Goal: Task Accomplishment & Management: Manage account settings

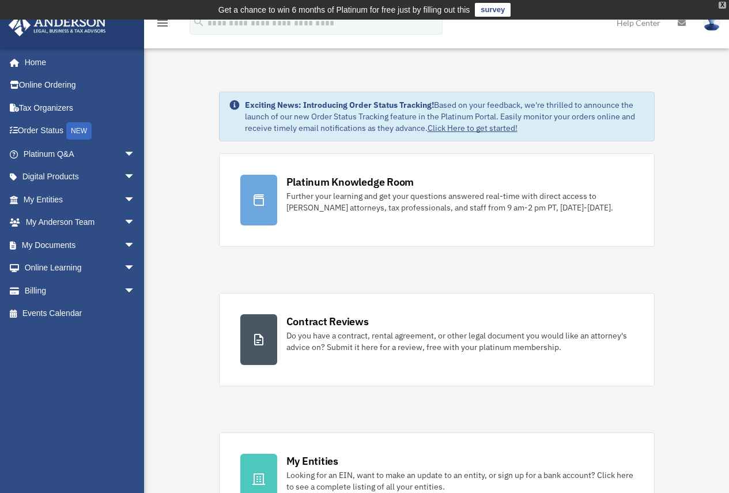
click at [722, 4] on div "X" at bounding box center [721, 5] width 7 height 7
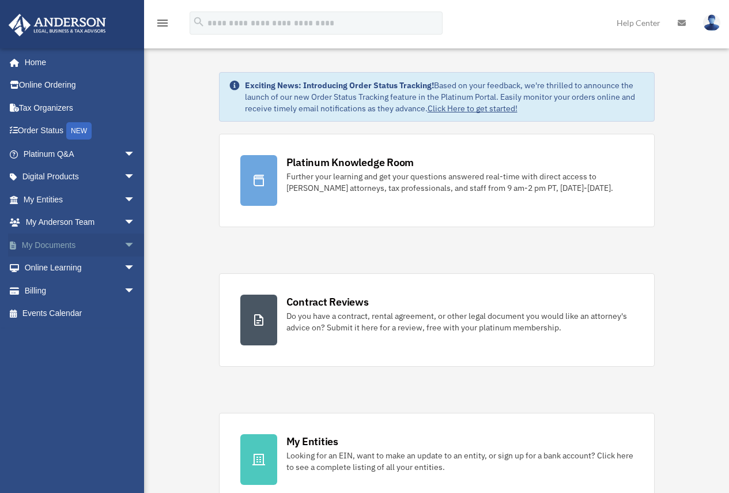
click at [59, 243] on link "My Documents arrow_drop_down" at bounding box center [80, 244] width 145 height 23
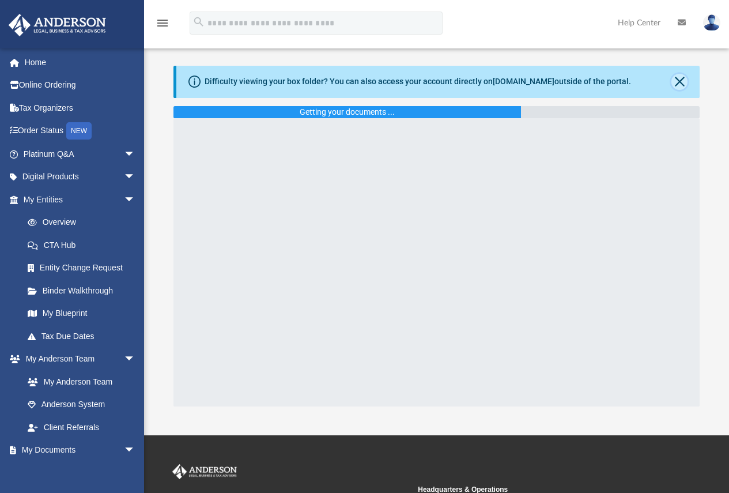
click at [679, 80] on button "Close" at bounding box center [679, 82] width 16 height 16
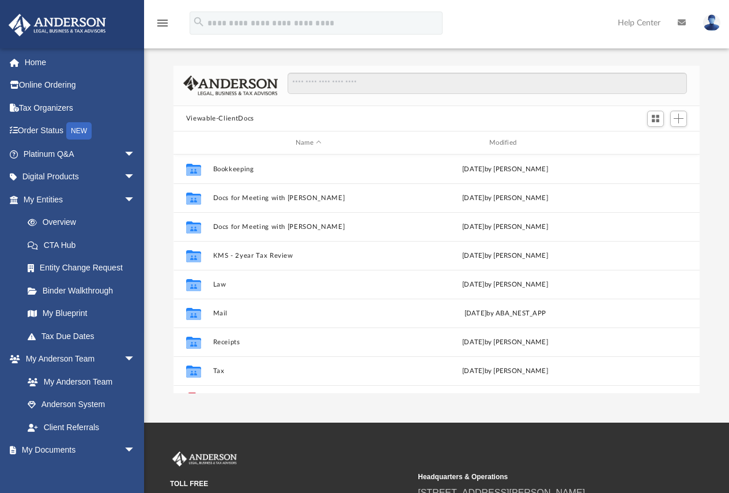
scroll to position [253, 517]
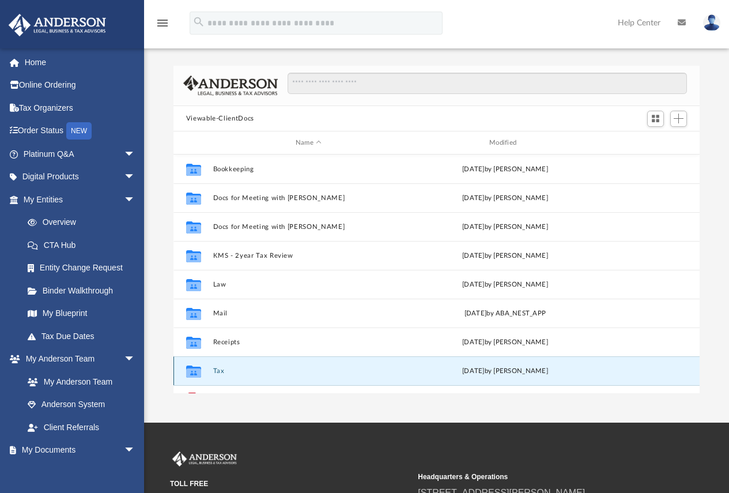
click at [217, 369] on button "Tax" at bounding box center [308, 370] width 191 height 7
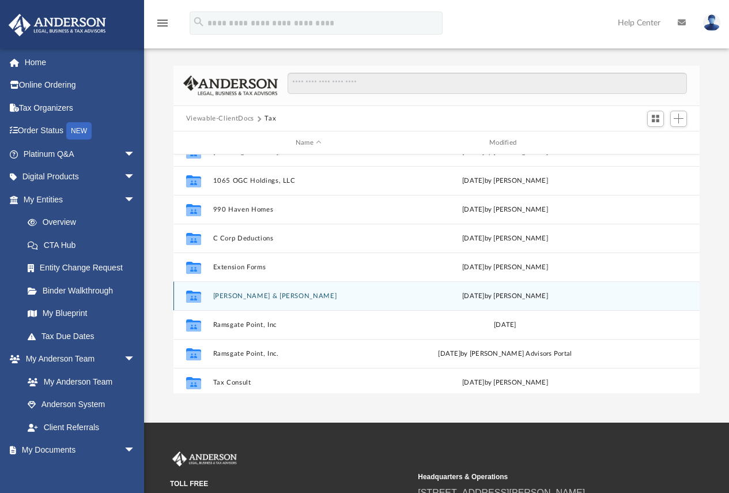
scroll to position [0, 0]
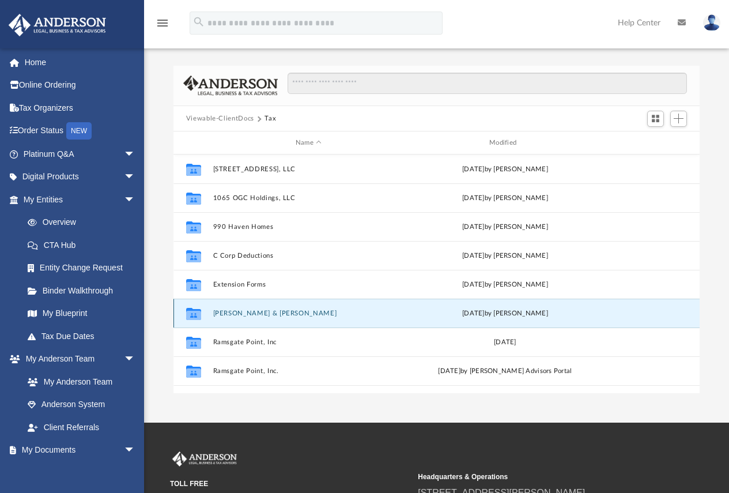
click at [238, 312] on button "[PERSON_NAME] & [PERSON_NAME]" at bounding box center [308, 312] width 191 height 7
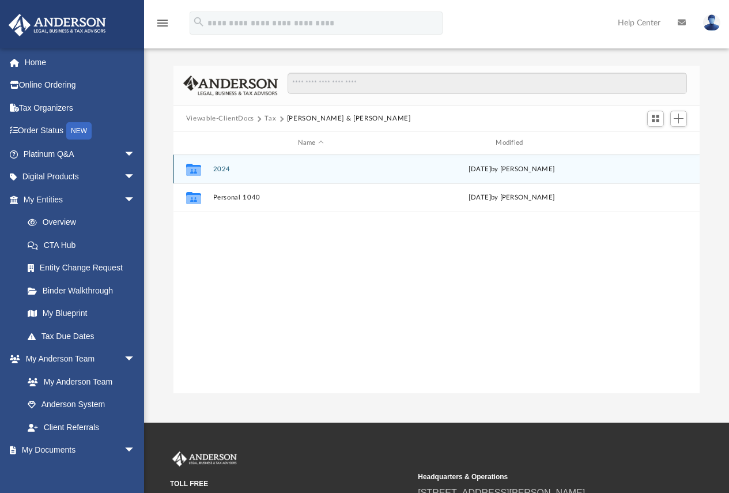
click at [191, 168] on icon "grid" at bounding box center [193, 170] width 15 height 9
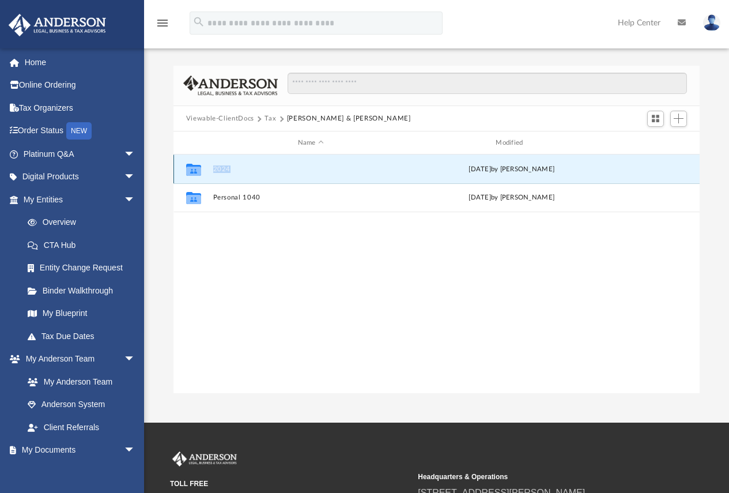
click at [225, 169] on button "2024" at bounding box center [311, 168] width 196 height 7
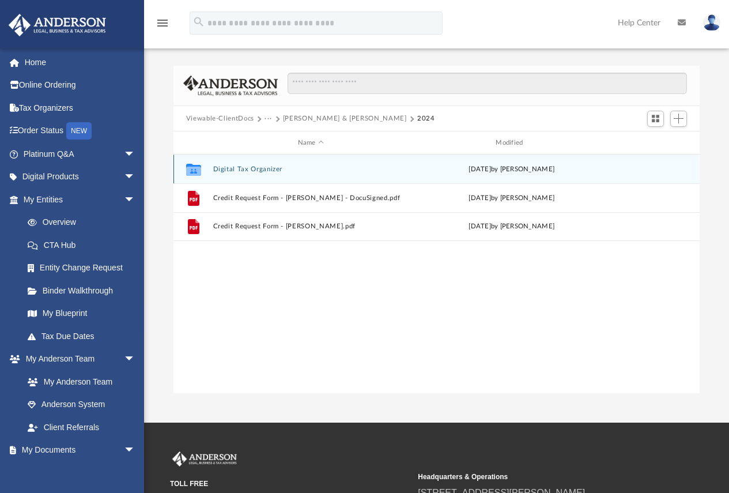
click at [243, 168] on button "Digital Tax Organizer" at bounding box center [311, 168] width 196 height 7
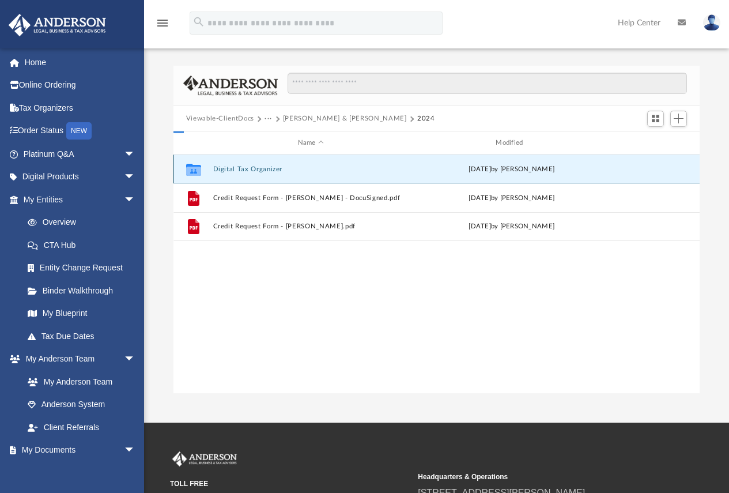
click at [243, 168] on button "Digital Tax Organizer" at bounding box center [311, 168] width 196 height 7
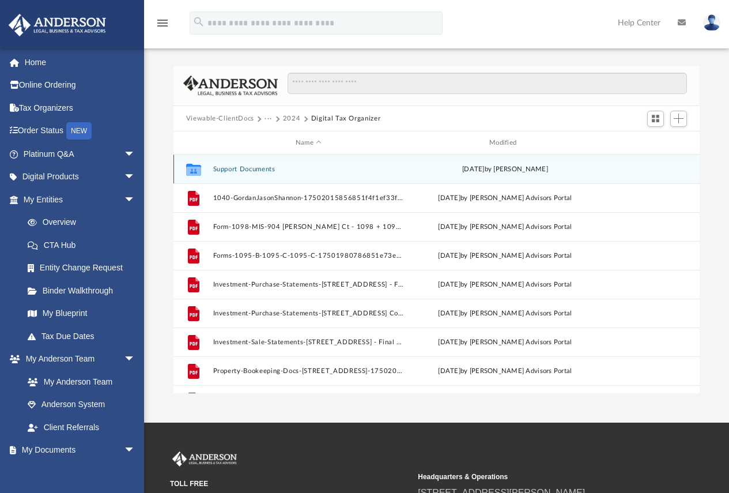
click at [248, 169] on button "Support Documents" at bounding box center [308, 168] width 191 height 7
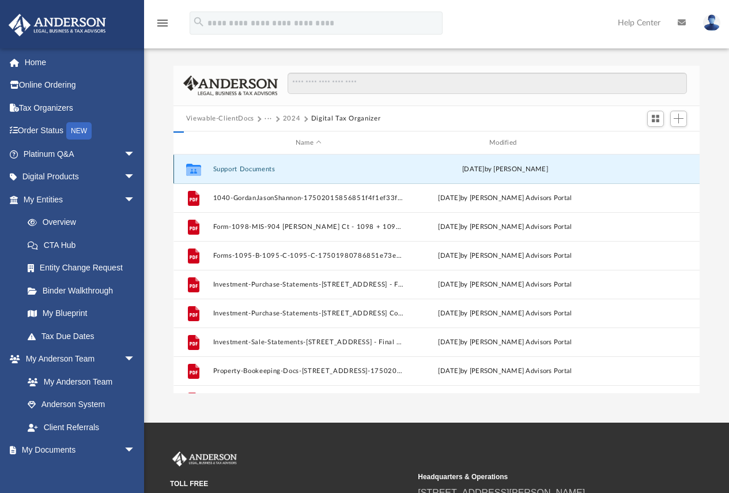
click at [248, 169] on button "Support Documents" at bounding box center [308, 168] width 191 height 7
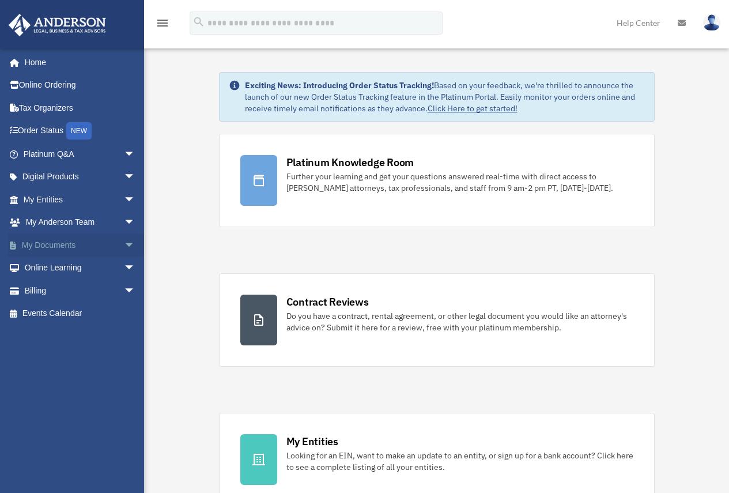
click at [65, 241] on link "My Documents arrow_drop_down" at bounding box center [80, 244] width 145 height 23
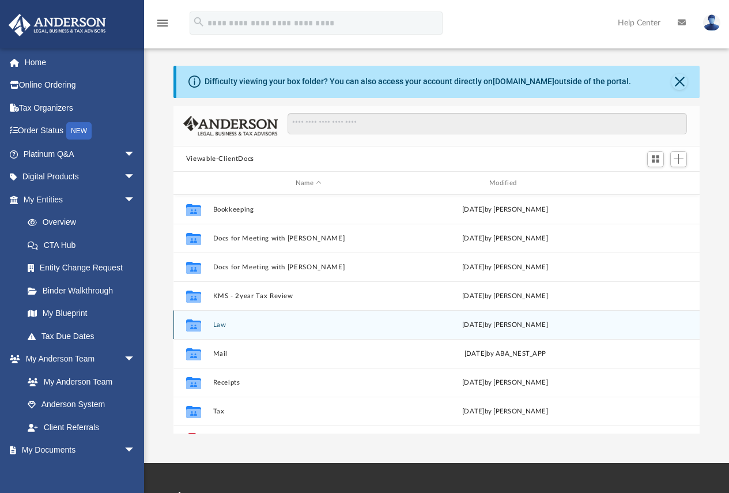
scroll to position [253, 517]
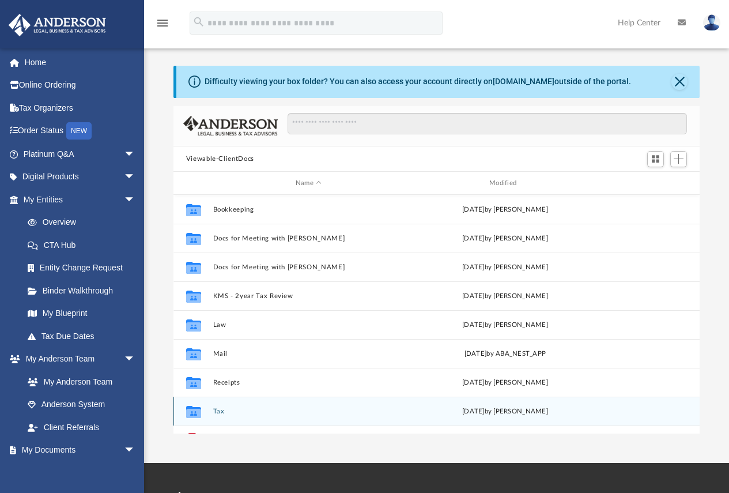
click at [222, 408] on button "Tax" at bounding box center [308, 410] width 191 height 7
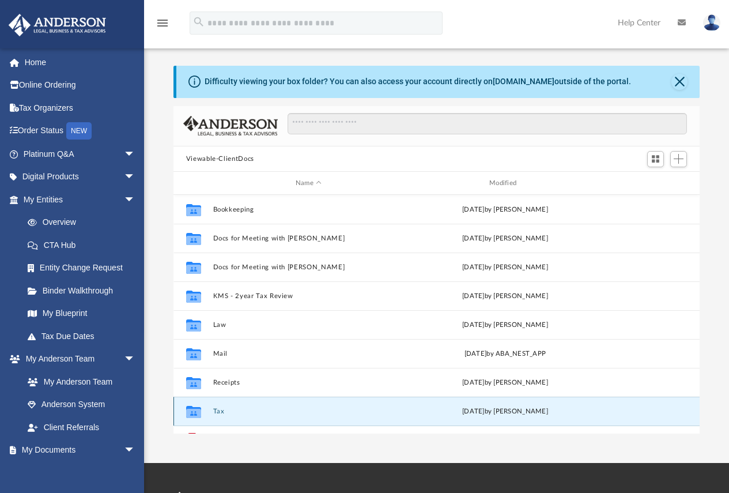
click at [222, 408] on button "Tax" at bounding box center [308, 410] width 191 height 7
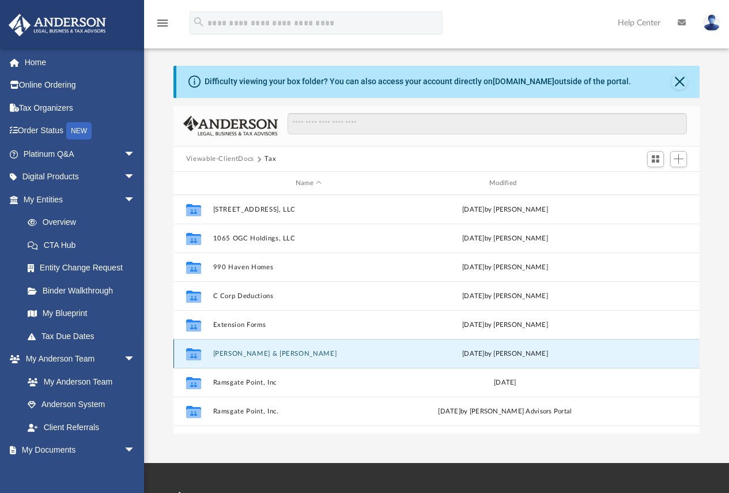
click at [244, 355] on button "[PERSON_NAME] & [PERSON_NAME]" at bounding box center [308, 353] width 191 height 7
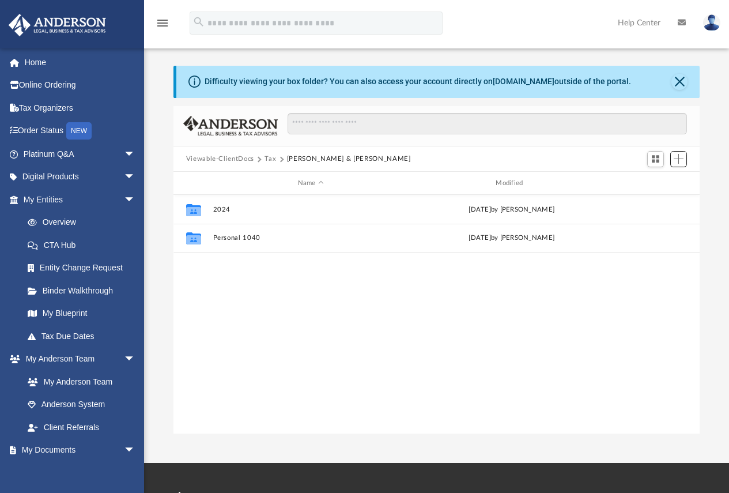
click at [676, 151] on body "X Get a chance to win 6 months of Platinum for free just by filling out this su…" at bounding box center [364, 334] width 729 height 669
click at [679, 154] on span "Add" at bounding box center [678, 159] width 10 height 10
click at [658, 198] on li "New Folder" at bounding box center [662, 200] width 37 height 12
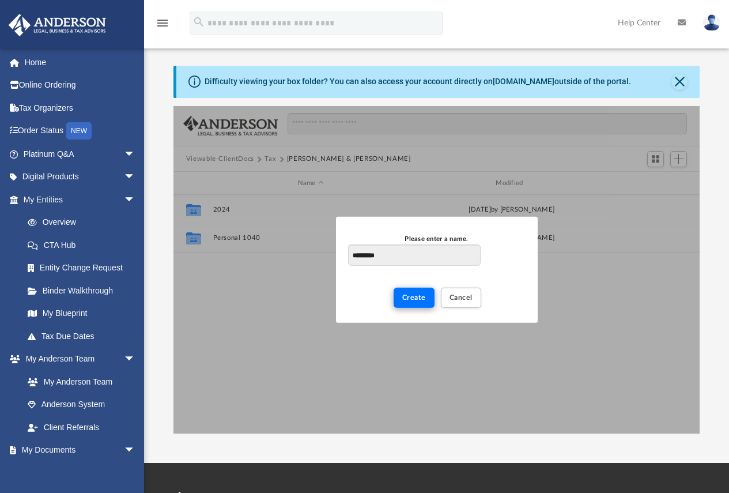
type input "*********"
click at [429, 290] on button "Create" at bounding box center [413, 297] width 41 height 20
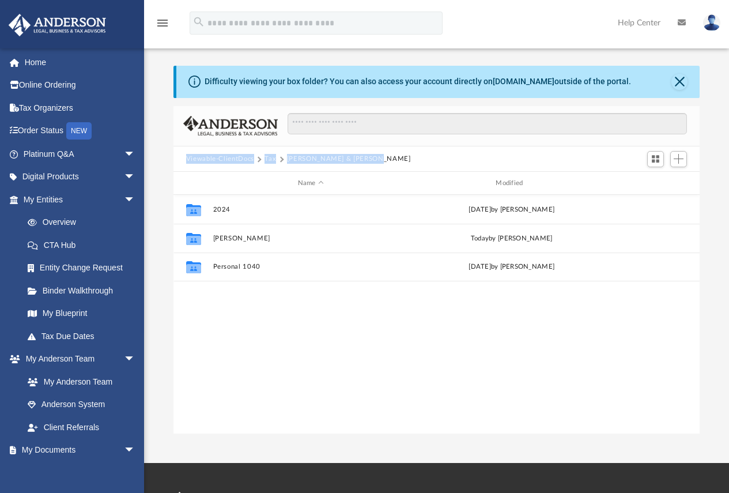
drag, startPoint x: 385, startPoint y: 161, endPoint x: 183, endPoint y: 154, distance: 202.3
click at [183, 154] on div "Viewable-ClientDocs Tax Gordan, Jason & Shannon" at bounding box center [436, 158] width 527 height 25
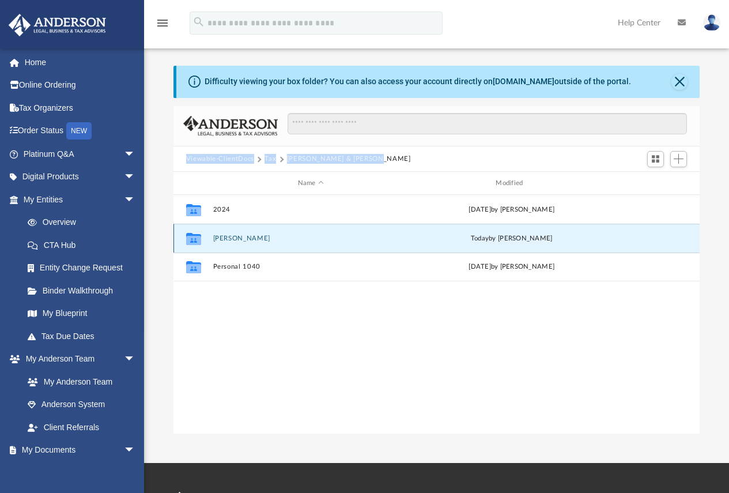
click at [224, 239] on button "Kate Bell" at bounding box center [311, 237] width 196 height 7
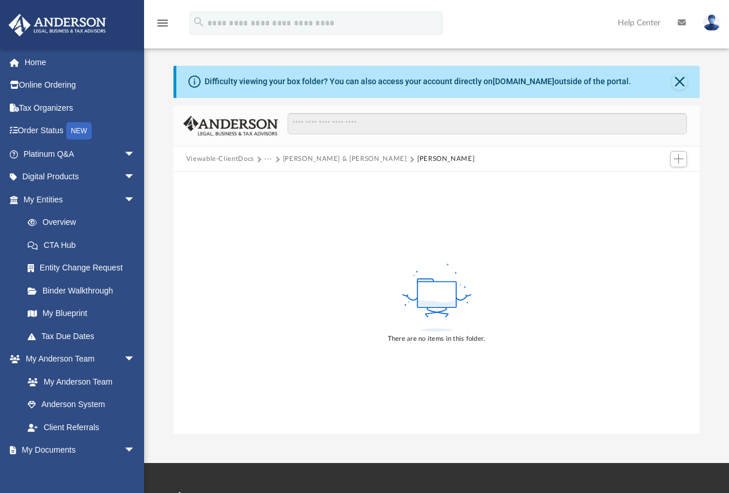
click at [429, 164] on div "Viewable-ClientDocs ··· Gordan, Jason & Shannon Kate Bell" at bounding box center [436, 158] width 527 height 25
drag, startPoint x: 430, startPoint y: 157, endPoint x: 188, endPoint y: 157, distance: 242.5
click at [188, 157] on div "Viewable-ClientDocs ··· Gordan, Jason & Shannon Kate Bell" at bounding box center [436, 158] width 527 height 25
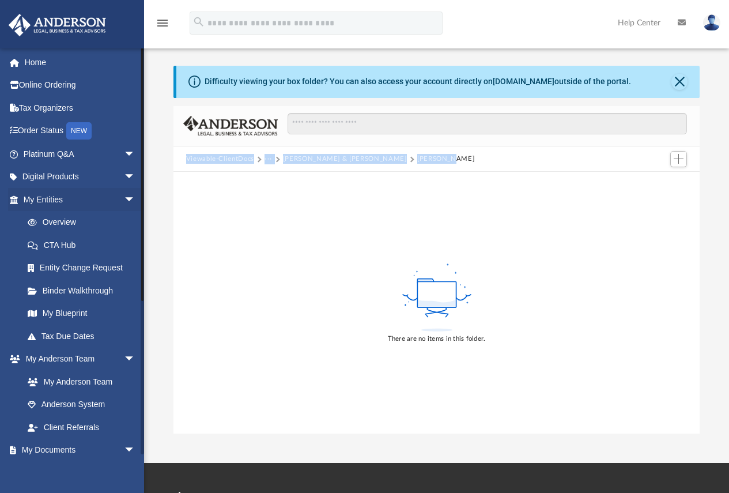
copy div "Viewable-ClientDocs ··· Gordan, Jason & Shannon Kate Bell"
click at [269, 161] on button "···" at bounding box center [267, 159] width 7 height 10
click at [672, 158] on button "Add" at bounding box center [678, 159] width 17 height 16
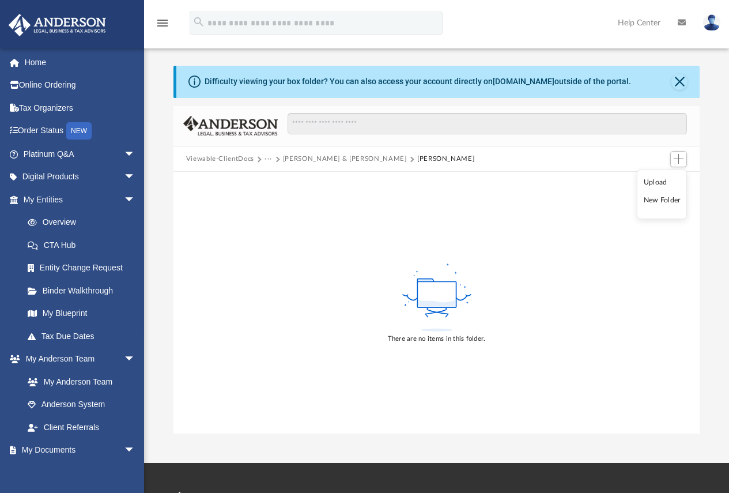
click at [656, 183] on li "Upload" at bounding box center [662, 182] width 37 height 12
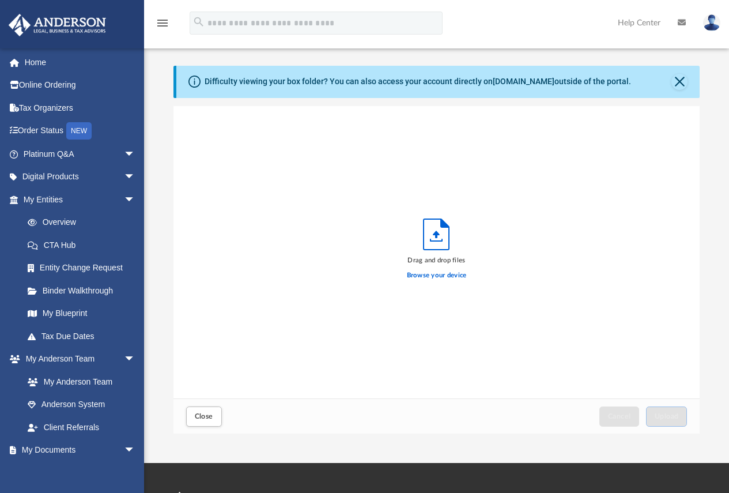
scroll to position [283, 517]
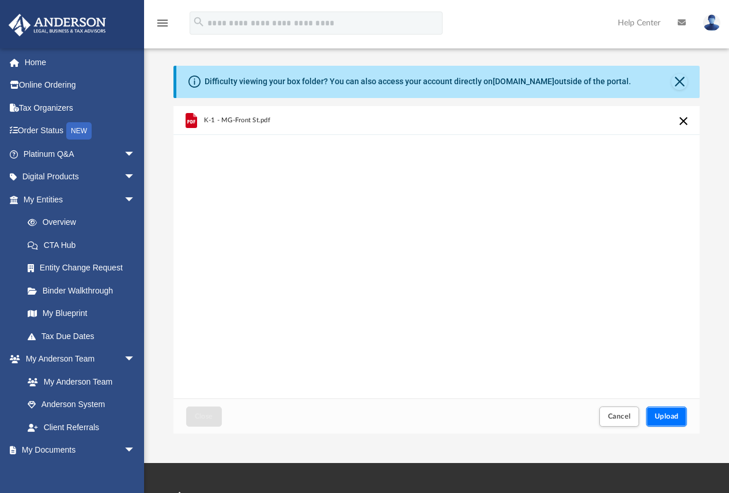
click at [665, 407] on button "Upload" at bounding box center [666, 416] width 41 height 20
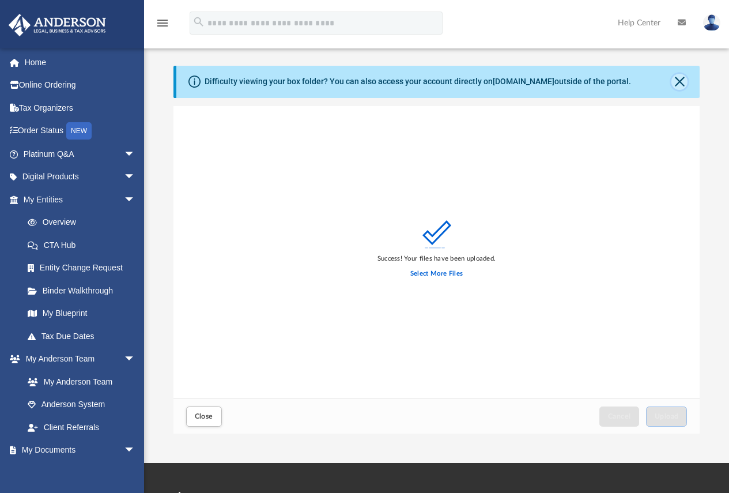
click at [679, 80] on button "Close" at bounding box center [679, 82] width 16 height 16
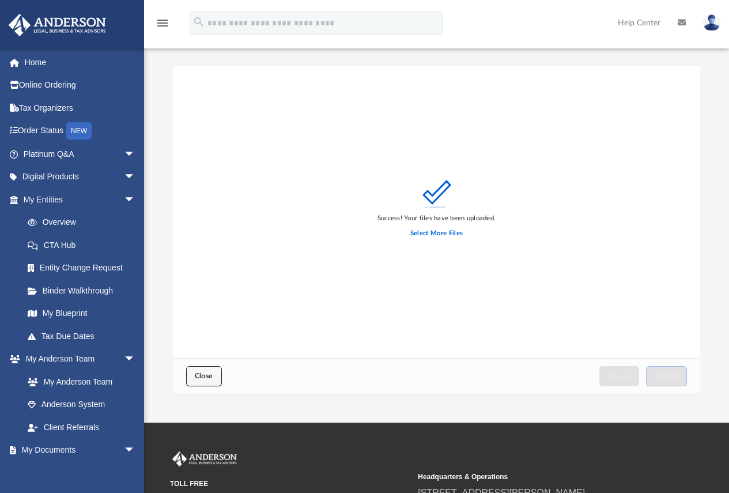
click at [203, 370] on button "Close" at bounding box center [204, 376] width 36 height 20
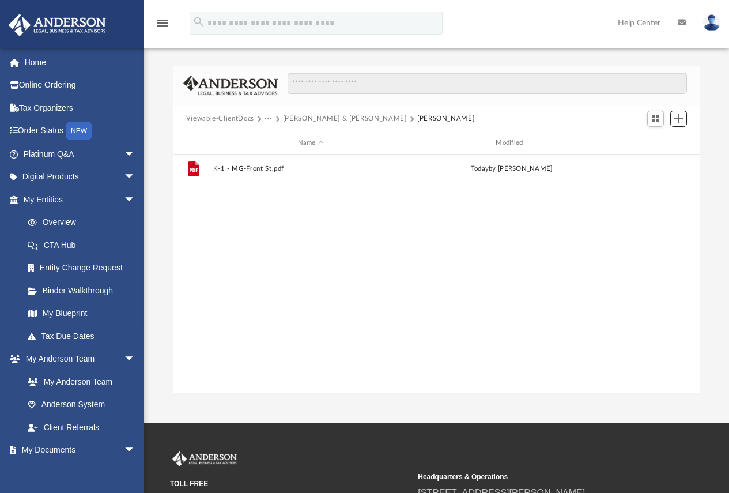
scroll to position [253, 517]
click at [340, 118] on button "[PERSON_NAME] & [PERSON_NAME]" at bounding box center [345, 118] width 124 height 10
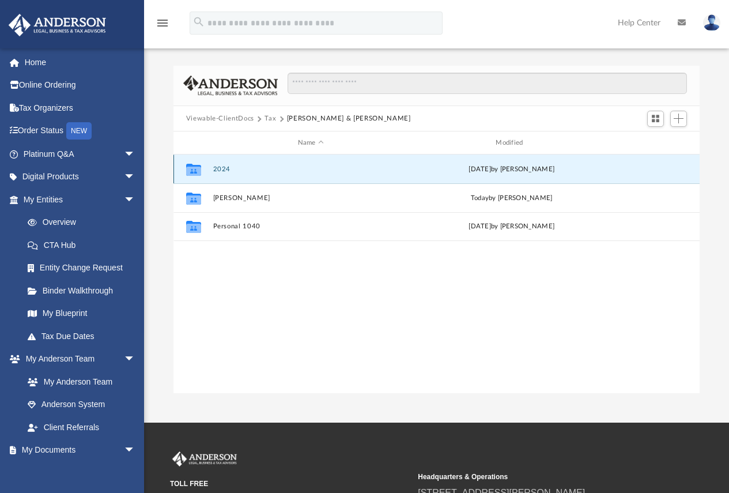
click at [230, 169] on button "2024" at bounding box center [311, 168] width 196 height 7
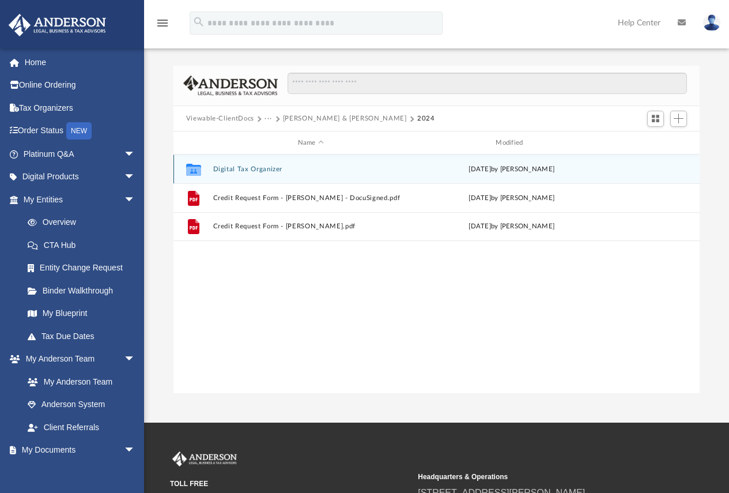
click at [244, 170] on button "Digital Tax Organizer" at bounding box center [311, 168] width 196 height 7
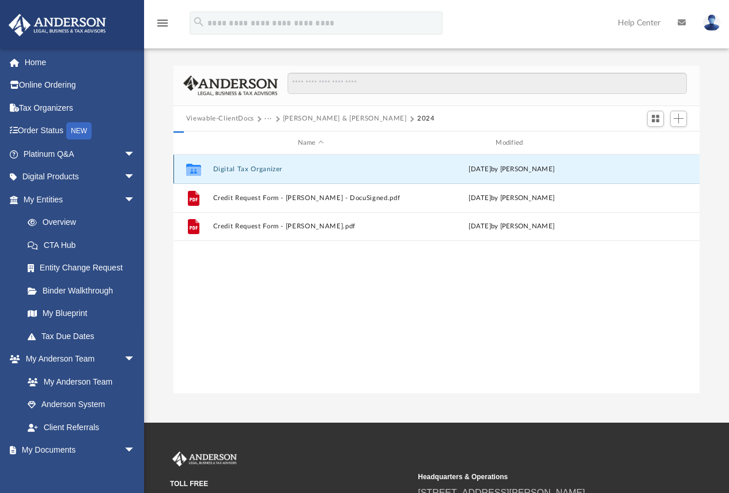
click at [244, 170] on button "Digital Tax Organizer" at bounding box center [311, 168] width 196 height 7
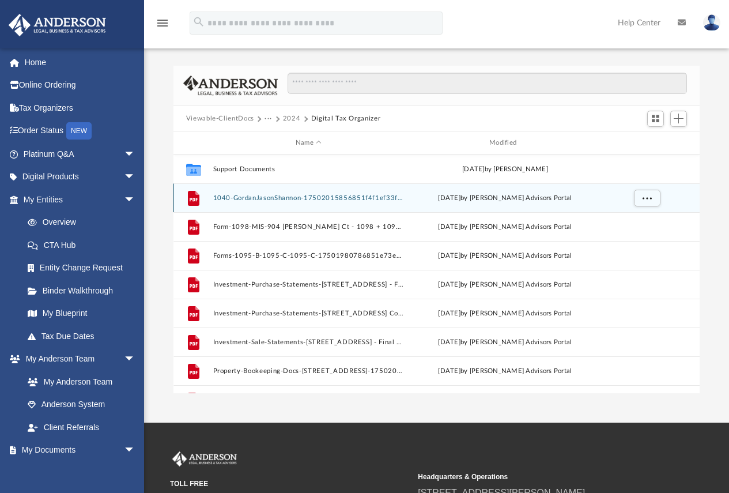
click at [289, 195] on button "1040-GordanJasonShannon-17502015856851f4f1ef33f.pdf" at bounding box center [308, 197] width 191 height 7
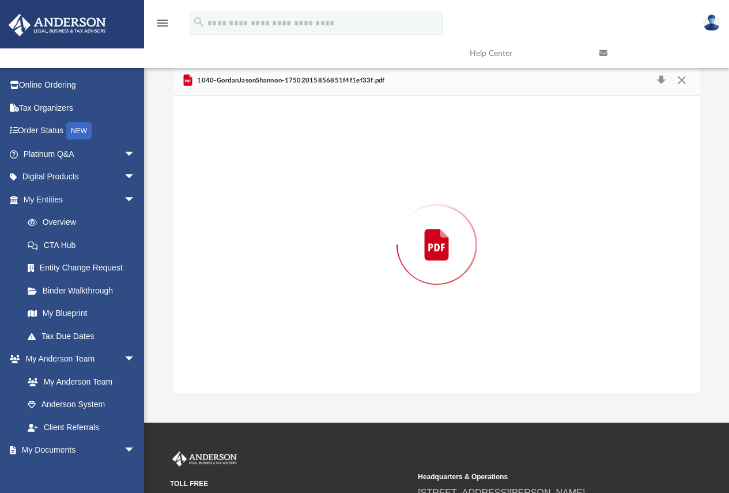
click at [289, 195] on div "Preview" at bounding box center [436, 244] width 527 height 297
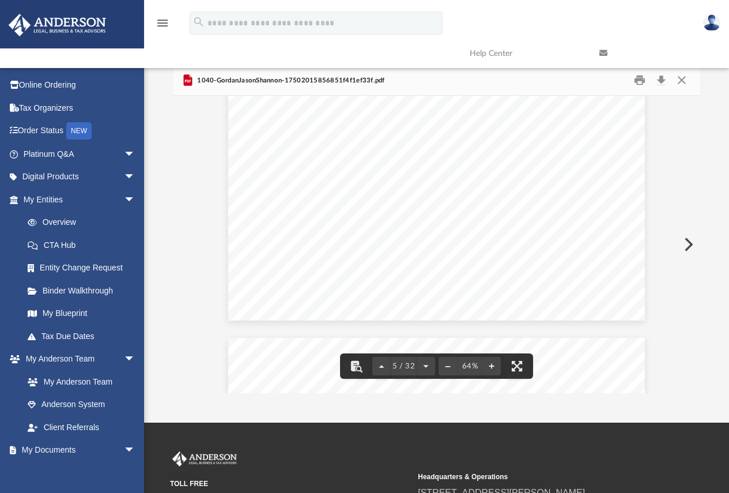
scroll to position [1095, 0]
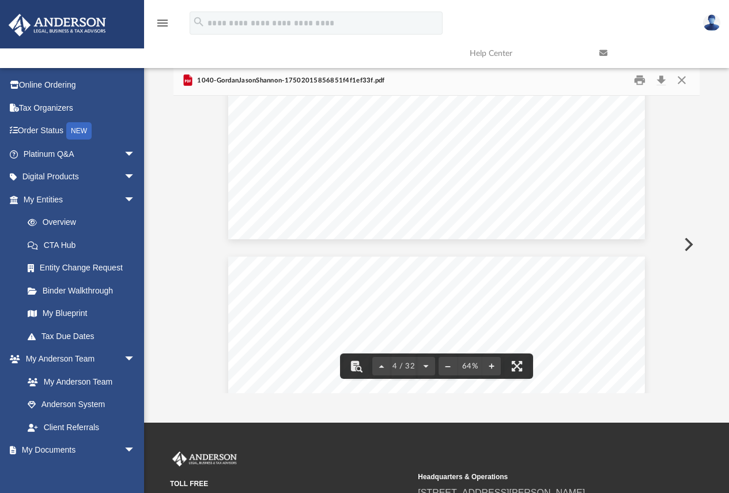
click at [682, 75] on link at bounding box center [656, 54] width 130 height 46
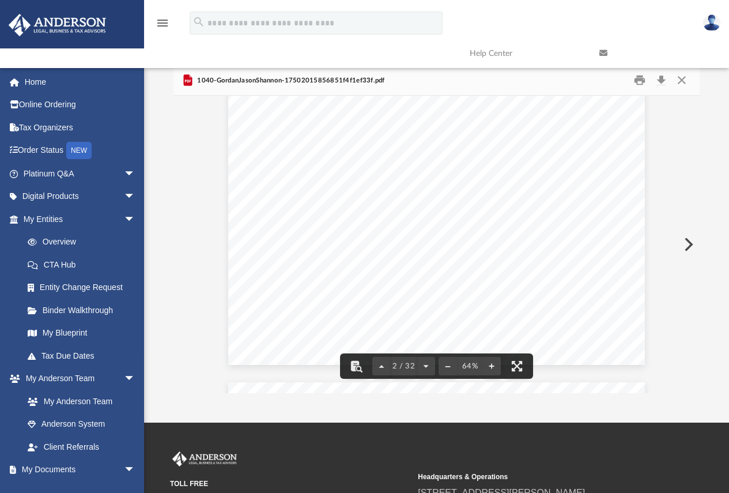
scroll to position [187, 0]
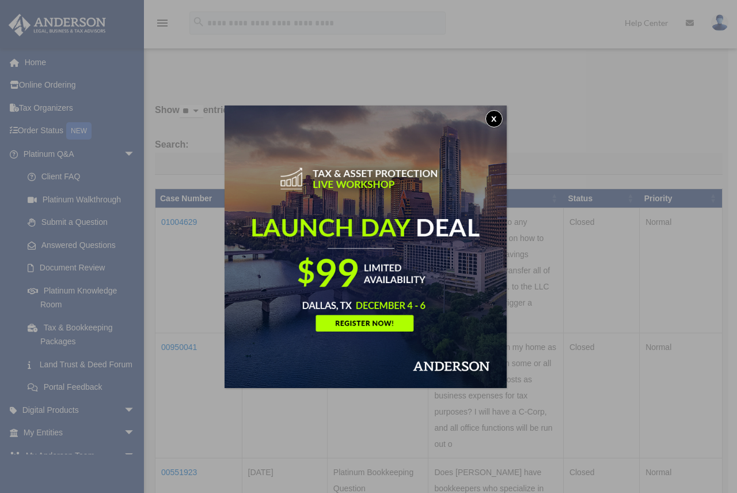
click at [236, 382] on img at bounding box center [366, 246] width 282 height 282
drag, startPoint x: 497, startPoint y: 118, endPoint x: 351, endPoint y: 154, distance: 150.2
click at [497, 118] on button "x" at bounding box center [494, 118] width 17 height 17
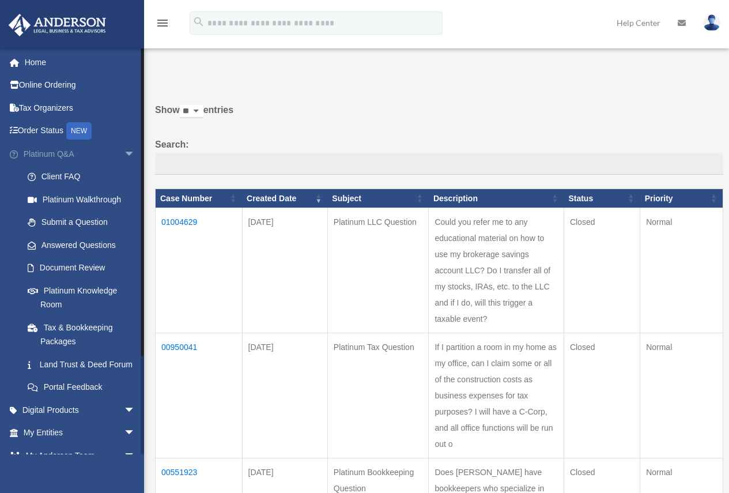
click at [124, 153] on span "arrow_drop_down" at bounding box center [135, 154] width 23 height 24
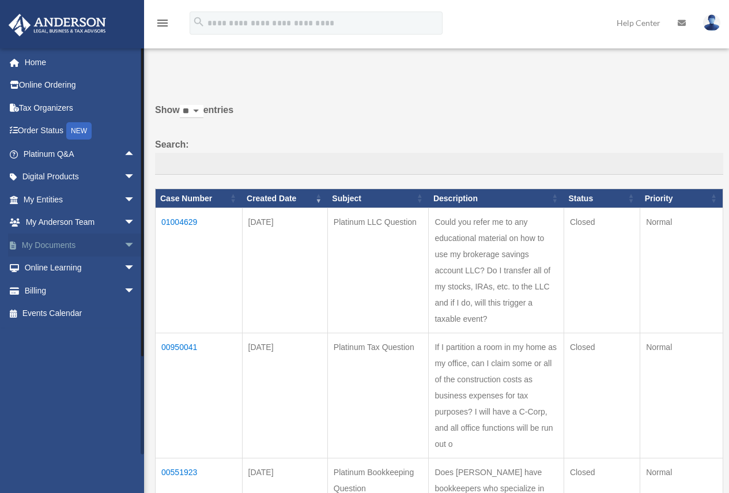
click at [75, 244] on link "My Documents arrow_drop_down" at bounding box center [80, 244] width 145 height 23
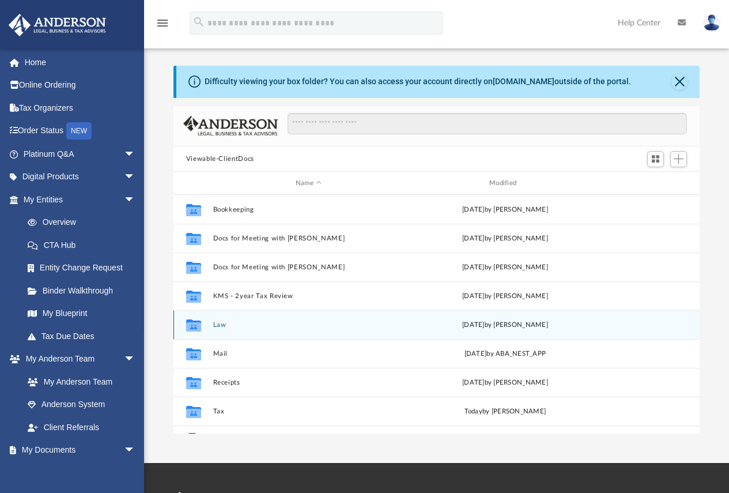
scroll to position [253, 517]
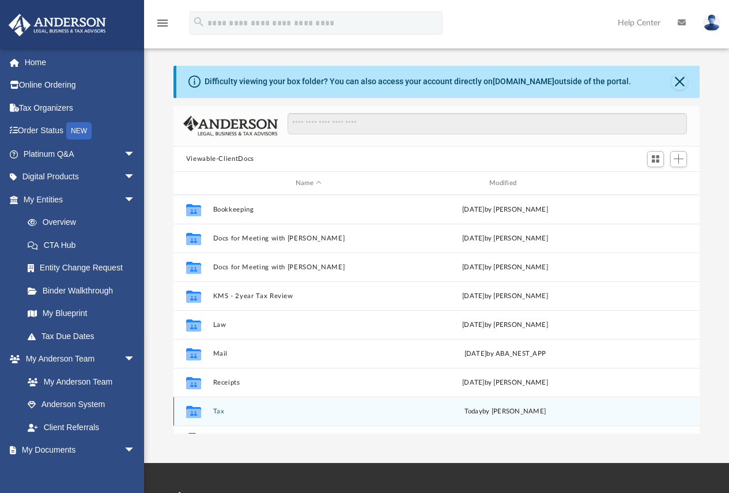
click at [220, 408] on button "Tax" at bounding box center [308, 410] width 191 height 7
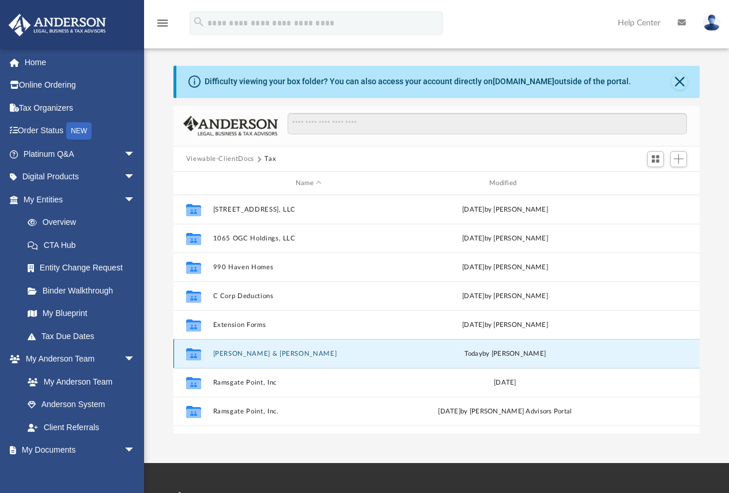
click at [240, 352] on button "[PERSON_NAME] & [PERSON_NAME]" at bounding box center [308, 353] width 191 height 7
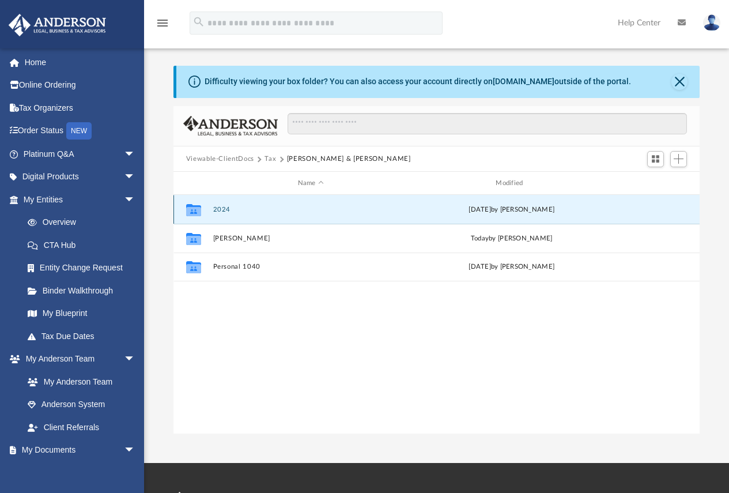
click at [222, 210] on button "2024" at bounding box center [311, 209] width 196 height 7
click at [222, 210] on button "Digital Tax Organizer" at bounding box center [311, 209] width 196 height 7
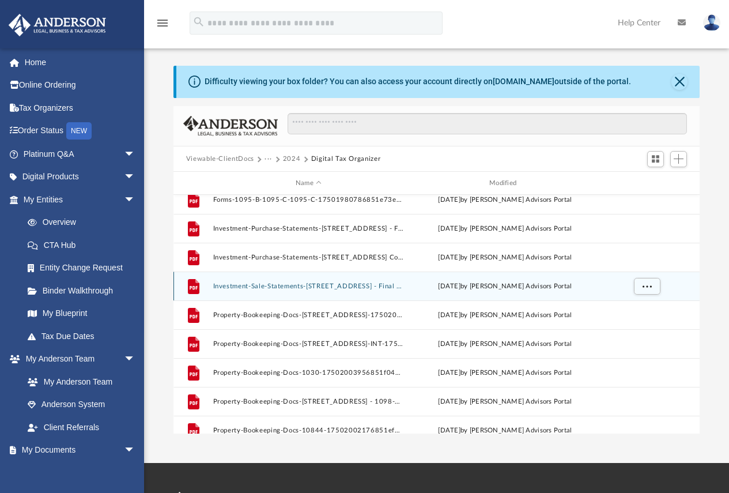
scroll to position [115, 0]
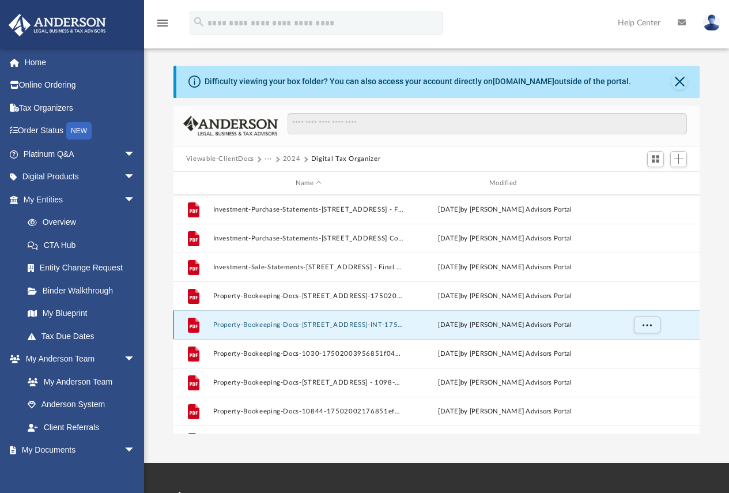
click at [269, 321] on button "Property-Bookeeping-Docs-[STREET_ADDRESS]-INT-17502003956851f04b9bfd7.pdf" at bounding box center [308, 324] width 191 height 7
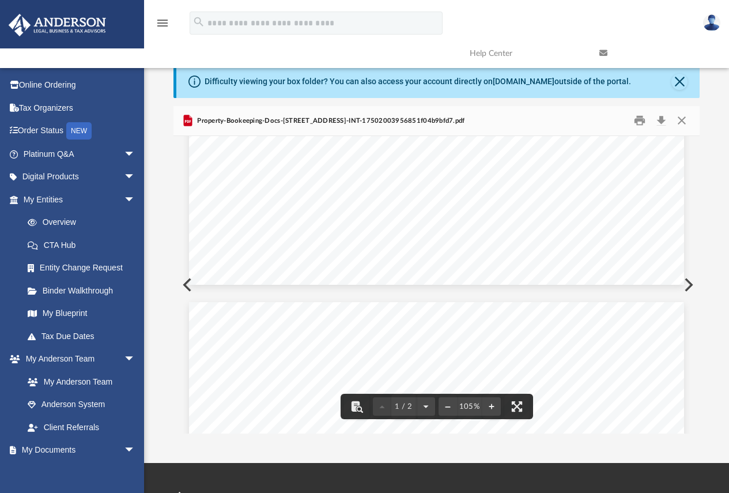
scroll to position [0, 0]
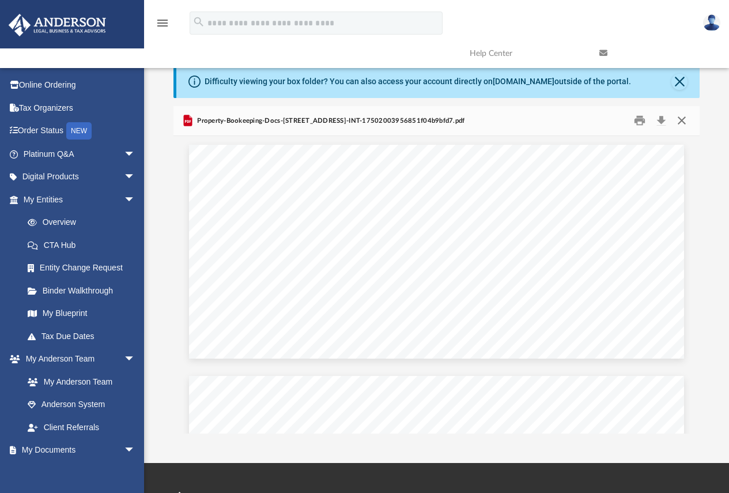
click at [677, 120] on button "Close" at bounding box center [681, 121] width 21 height 18
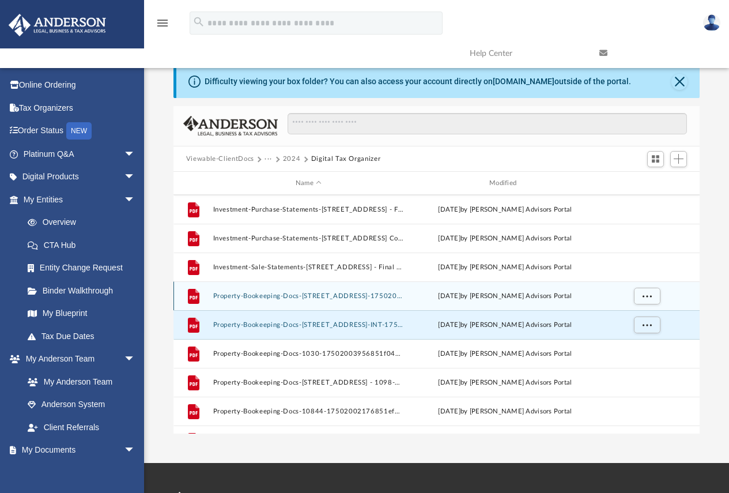
click at [301, 291] on div "File Property-Bookeeping-Docs-1030 2nd Ave - 1098-17502003956851f04b9d563.pdf T…" at bounding box center [436, 295] width 527 height 29
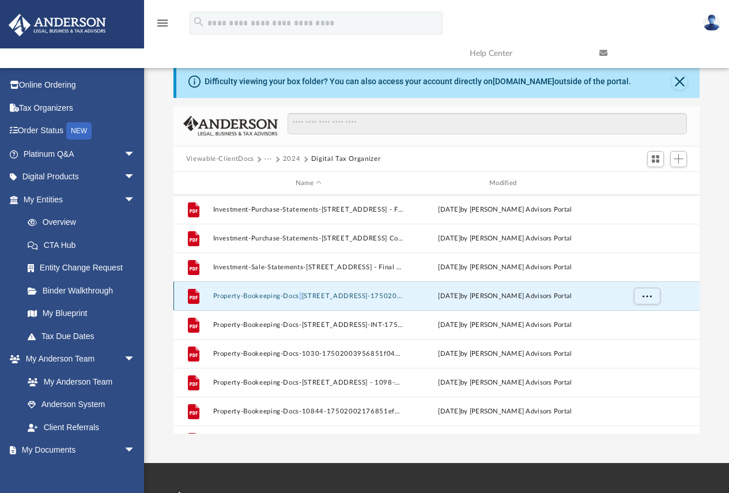
click at [301, 291] on div "File Property-Bookeeping-Docs-1030 2nd Ave - 1098-17502003956851f04b9d563.pdf T…" at bounding box center [436, 295] width 527 height 29
click at [356, 294] on button "Property-Bookeeping-Docs-[STREET_ADDRESS]-17502003956851f04b9d563.pdf" at bounding box center [308, 295] width 191 height 7
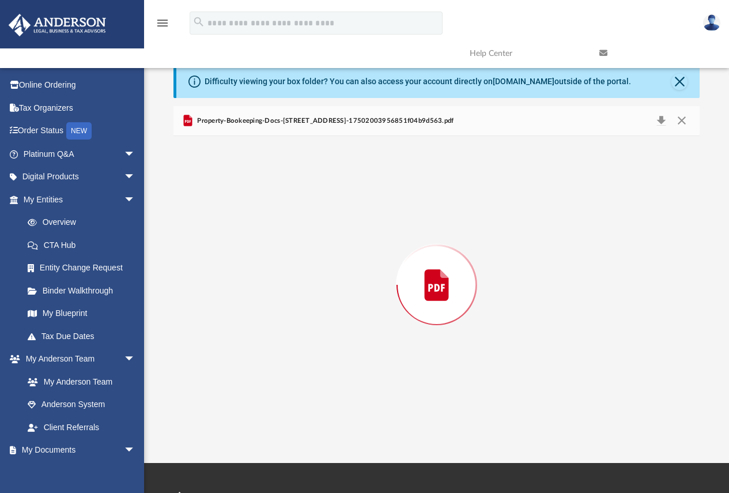
click at [356, 294] on div "Preview" at bounding box center [436, 284] width 527 height 297
click at [681, 122] on button "Close" at bounding box center [681, 121] width 21 height 18
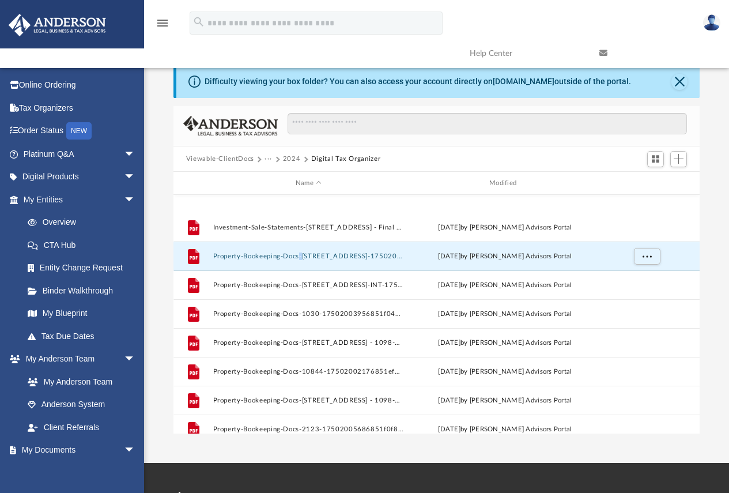
scroll to position [230, 0]
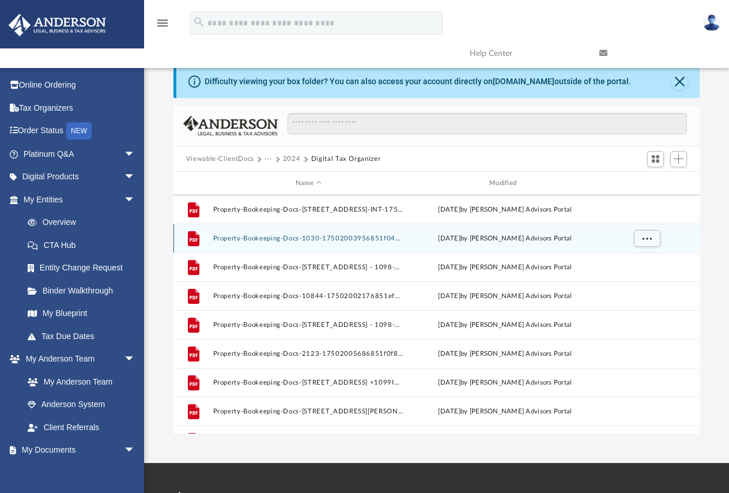
click at [368, 236] on button "Property-Bookeeping-Docs-1030-17502003956851f04b9b126.pdf" at bounding box center [308, 237] width 191 height 7
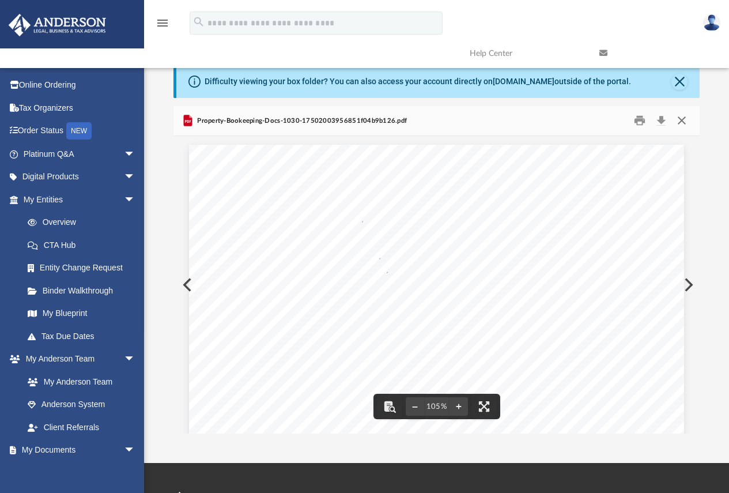
click at [684, 119] on button "Close" at bounding box center [681, 121] width 21 height 18
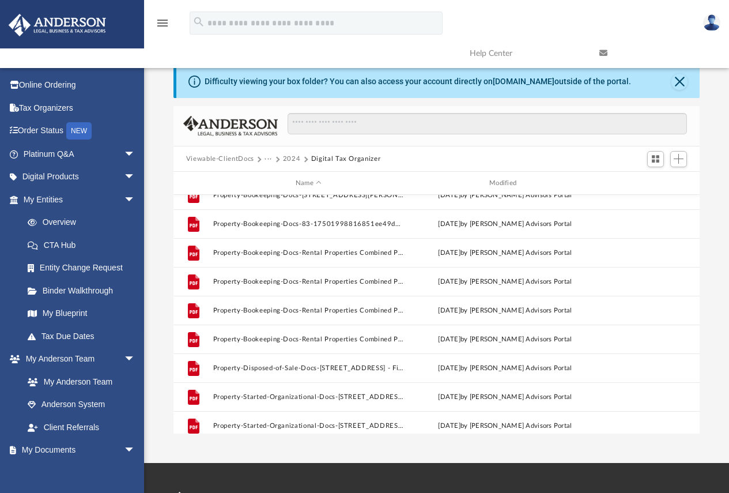
scroll to position [461, 0]
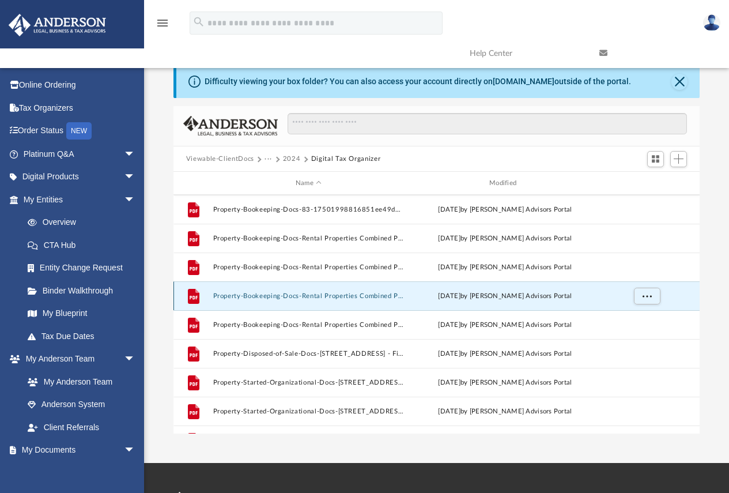
click at [361, 293] on button "Property-Bookeeping-Docs-Rental Properties Combined P&L-17502003996851f04fb7f49…" at bounding box center [308, 295] width 191 height 7
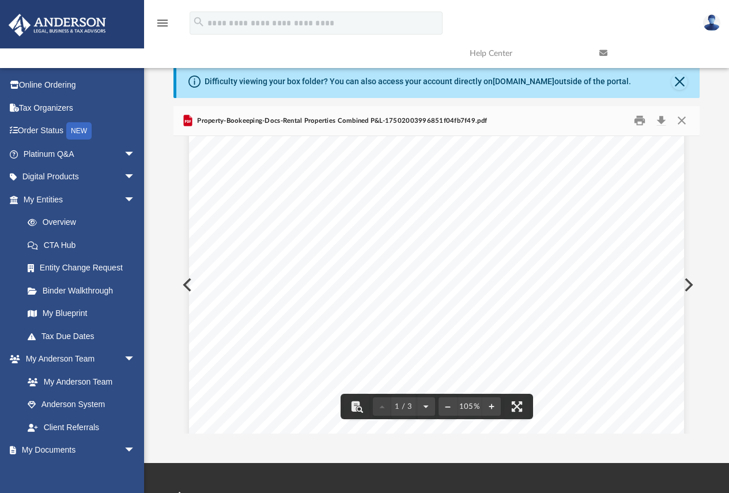
scroll to position [0, 0]
click at [658, 119] on button "Download" at bounding box center [660, 121] width 21 height 18
click at [183, 284] on button "Preview" at bounding box center [185, 284] width 25 height 32
click at [683, 77] on button "Close" at bounding box center [679, 82] width 16 height 16
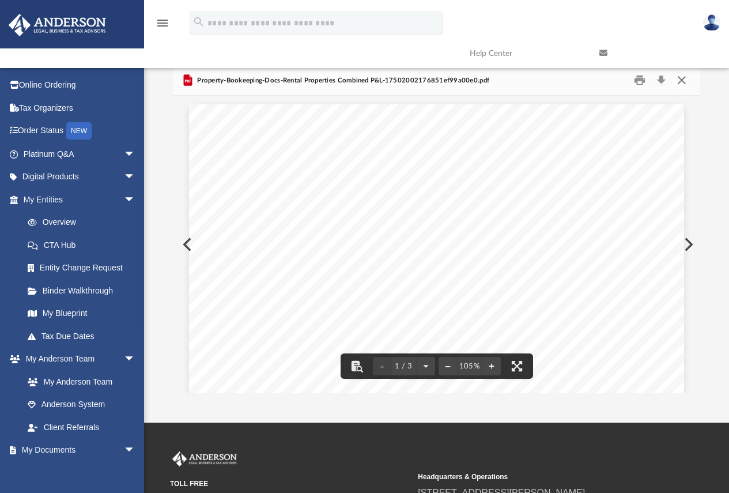
click at [681, 82] on button "Close" at bounding box center [681, 80] width 21 height 18
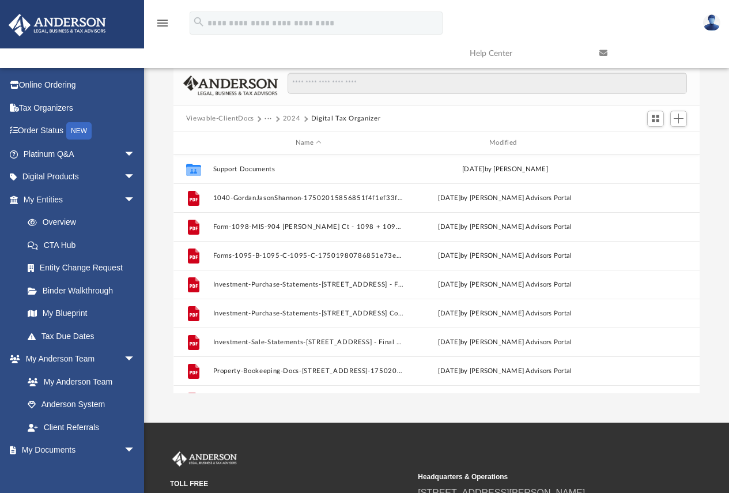
click at [293, 117] on button "2024" at bounding box center [292, 118] width 18 height 10
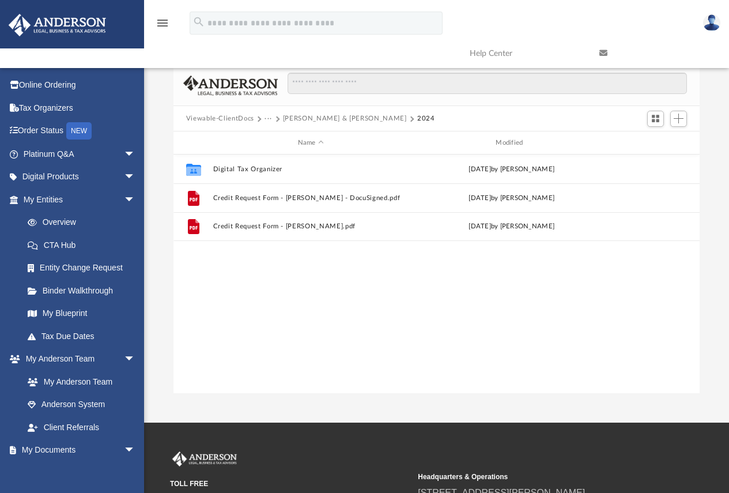
click at [300, 119] on button "[PERSON_NAME] & [PERSON_NAME]" at bounding box center [345, 118] width 124 height 10
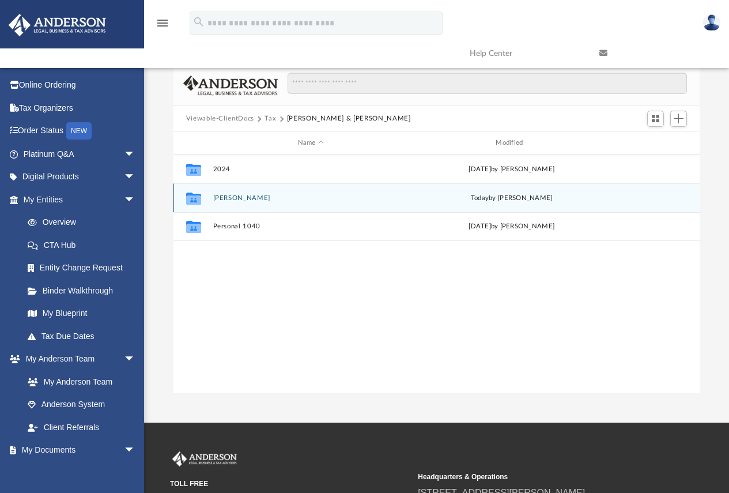
click at [222, 199] on button "[PERSON_NAME]" at bounding box center [311, 197] width 196 height 7
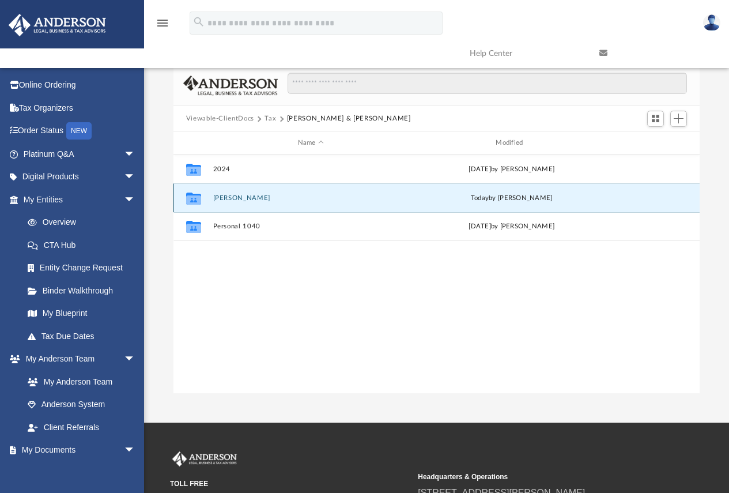
click at [222, 199] on button "[PERSON_NAME]" at bounding box center [311, 197] width 196 height 7
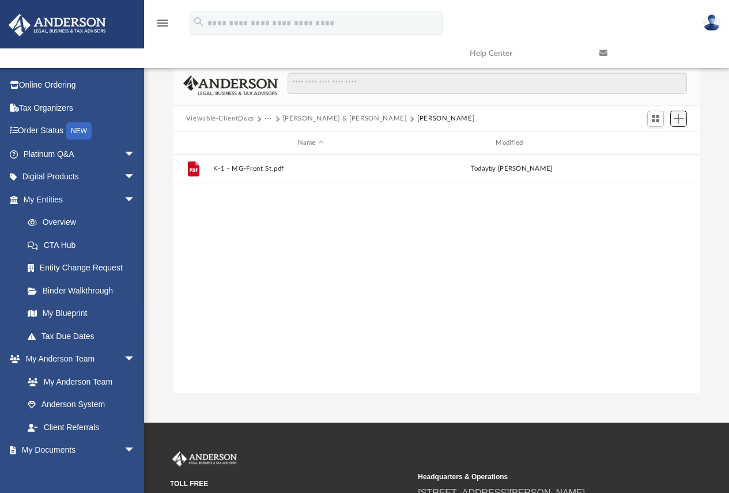
click at [676, 121] on span "Add" at bounding box center [678, 118] width 10 height 10
click at [658, 137] on li "Upload" at bounding box center [662, 142] width 37 height 12
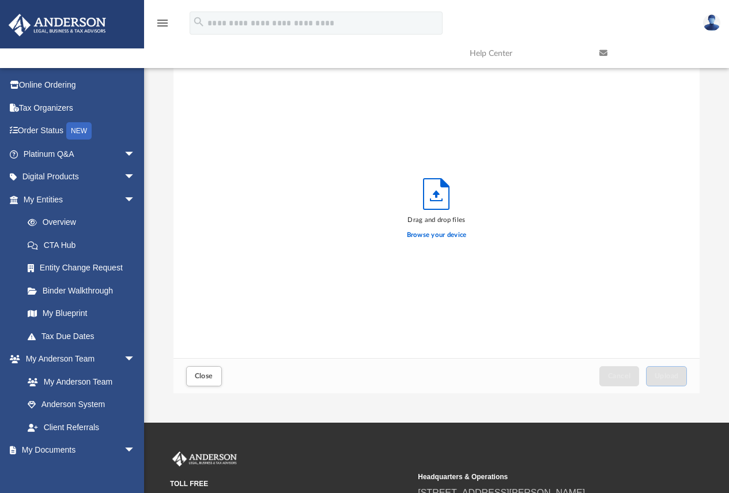
scroll to position [283, 517]
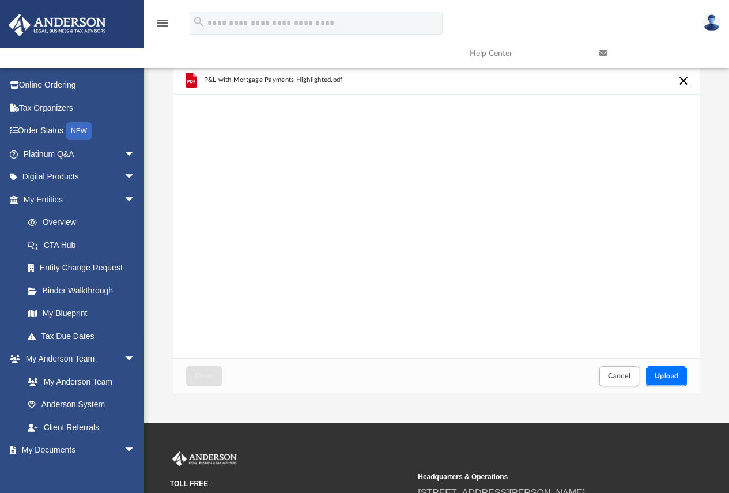
click at [664, 378] on span "Upload" at bounding box center [666, 375] width 24 height 7
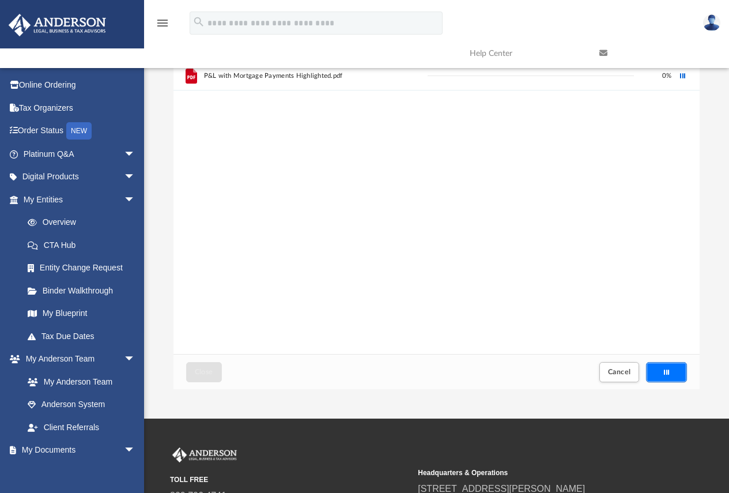
scroll to position [0, 0]
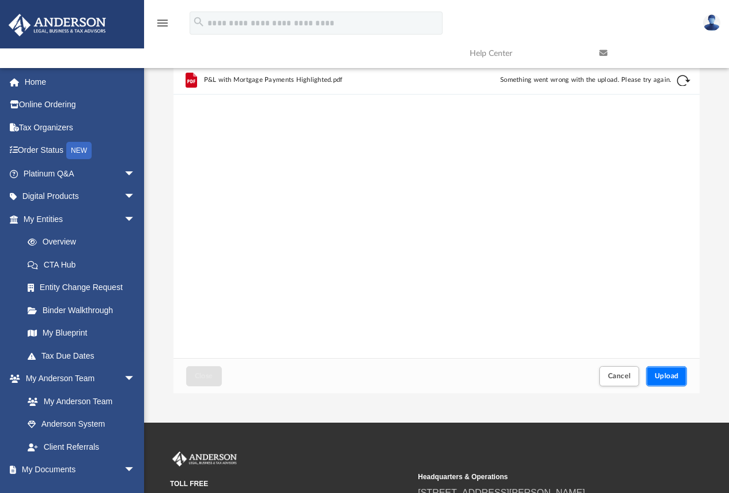
click at [680, 377] on button "Upload" at bounding box center [666, 376] width 41 height 20
click at [670, 373] on span "Upload" at bounding box center [666, 375] width 24 height 7
click at [677, 81] on button "Retry" at bounding box center [683, 81] width 14 height 14
click at [605, 375] on button "Cancel" at bounding box center [619, 376] width 40 height 20
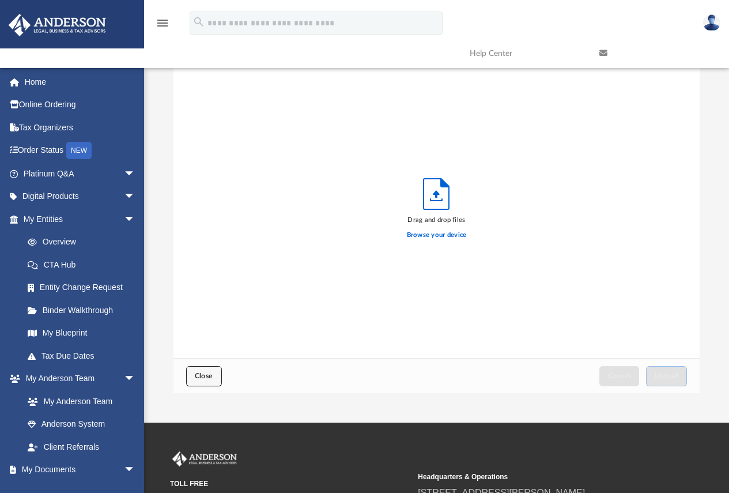
click at [206, 379] on button "Close" at bounding box center [204, 376] width 36 height 20
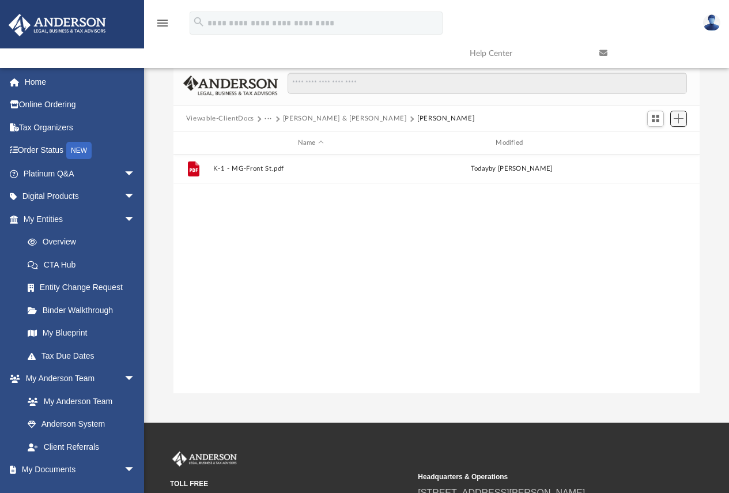
click at [683, 111] on button "Add" at bounding box center [678, 119] width 17 height 16
click at [647, 143] on li "Upload" at bounding box center [662, 142] width 37 height 12
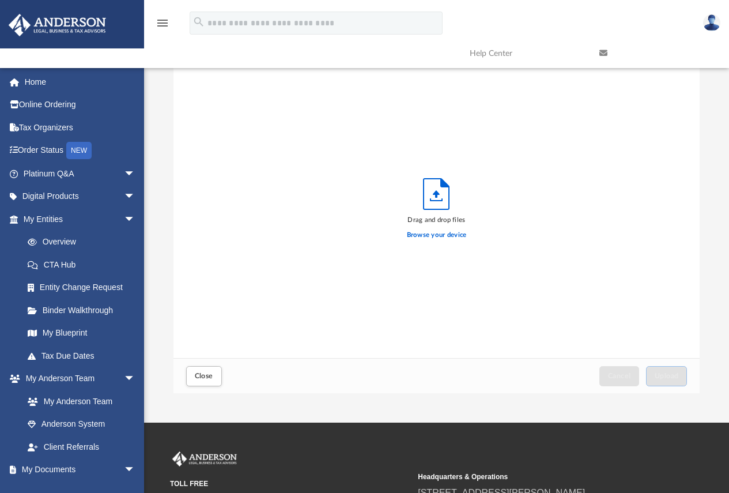
scroll to position [283, 517]
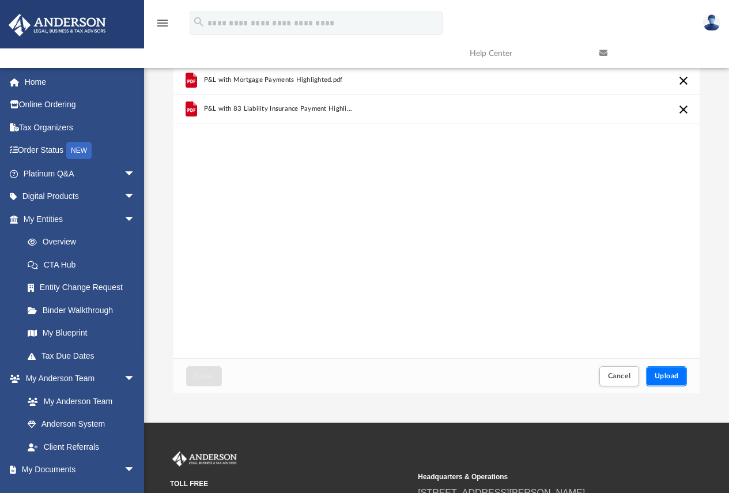
click at [665, 380] on button "Upload" at bounding box center [666, 376] width 41 height 20
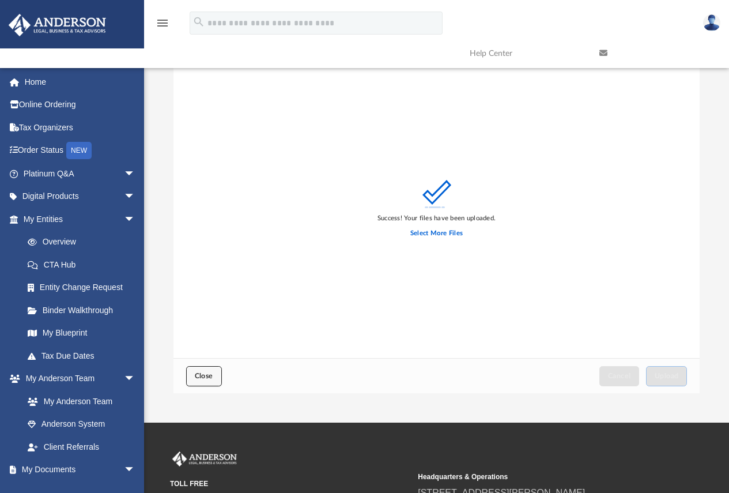
click at [217, 381] on button "Close" at bounding box center [204, 376] width 36 height 20
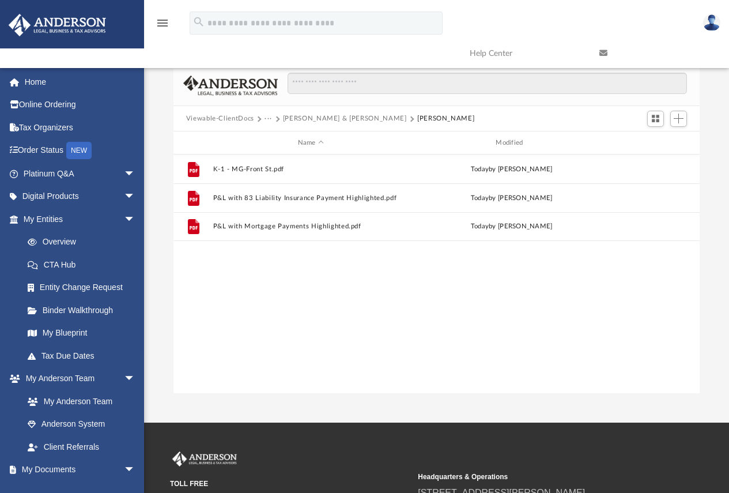
click at [317, 120] on button "[PERSON_NAME] & [PERSON_NAME]" at bounding box center [345, 118] width 124 height 10
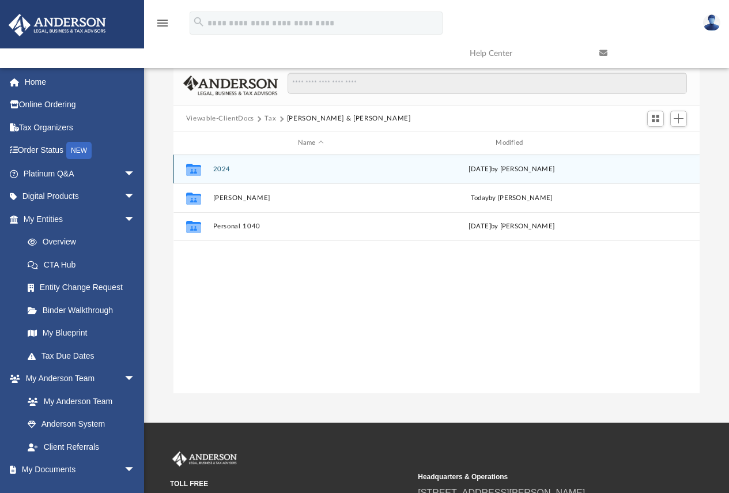
click at [219, 172] on button "2024" at bounding box center [311, 168] width 196 height 7
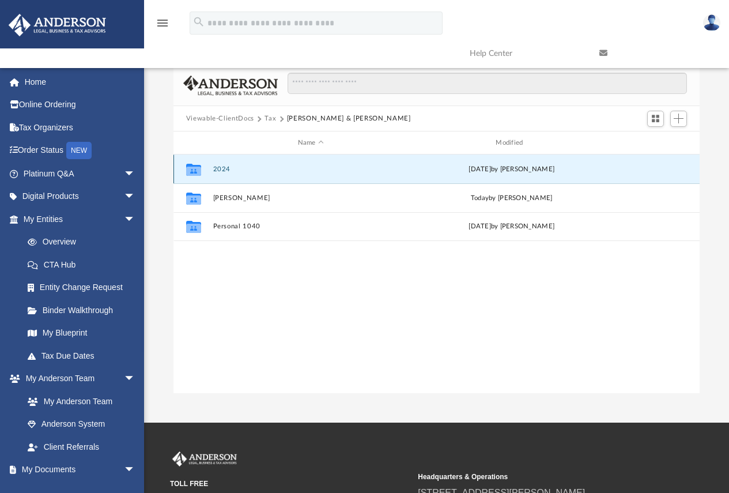
click at [219, 172] on button "2024" at bounding box center [311, 168] width 196 height 7
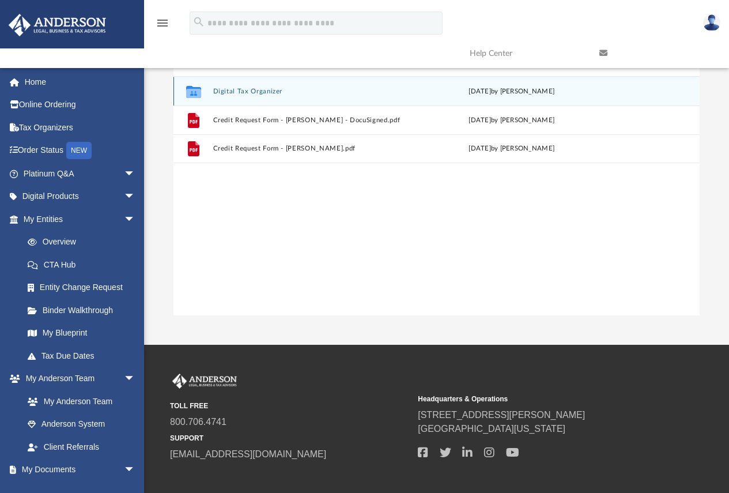
scroll to position [0, 0]
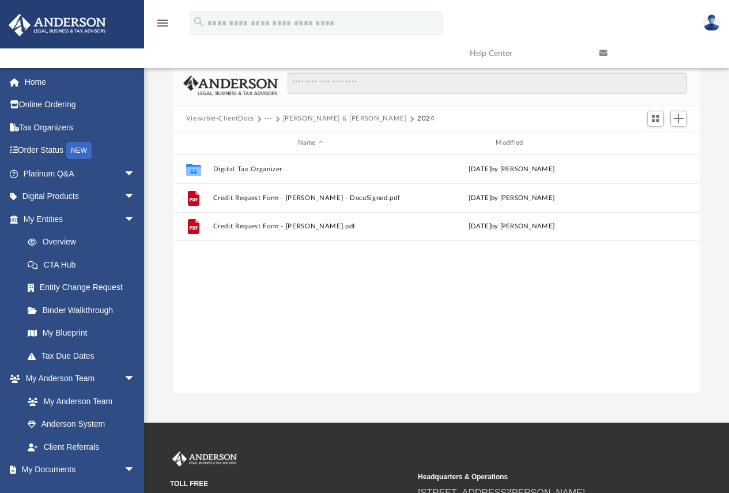
click at [324, 120] on button "[PERSON_NAME] & [PERSON_NAME]" at bounding box center [345, 118] width 124 height 10
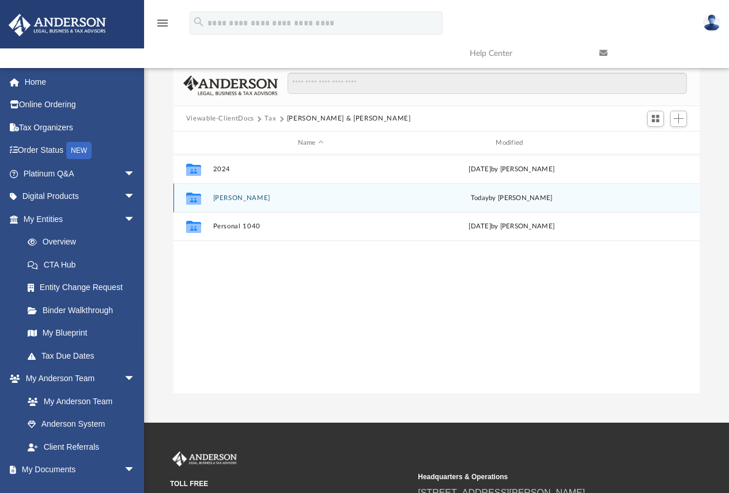
click at [239, 200] on button "[PERSON_NAME]" at bounding box center [311, 197] width 196 height 7
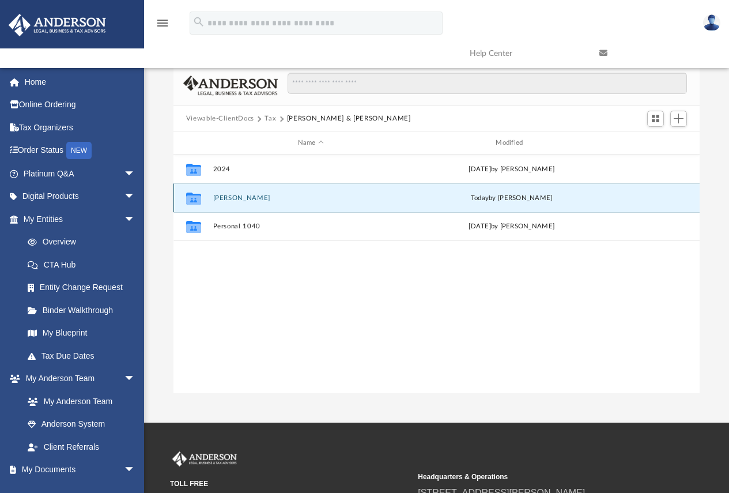
click at [239, 200] on button "[PERSON_NAME]" at bounding box center [311, 197] width 196 height 7
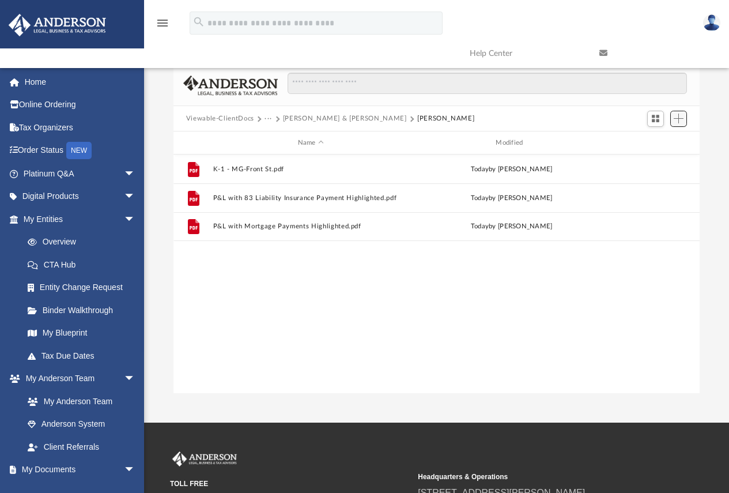
click at [679, 116] on span "Add" at bounding box center [678, 118] width 10 height 10
click at [669, 142] on li "Upload" at bounding box center [662, 142] width 37 height 12
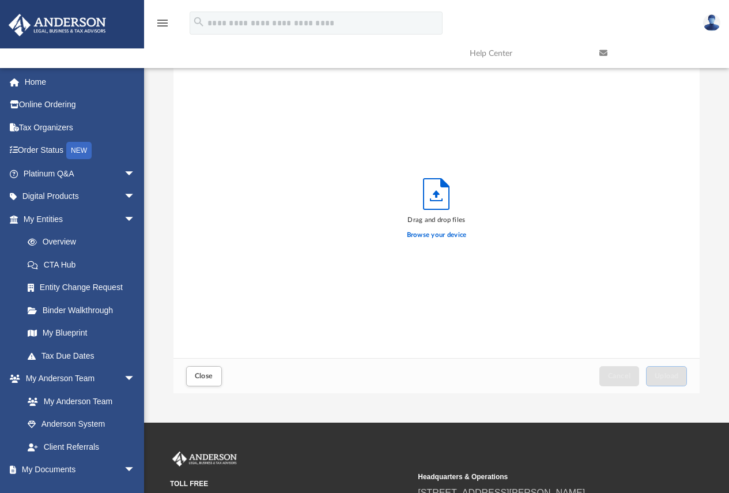
scroll to position [283, 517]
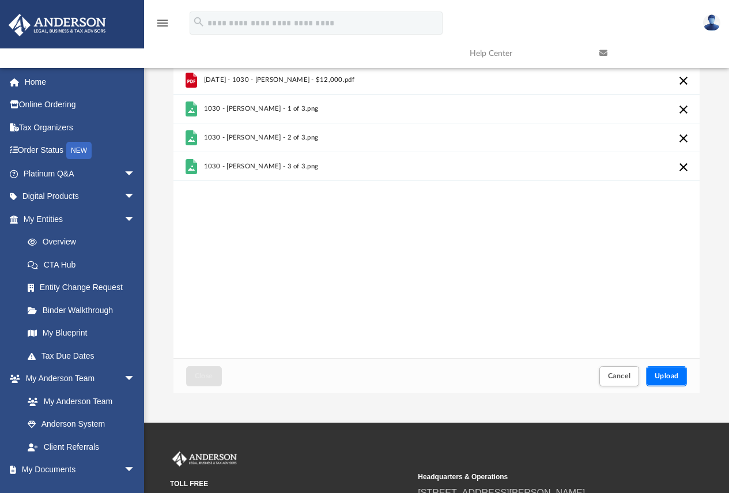
click at [673, 376] on span "Upload" at bounding box center [666, 375] width 24 height 7
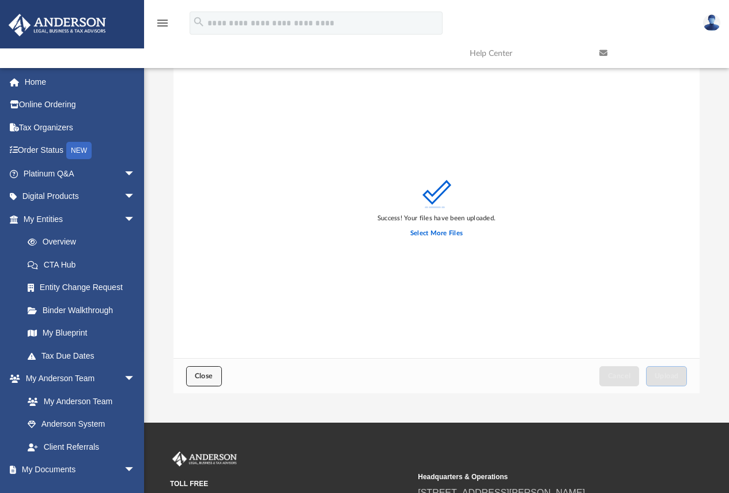
click at [187, 376] on button "Close" at bounding box center [204, 376] width 36 height 20
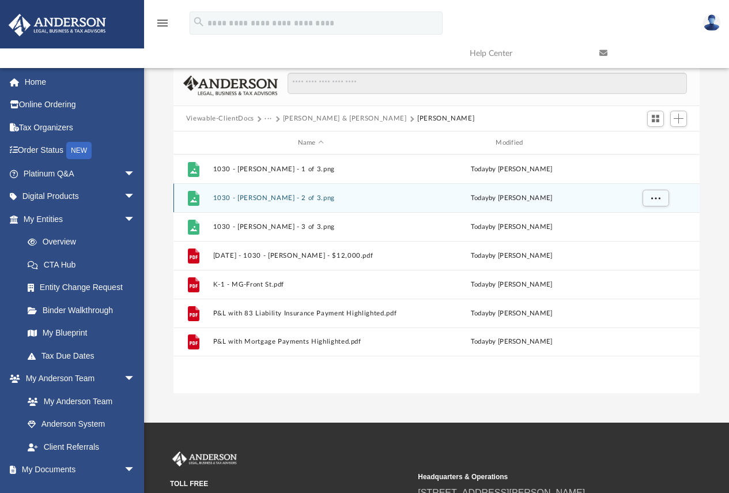
click at [245, 201] on button "1030 - George Handyman - 2 of 3.png" at bounding box center [311, 197] width 196 height 7
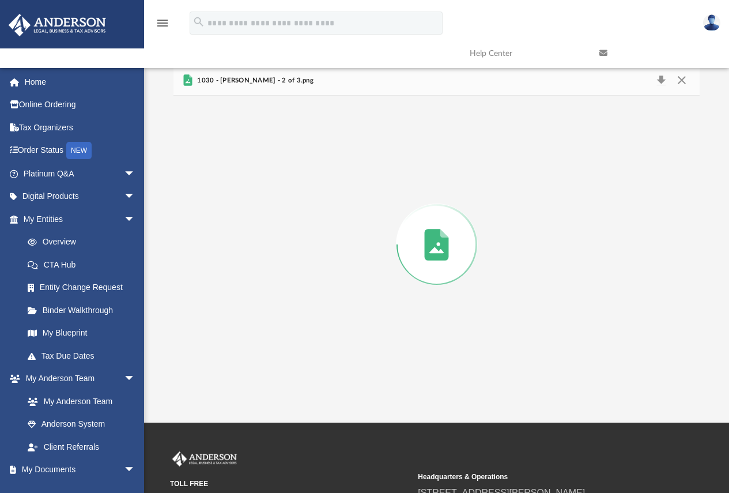
click at [245, 201] on div "Preview" at bounding box center [436, 244] width 527 height 297
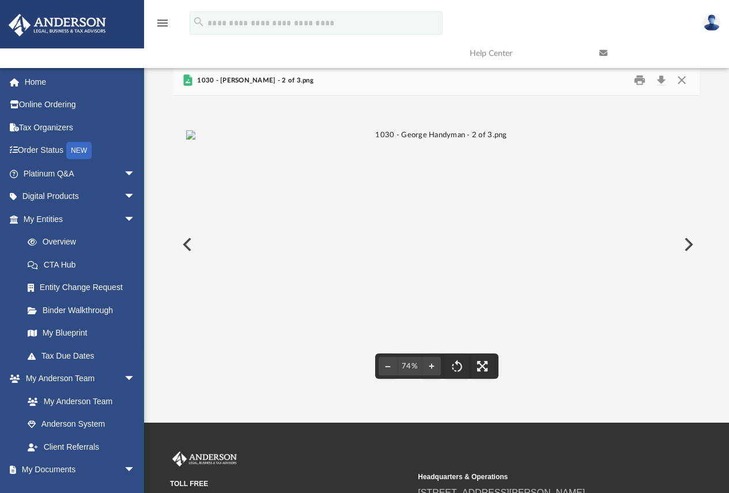
click at [574, 400] on div "App shannongordan@gmail.com Sign Out shannongordan@gmail.com Home Online Orderi…" at bounding box center [364, 211] width 729 height 422
click at [685, 241] on button "Preview" at bounding box center [687, 244] width 25 height 32
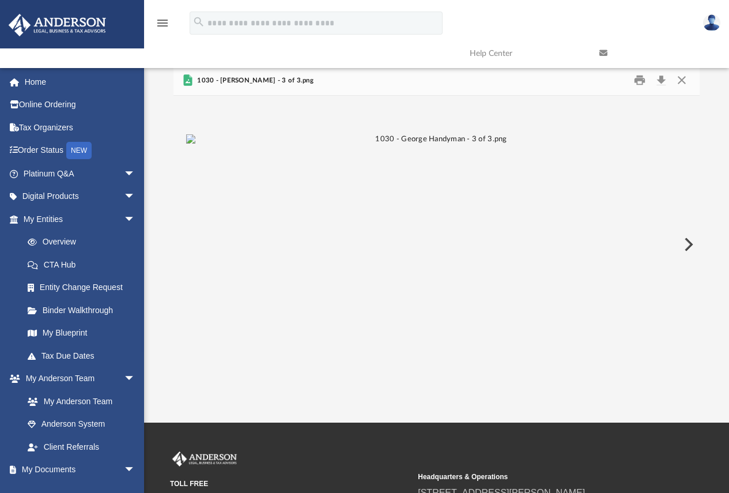
click at [685, 241] on button "Preview" at bounding box center [687, 244] width 25 height 32
click at [680, 80] on button "Close" at bounding box center [681, 80] width 21 height 18
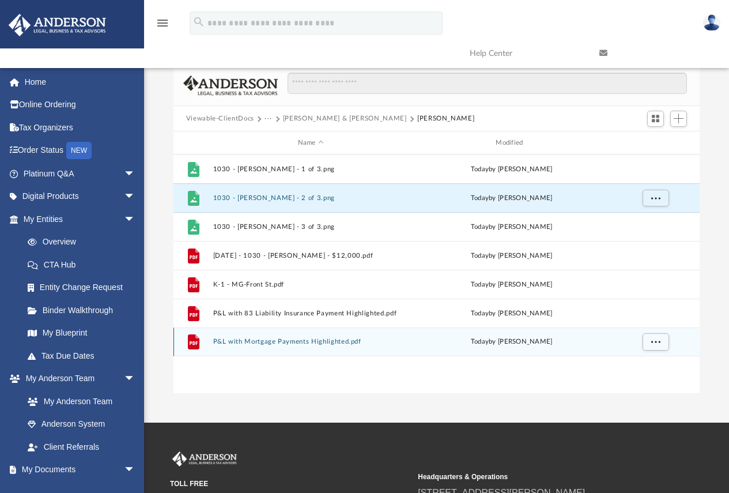
click at [318, 341] on button "P&L with Mortgage Payments Highlighted.pdf" at bounding box center [311, 341] width 196 height 7
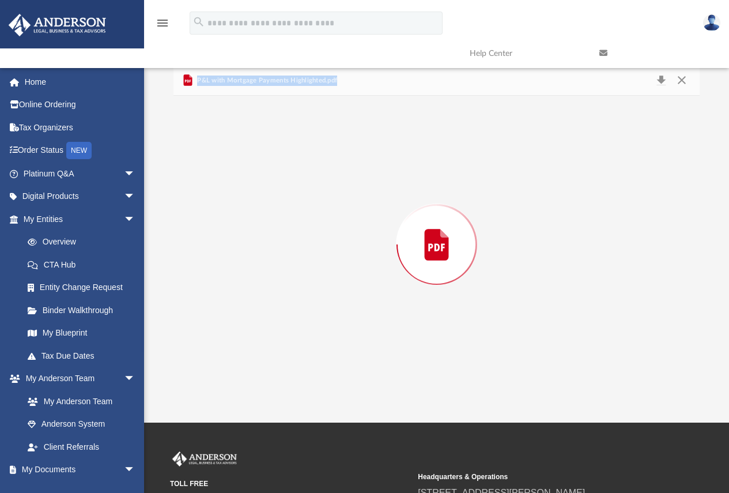
click at [318, 341] on div "Preview" at bounding box center [436, 244] width 527 height 297
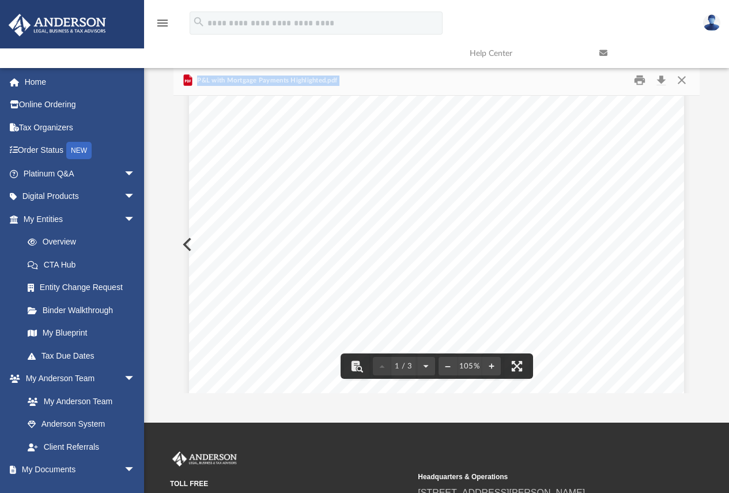
scroll to position [346, 0]
click at [684, 81] on button "Close" at bounding box center [681, 80] width 21 height 18
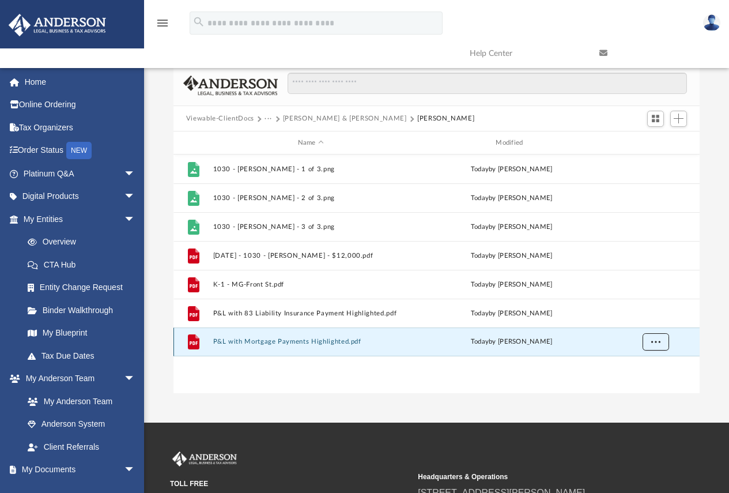
click at [657, 346] on button "More options" at bounding box center [655, 341] width 27 height 17
click at [239, 342] on button "P&L with Mortgage Payments Highlighted.pdf" at bounding box center [311, 341] width 196 height 7
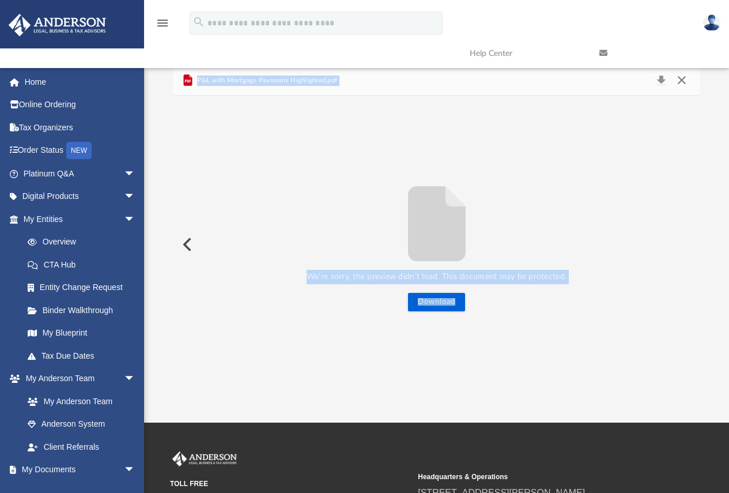
click at [684, 76] on button "Close" at bounding box center [681, 81] width 21 height 16
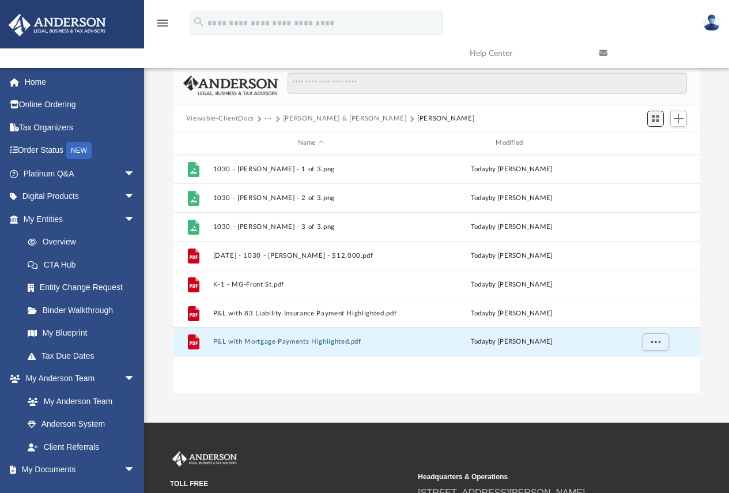
drag, startPoint x: 233, startPoint y: 345, endPoint x: 654, endPoint y: 114, distance: 479.8
click at [654, 114] on span "Switch to Grid View" at bounding box center [655, 118] width 10 height 10
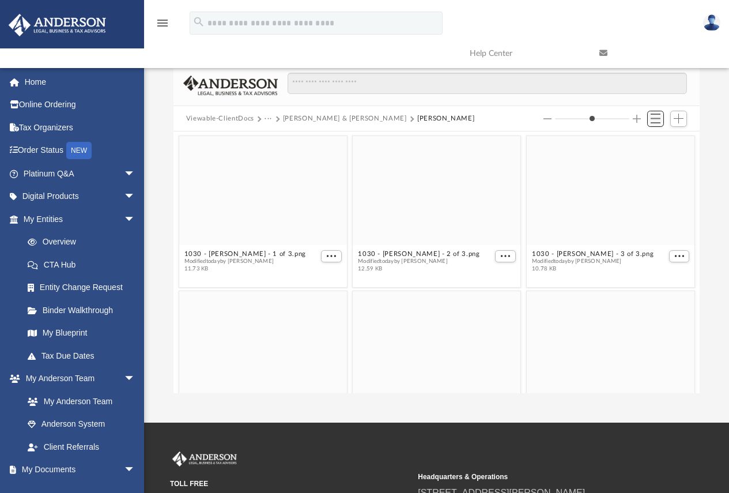
scroll to position [253, 517]
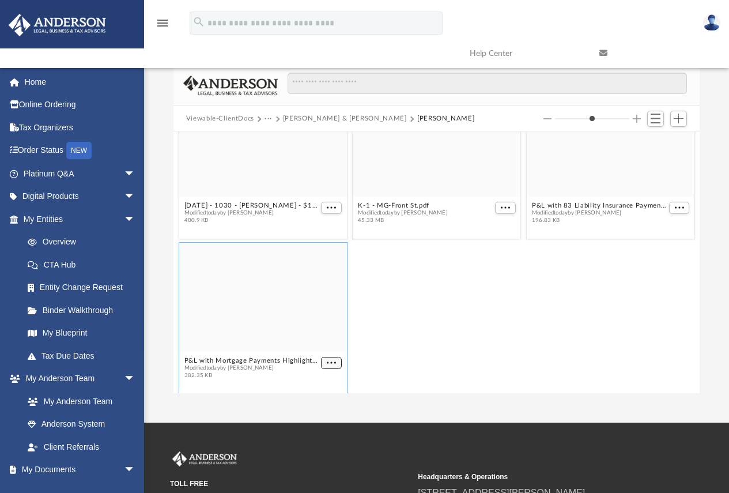
click at [327, 361] on span "More options" at bounding box center [331, 363] width 9 height 6
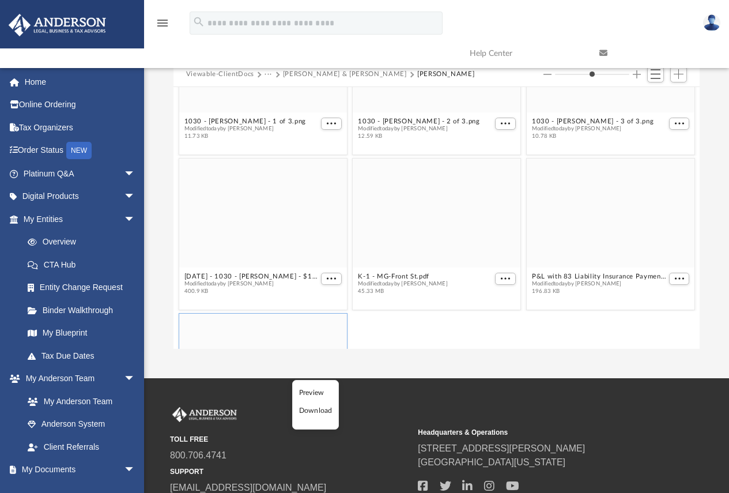
scroll to position [136, 0]
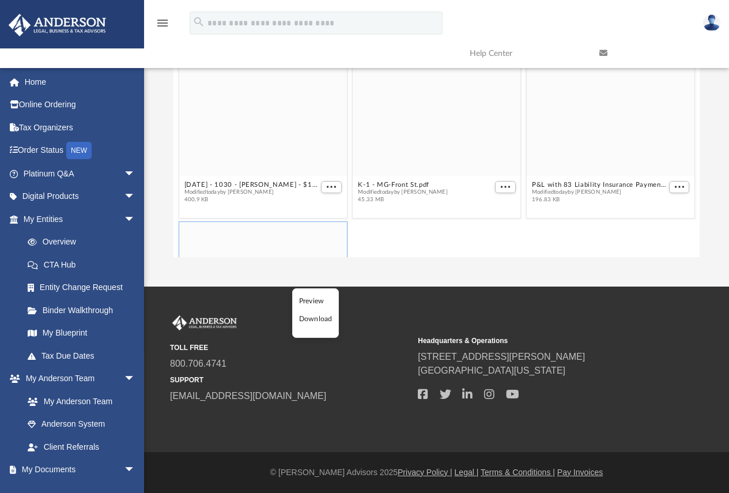
click at [282, 245] on div "grid" at bounding box center [263, 276] width 168 height 109
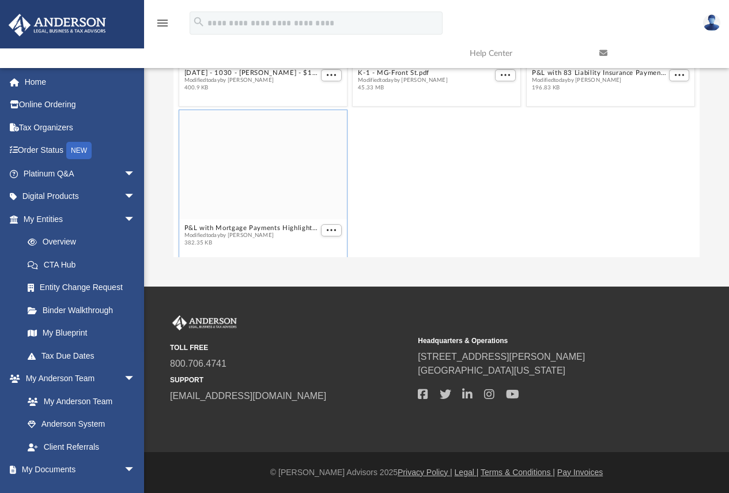
scroll to position [209, 0]
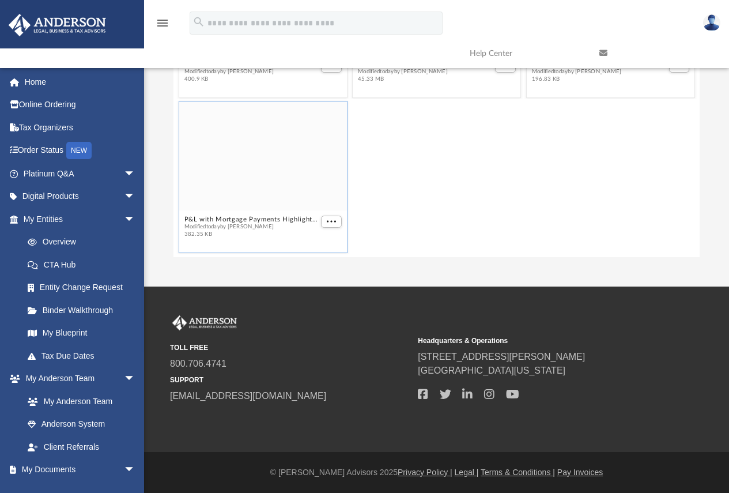
click at [273, 179] on div "grid" at bounding box center [263, 155] width 168 height 109
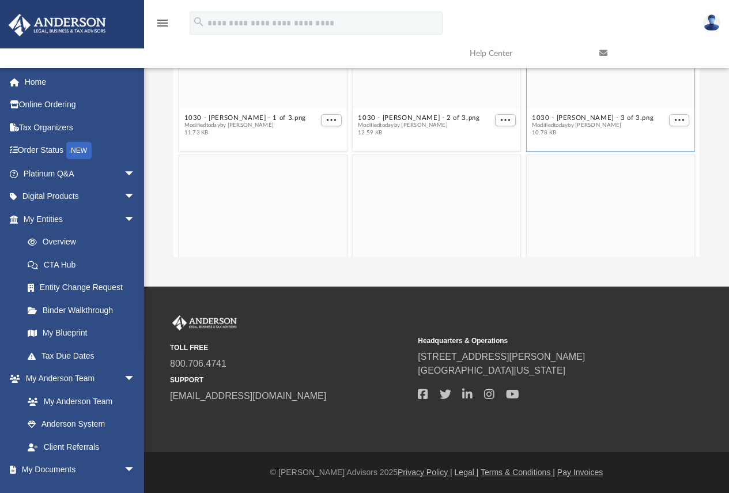
scroll to position [0, 0]
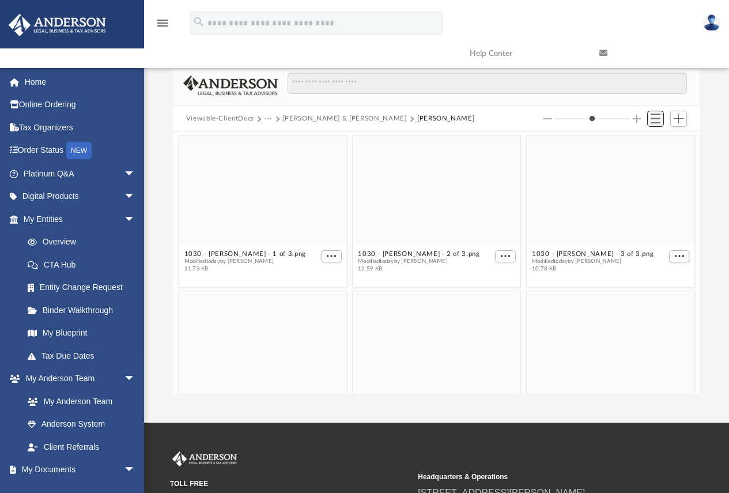
click at [656, 116] on span "Switch to List View" at bounding box center [655, 118] width 10 height 10
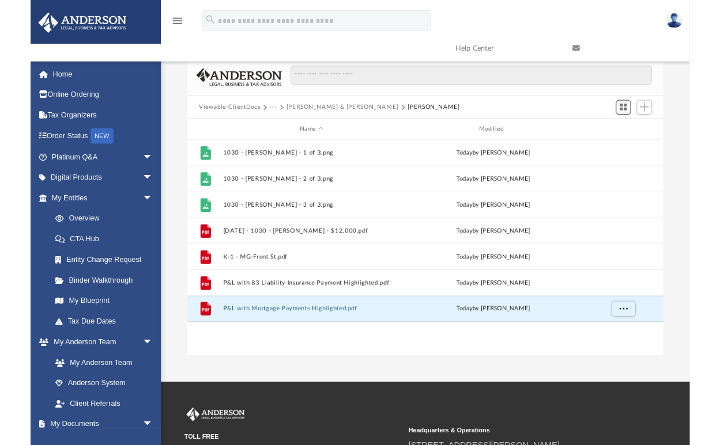
scroll to position [253, 517]
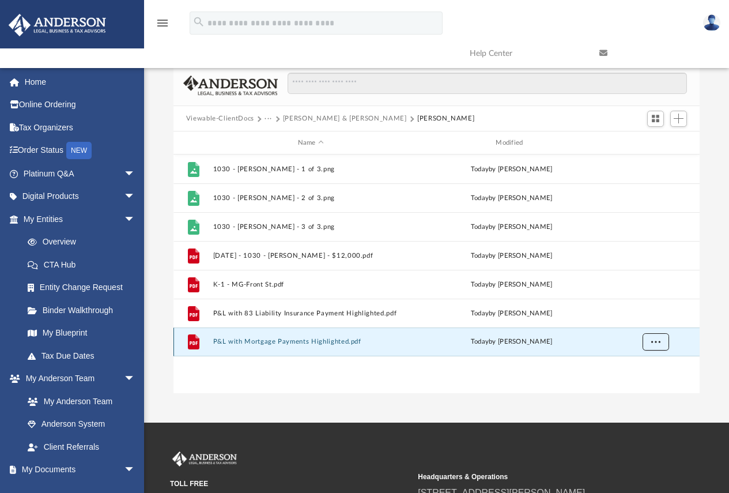
click at [658, 344] on span "More options" at bounding box center [654, 341] width 9 height 6
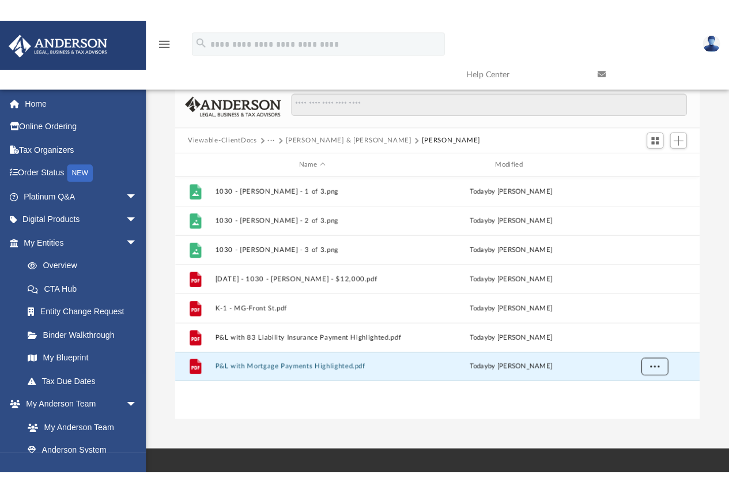
scroll to position [253, 849]
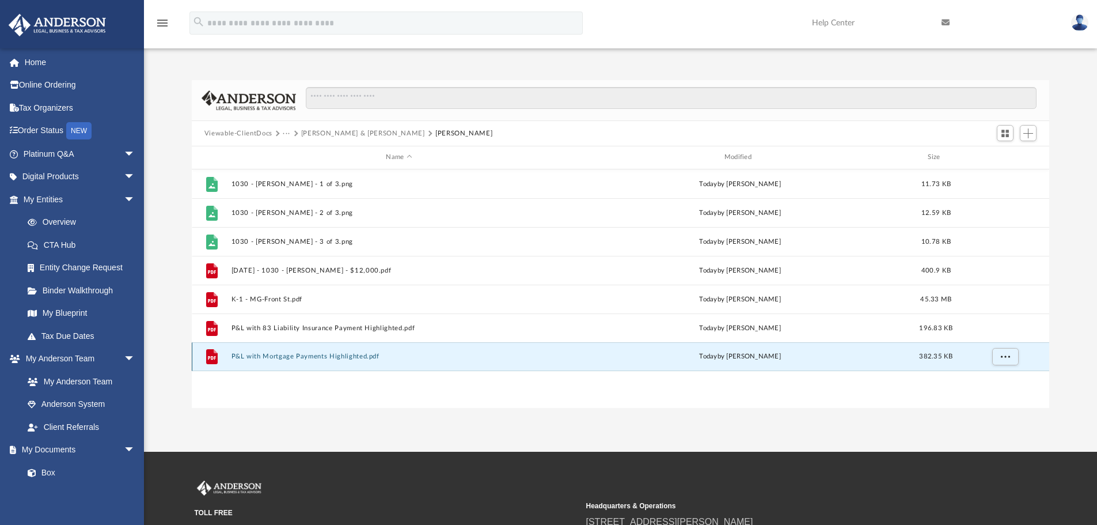
click at [264, 356] on button "P&L with Mortgage Payments Highlighted.pdf" at bounding box center [399, 356] width 336 height 7
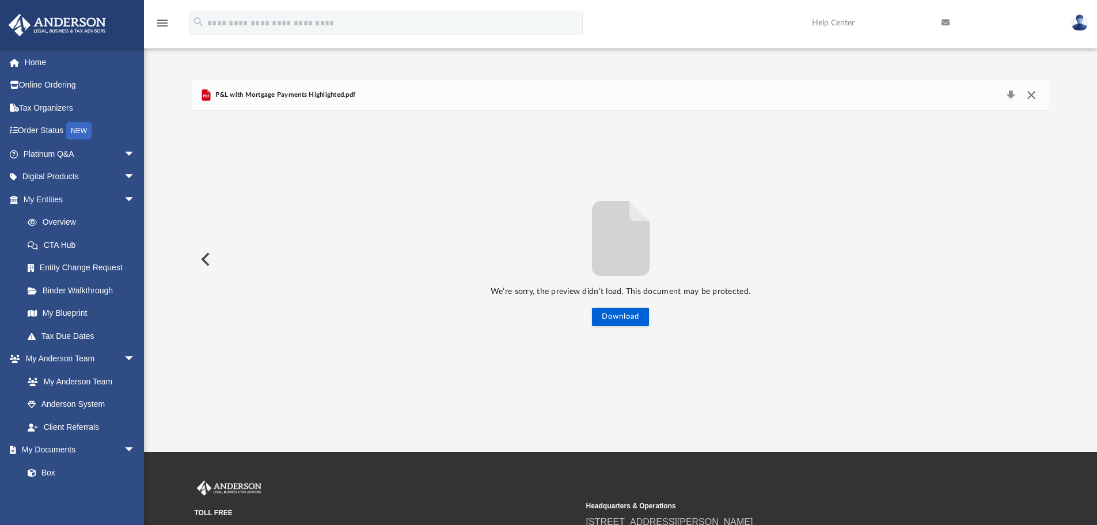
click at [737, 97] on button "Close" at bounding box center [1031, 95] width 21 height 16
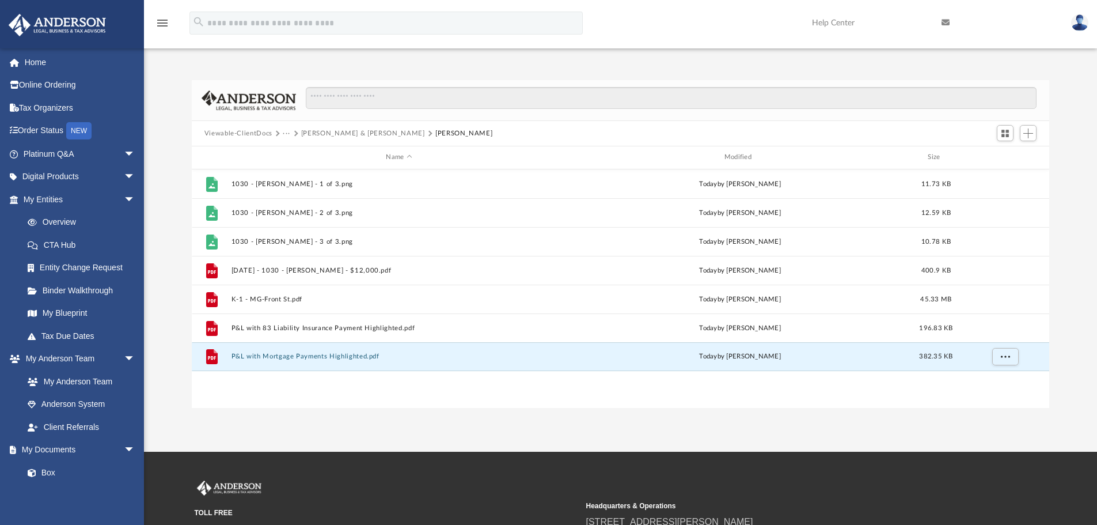
drag, startPoint x: 282, startPoint y: 357, endPoint x: 658, endPoint y: 405, distance: 379.2
click at [658, 405] on div "File 1030 - George Handyman - 1 of 3.png today by Shannon Gordan 11.73 KB File …" at bounding box center [621, 288] width 858 height 239
drag, startPoint x: 342, startPoint y: 353, endPoint x: 1001, endPoint y: 356, distance: 659.1
click at [737, 356] on button "More options" at bounding box center [1005, 356] width 27 height 17
click at [737, 409] on div "App shannongordan@gmail.com Sign Out shannongordan@gmail.com Home Online Orderi…" at bounding box center [548, 226] width 1097 height 452
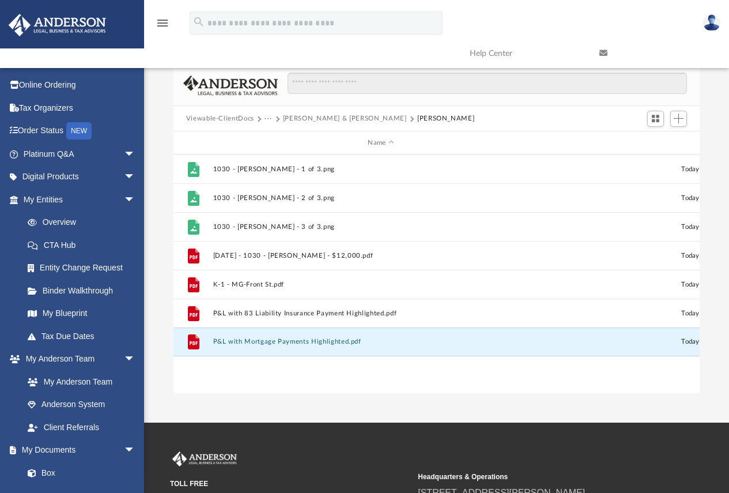
scroll to position [253, 517]
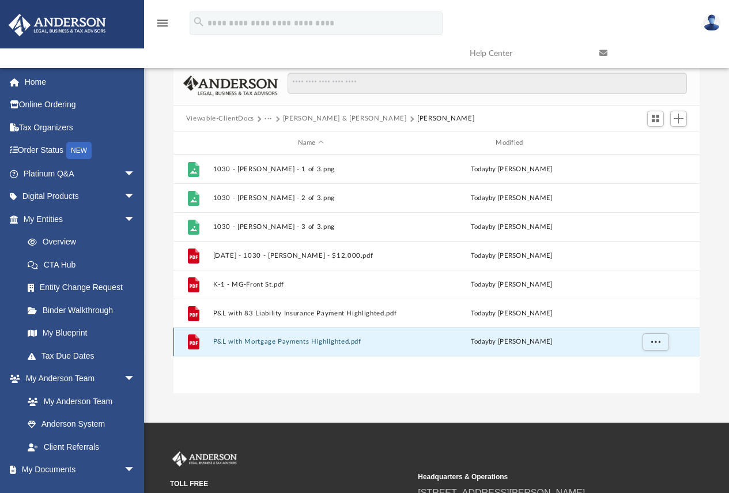
drag, startPoint x: 188, startPoint y: 341, endPoint x: 206, endPoint y: 339, distance: 17.9
click at [206, 339] on div "File" at bounding box center [193, 341] width 29 height 18
drag, startPoint x: 581, startPoint y: 349, endPoint x: 204, endPoint y: 348, distance: 376.8
drag, startPoint x: 204, startPoint y: 348, endPoint x: 192, endPoint y: 343, distance: 12.6
click at [192, 343] on icon "grid" at bounding box center [194, 342] width 8 height 3
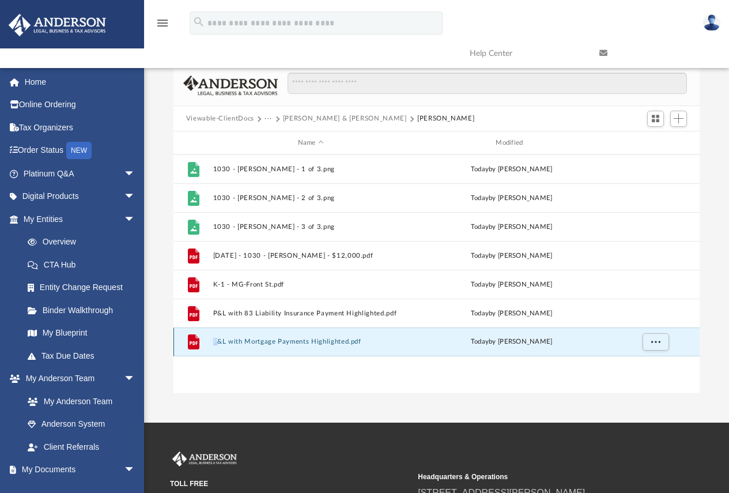
click at [192, 343] on icon "grid" at bounding box center [194, 342] width 8 height 3
click at [257, 347] on div "File P&L with Mortgage Payments Highlighted.pdf today by Shannon Gordan" at bounding box center [436, 341] width 527 height 29
click at [653, 338] on button "More options" at bounding box center [655, 341] width 27 height 17
click at [603, 345] on div "today by Shannon Gordan" at bounding box center [512, 341] width 196 height 10
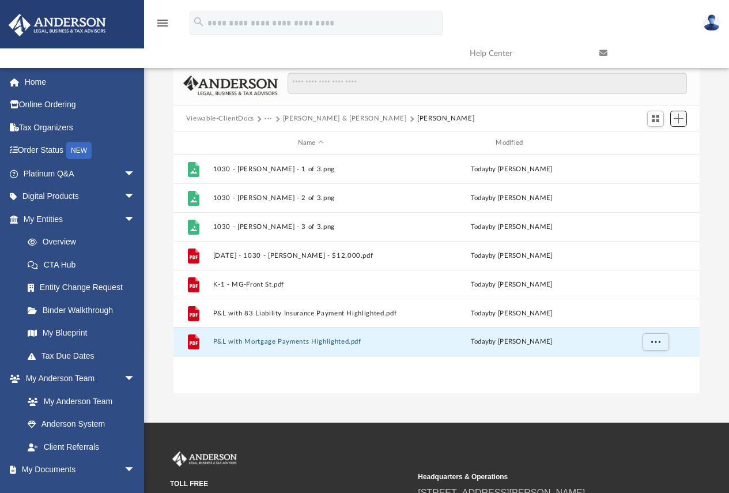
click at [680, 113] on span "Add" at bounding box center [678, 118] width 10 height 10
click at [650, 139] on li "Upload" at bounding box center [662, 142] width 37 height 12
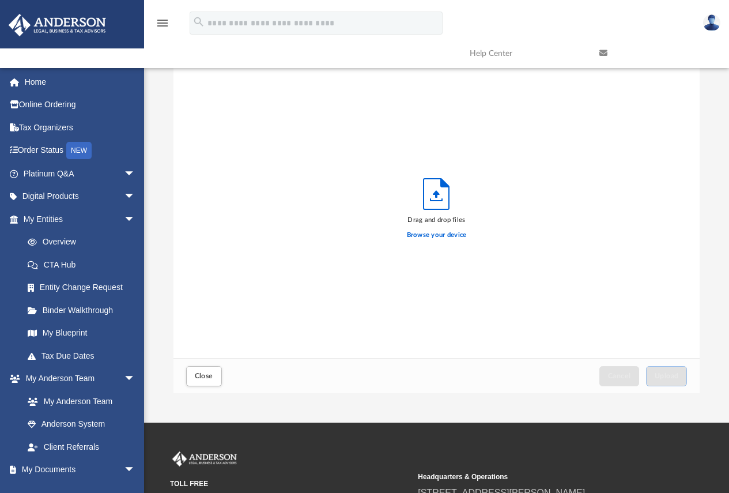
scroll to position [283, 517]
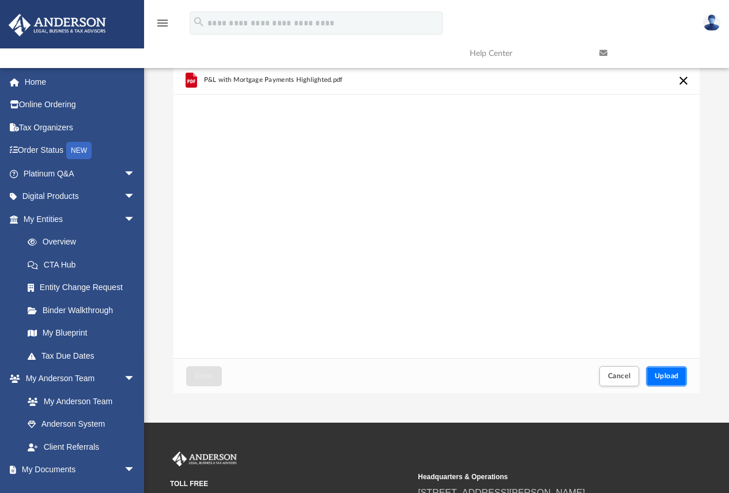
click at [682, 373] on button "Upload" at bounding box center [666, 376] width 41 height 20
click at [626, 373] on span "Cancel" at bounding box center [619, 375] width 23 height 7
click at [678, 377] on span "Upload" at bounding box center [666, 375] width 24 height 7
click at [678, 373] on span "Upload" at bounding box center [666, 375] width 24 height 7
click at [684, 371] on button "Upload" at bounding box center [666, 376] width 41 height 20
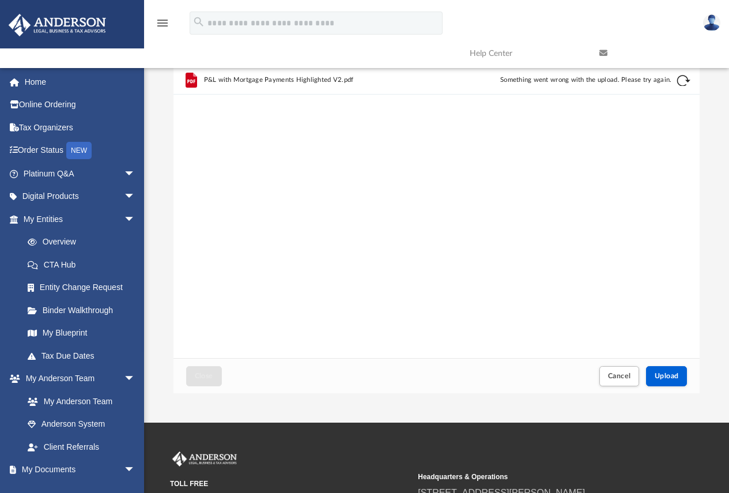
click at [680, 87] on div "P&L with Mortgage Payments Highlighted V2.pdf Something went wrong with the upl…" at bounding box center [436, 80] width 527 height 29
click at [684, 78] on button "Retry" at bounding box center [683, 81] width 14 height 14
click at [620, 370] on button "Cancel" at bounding box center [619, 376] width 40 height 20
click at [665, 381] on button "Upload" at bounding box center [666, 376] width 41 height 20
click at [625, 368] on button "Cancel" at bounding box center [619, 376] width 40 height 20
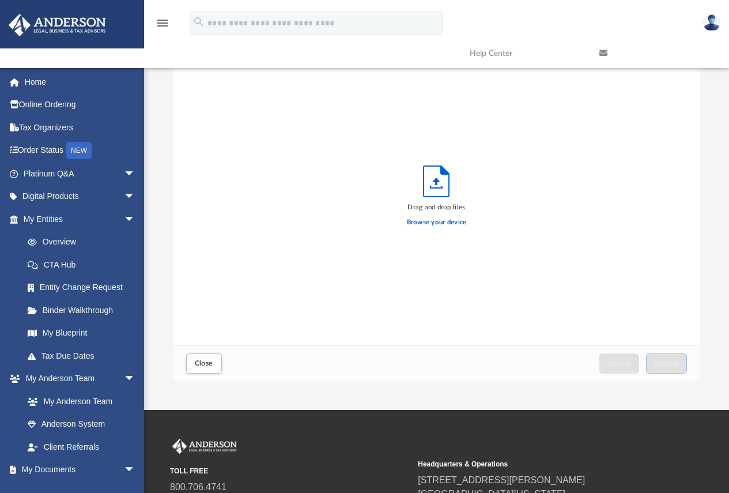
scroll to position [0, 0]
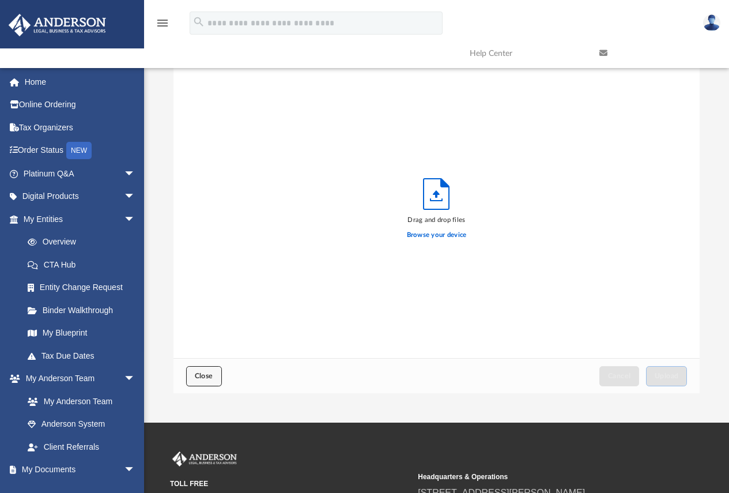
click at [213, 379] on button "Close" at bounding box center [204, 376] width 36 height 20
click at [201, 377] on span "Close" at bounding box center [204, 375] width 18 height 7
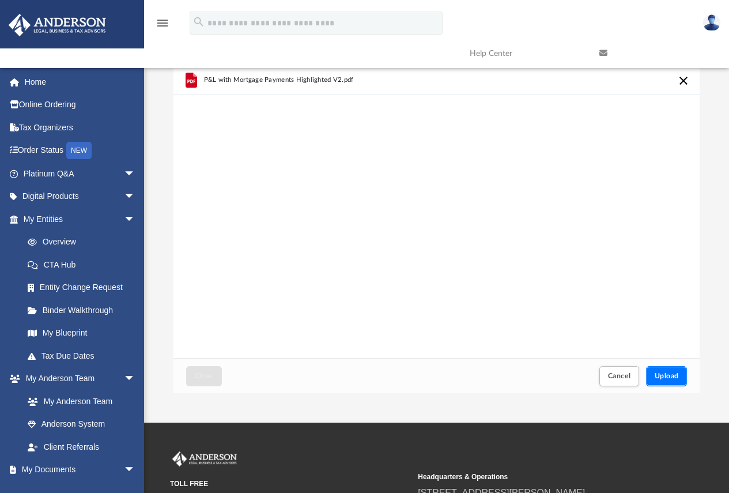
click at [676, 377] on span "Upload" at bounding box center [666, 375] width 24 height 7
click at [616, 380] on button "Cancel" at bounding box center [619, 376] width 40 height 20
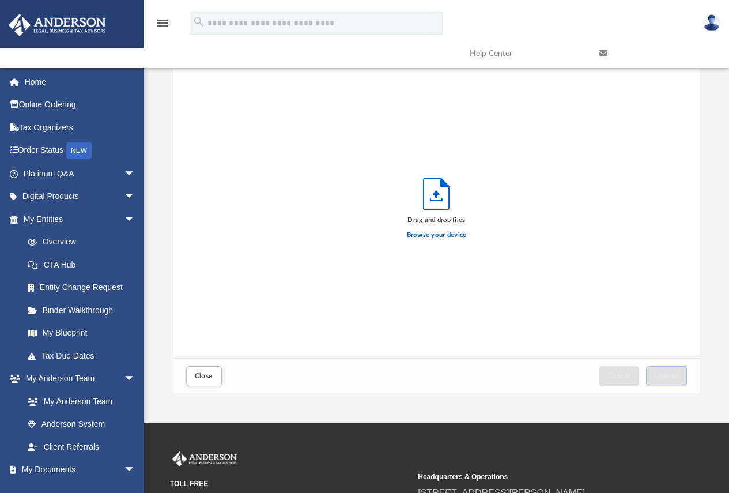
click at [717, 24] on img at bounding box center [711, 22] width 17 height 17
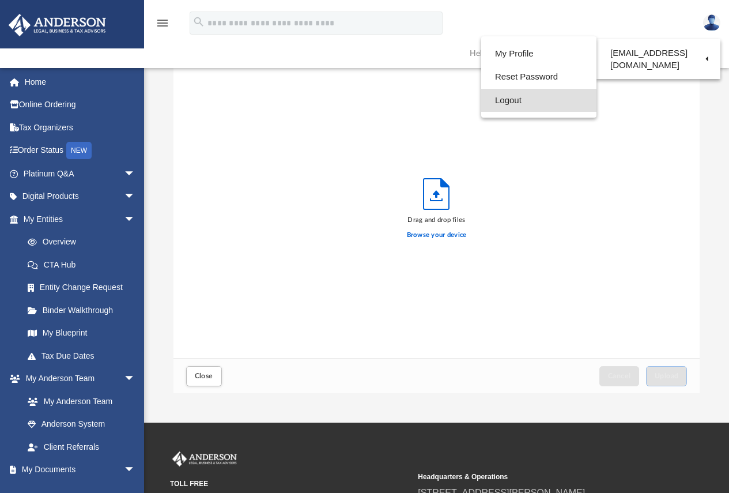
click at [505, 104] on link "Logout" at bounding box center [538, 101] width 115 height 24
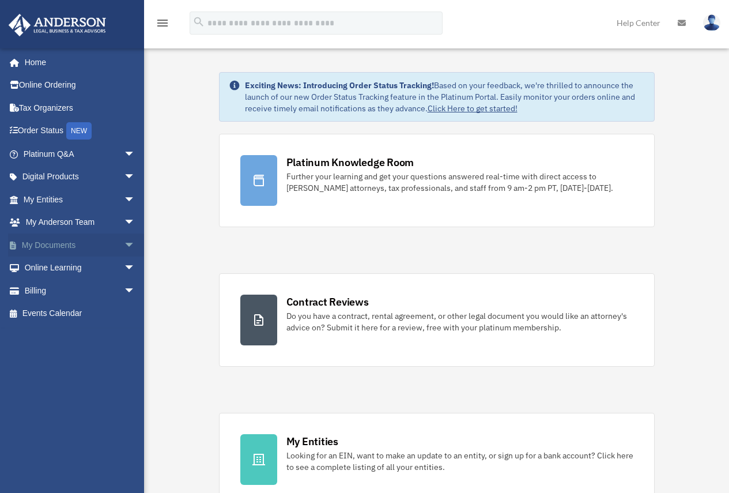
click at [39, 244] on link "My Documents arrow_drop_down" at bounding box center [80, 244] width 145 height 23
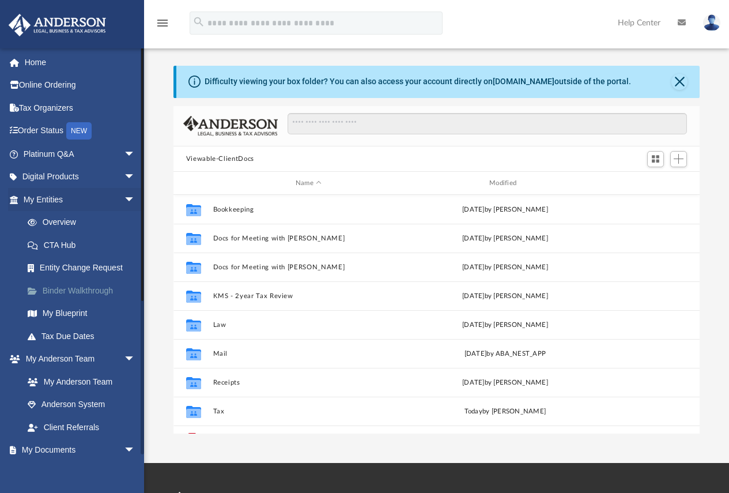
scroll to position [253, 517]
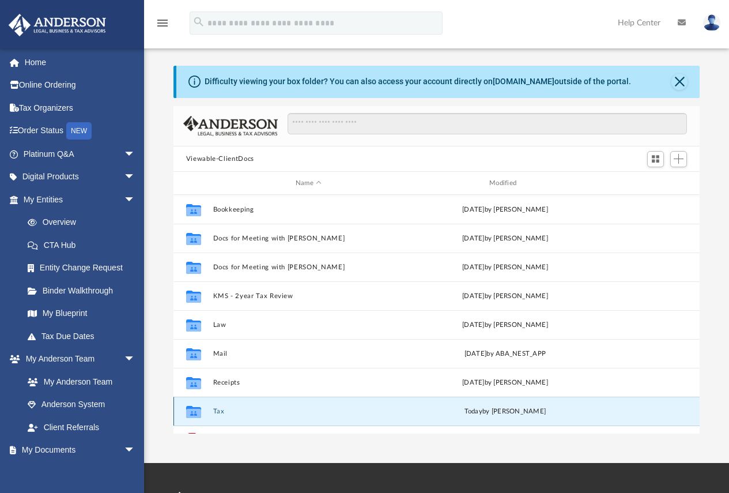
click at [214, 410] on button "Tax" at bounding box center [308, 410] width 191 height 7
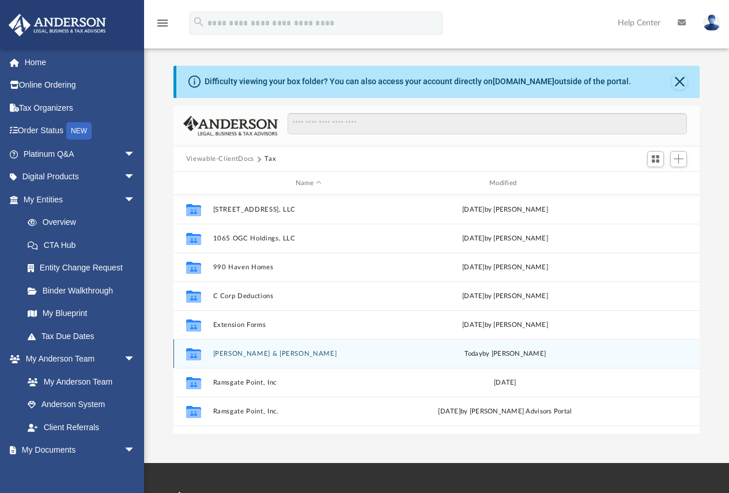
click at [254, 351] on button "Gordan, Jason & Shannon" at bounding box center [308, 353] width 191 height 7
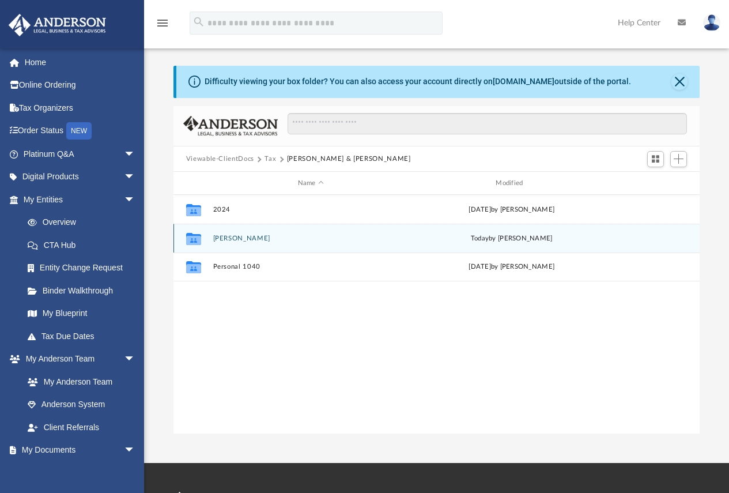
click at [240, 240] on button "Kate Bell" at bounding box center [311, 237] width 196 height 7
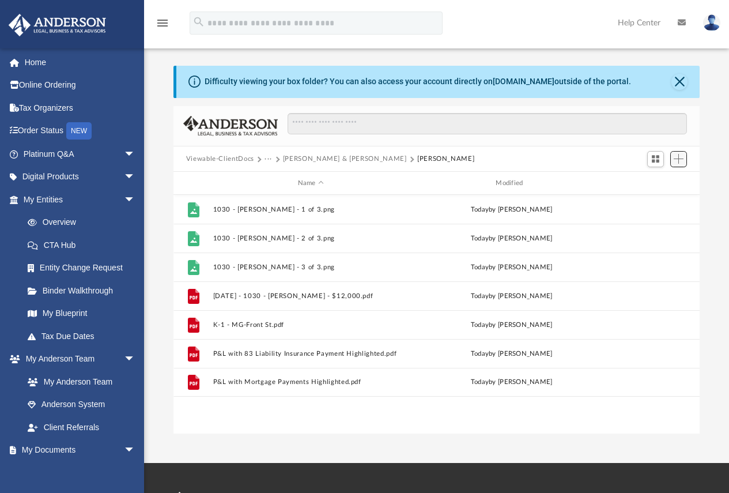
click at [677, 163] on span "Add" at bounding box center [678, 159] width 10 height 10
click at [678, 164] on button "Add" at bounding box center [678, 159] width 17 height 16
click at [679, 82] on button "Close" at bounding box center [679, 82] width 16 height 16
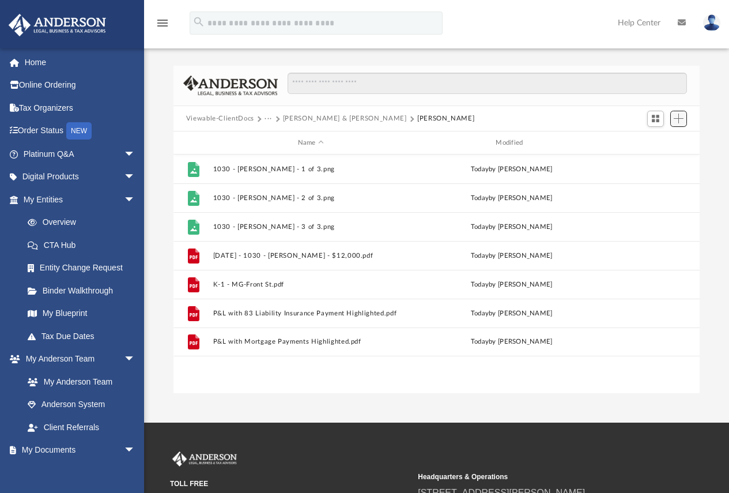
click at [676, 116] on span "Add" at bounding box center [678, 118] width 10 height 10
click at [652, 147] on li "Upload" at bounding box center [662, 142] width 37 height 12
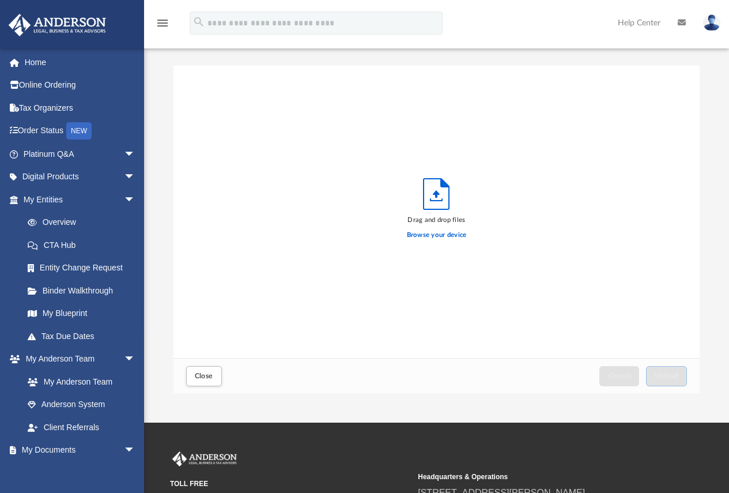
scroll to position [283, 517]
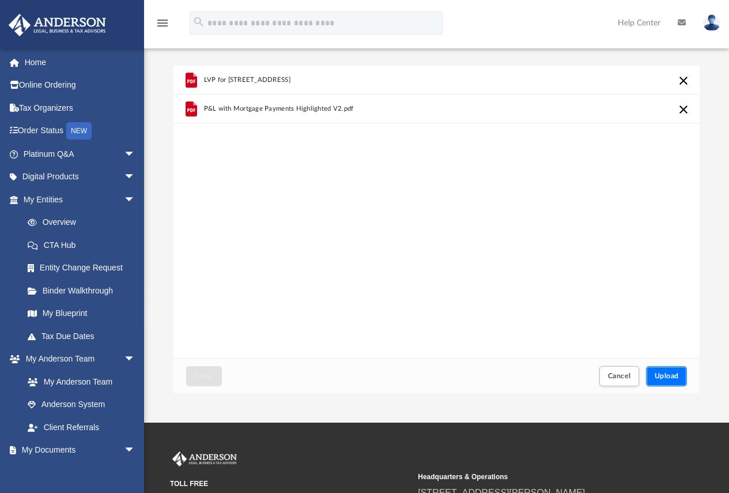
click at [663, 379] on button "Upload" at bounding box center [666, 376] width 41 height 20
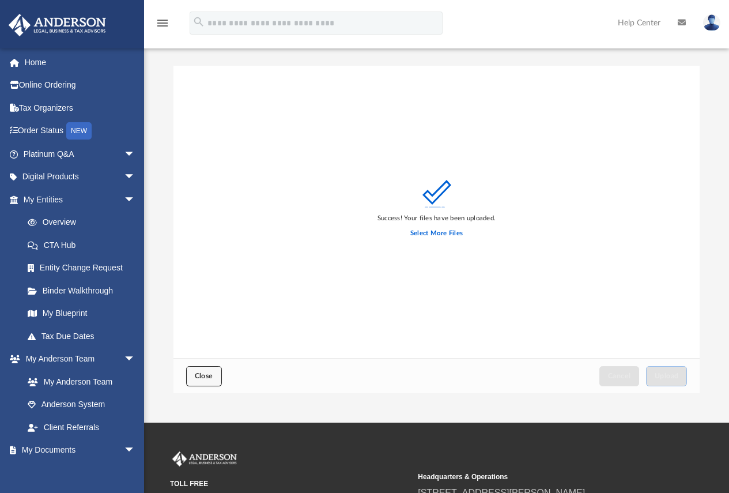
click at [204, 373] on span "Close" at bounding box center [204, 375] width 18 height 7
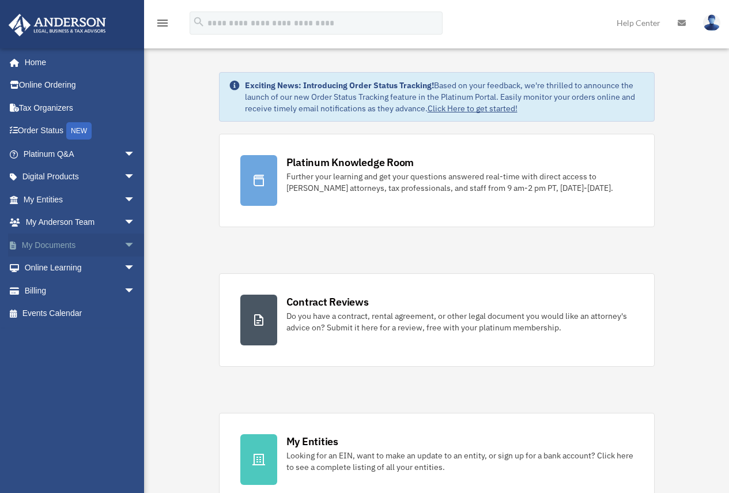
click at [47, 246] on link "My Documents arrow_drop_down" at bounding box center [80, 244] width 145 height 23
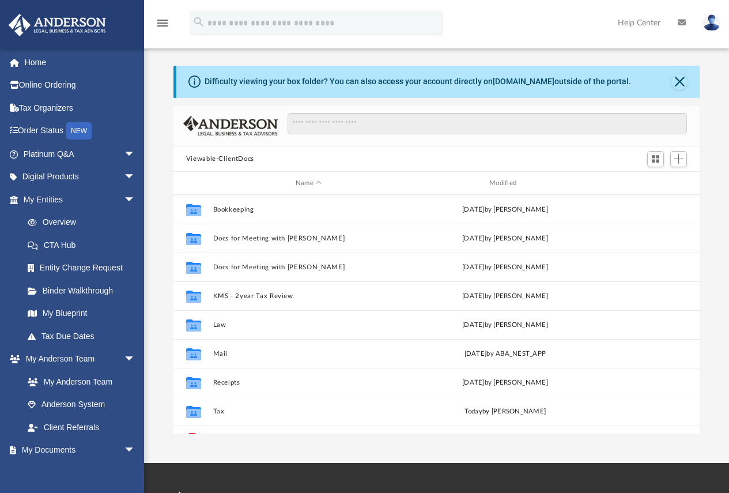
scroll to position [253, 517]
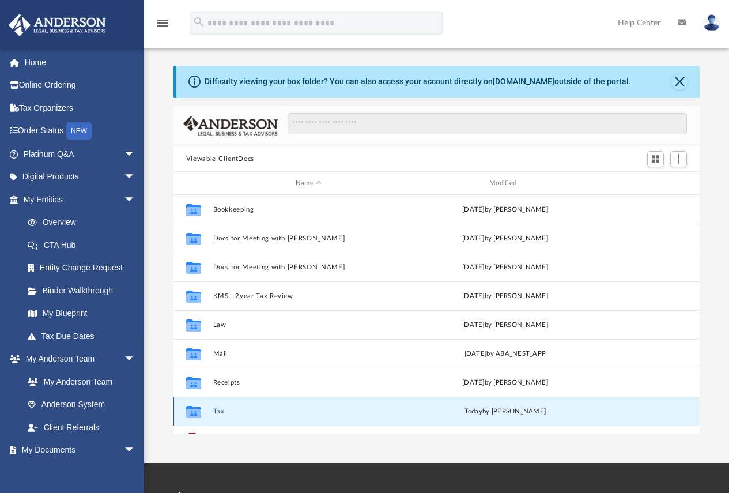
click at [221, 410] on button "Tax" at bounding box center [308, 410] width 191 height 7
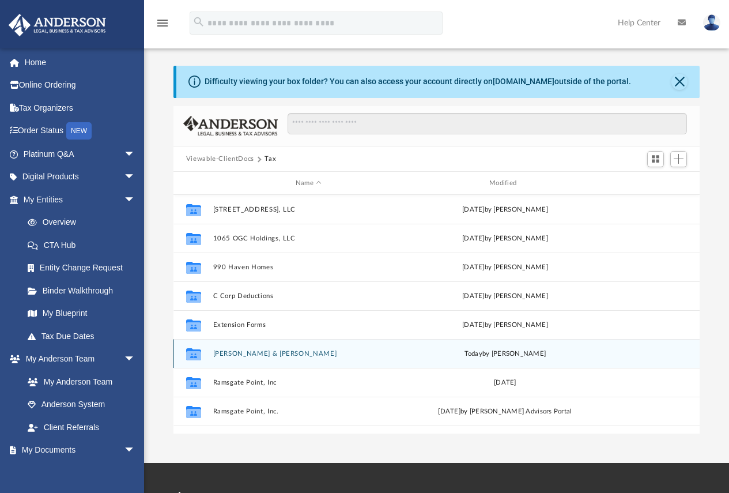
click at [221, 347] on div "Collaborated Folder Gordan, Jason & Shannon today by Shannon Gordan" at bounding box center [436, 353] width 527 height 29
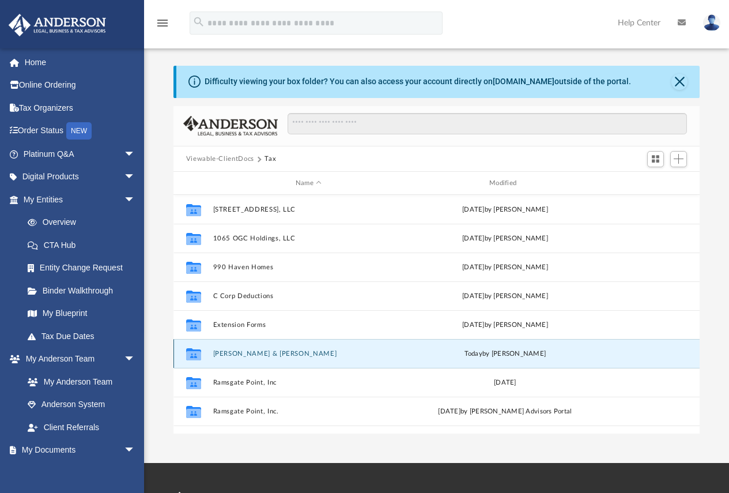
click at [192, 351] on icon "grid" at bounding box center [193, 355] width 15 height 9
click at [256, 357] on button "Gordan, Jason & Shannon" at bounding box center [308, 353] width 191 height 7
click at [256, 357] on button "[PERSON_NAME] & [PERSON_NAME]" at bounding box center [308, 353] width 191 height 7
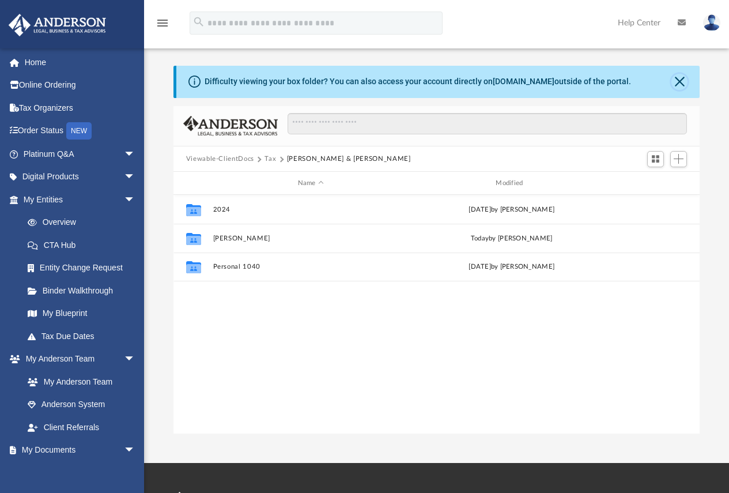
drag, startPoint x: 682, startPoint y: 75, endPoint x: 680, endPoint y: 90, distance: 14.4
click at [682, 75] on button "Close" at bounding box center [679, 82] width 16 height 16
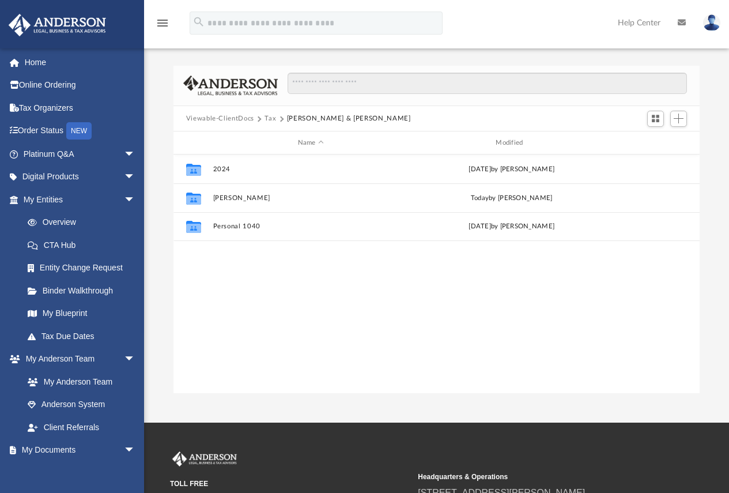
click at [268, 119] on button "Tax" at bounding box center [270, 118] width 12 height 10
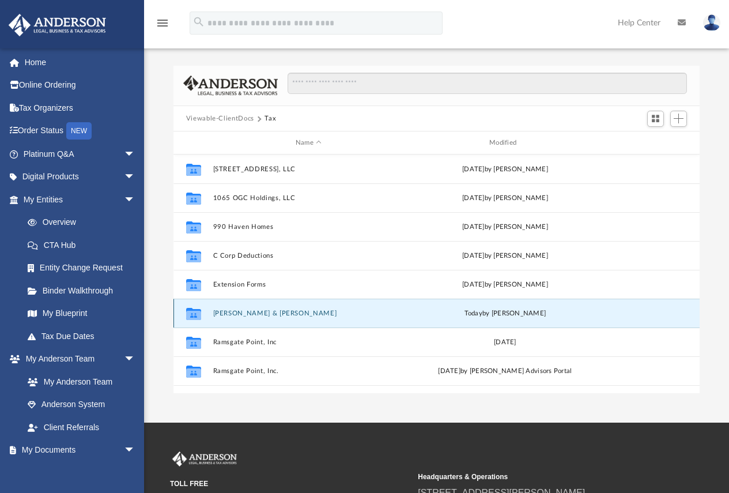
click at [234, 313] on button "[PERSON_NAME] & [PERSON_NAME]" at bounding box center [308, 312] width 191 height 7
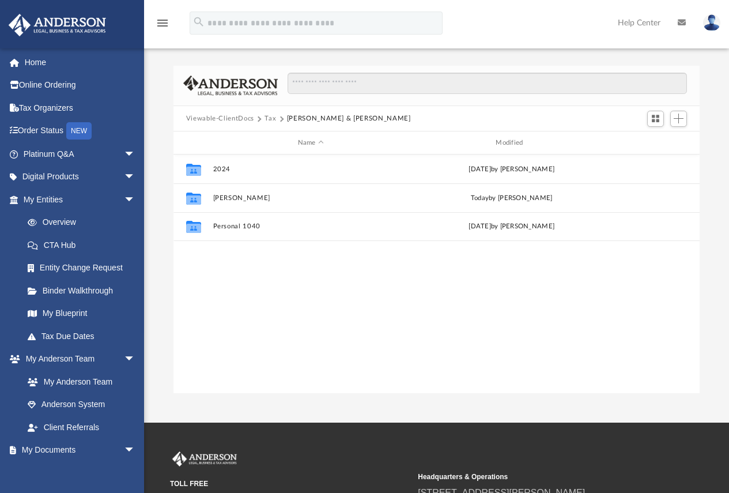
click at [265, 119] on button "Tax" at bounding box center [270, 118] width 12 height 10
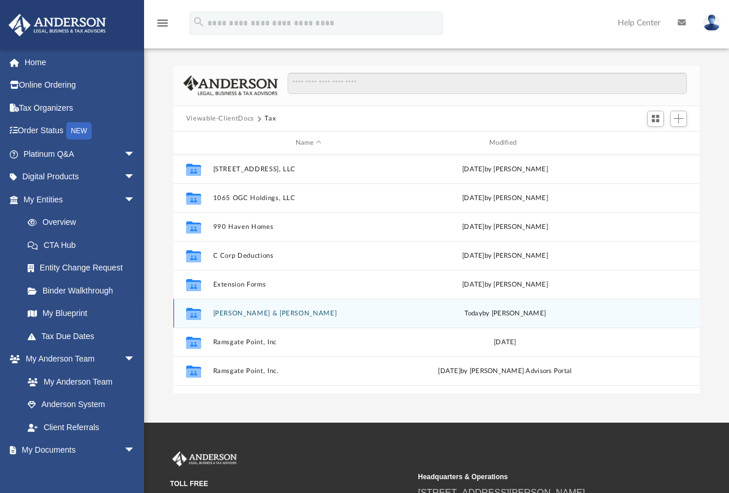
click at [237, 312] on button "[PERSON_NAME] & [PERSON_NAME]" at bounding box center [308, 312] width 191 height 7
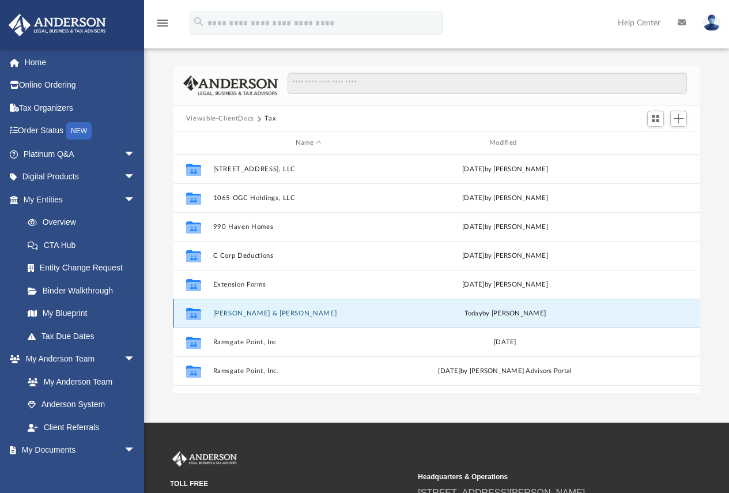
click at [237, 312] on button "[PERSON_NAME] & [PERSON_NAME]" at bounding box center [308, 312] width 191 height 7
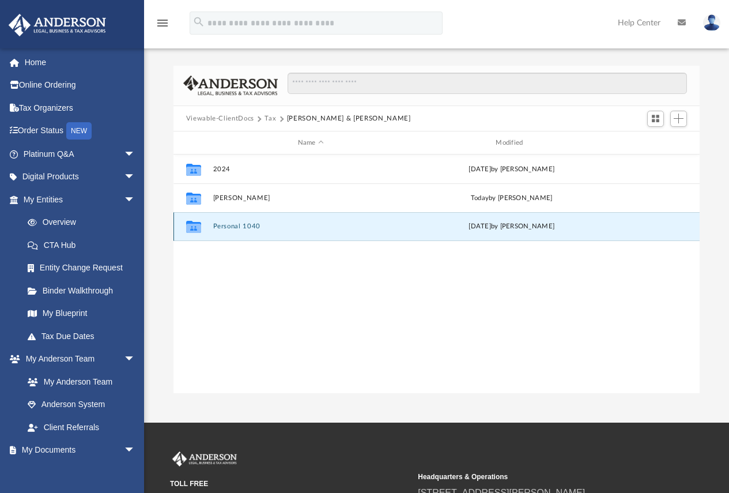
click at [228, 229] on button "Personal 1040" at bounding box center [311, 226] width 196 height 7
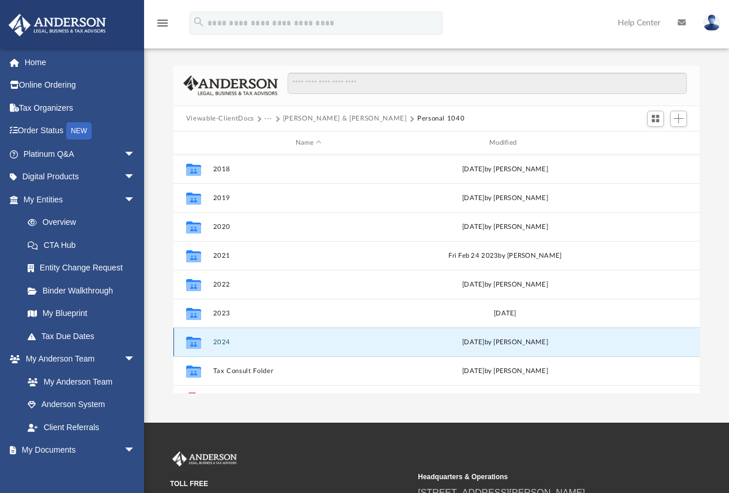
click at [217, 343] on button "2024" at bounding box center [308, 341] width 191 height 7
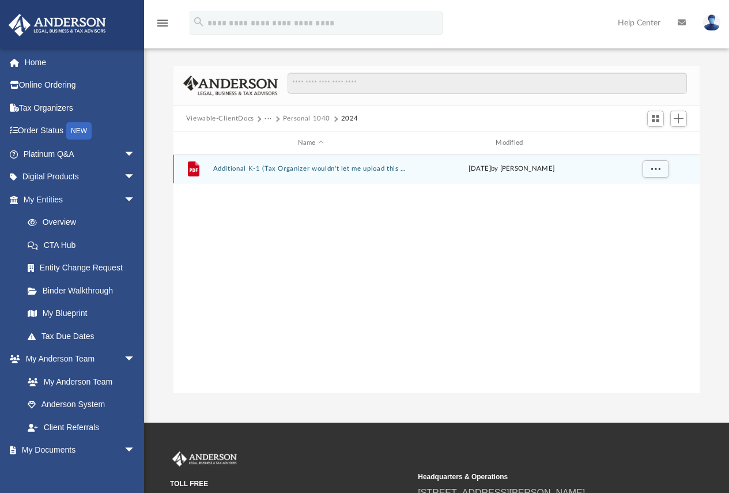
click at [272, 168] on button "Additional K-1 (Tax Organizer wouldn't let me upload this one - MG + Front St.p…" at bounding box center [311, 168] width 196 height 7
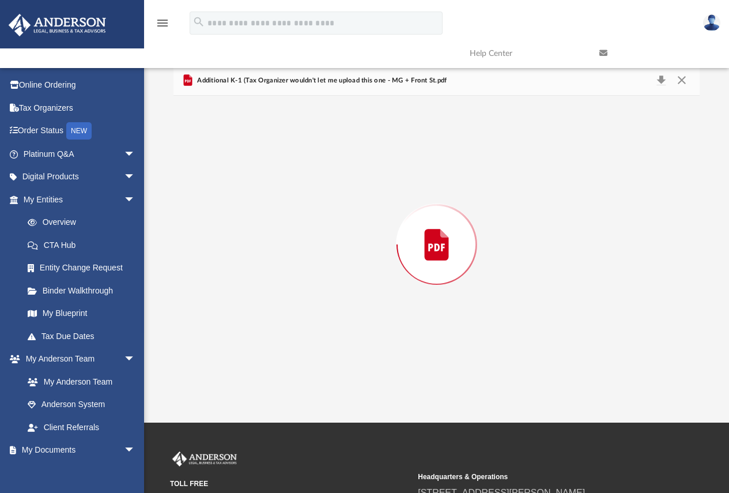
click at [272, 168] on div "Preview" at bounding box center [436, 244] width 527 height 297
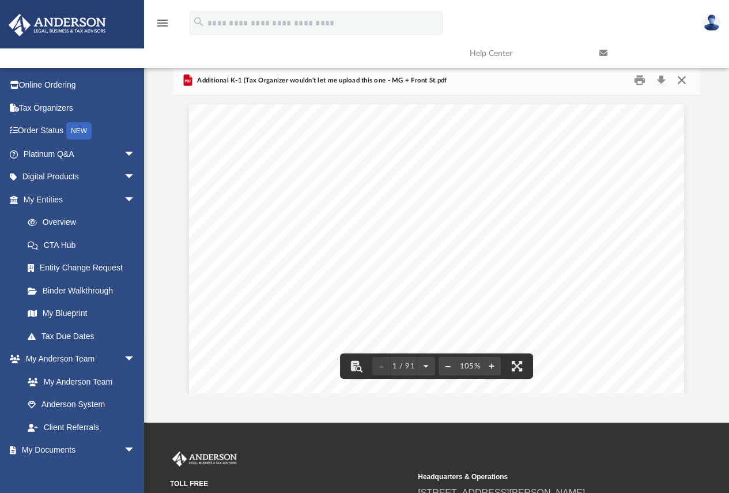
click at [679, 77] on button "Close" at bounding box center [681, 80] width 21 height 18
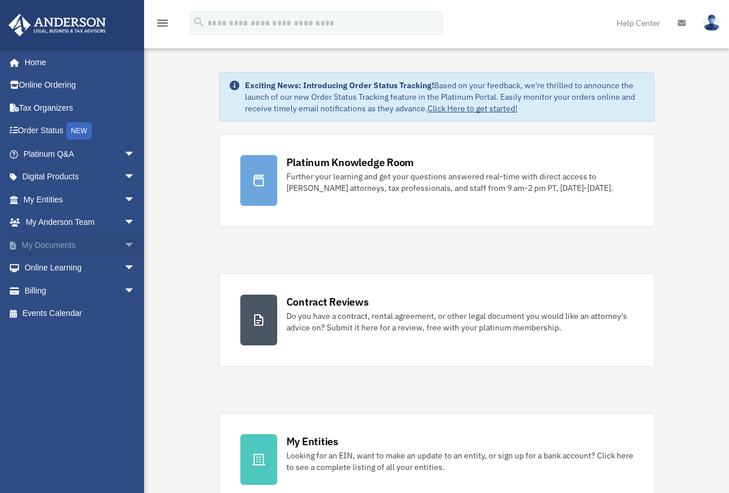
click at [47, 240] on link "My Documents arrow_drop_down" at bounding box center [80, 244] width 145 height 23
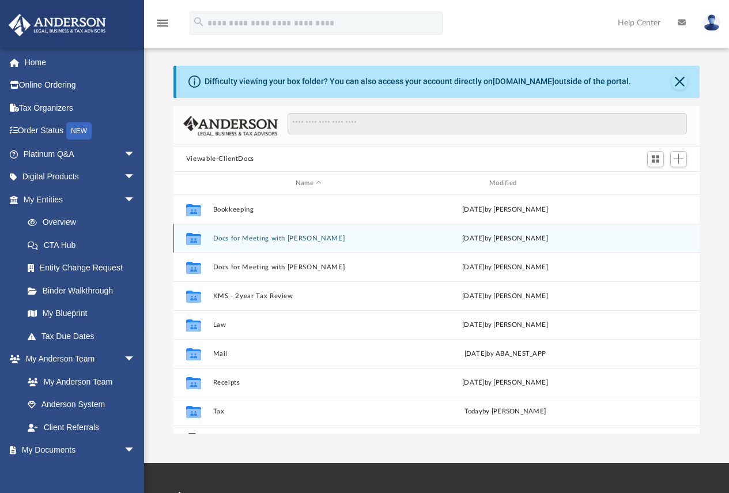
scroll to position [253, 517]
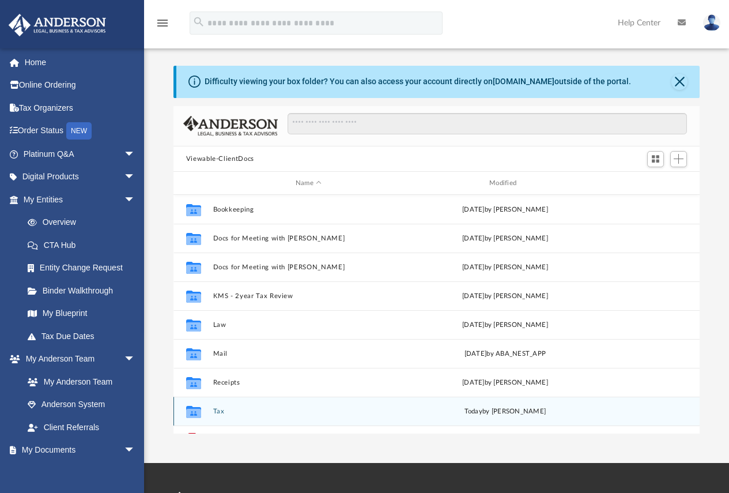
click at [229, 412] on button "Tax" at bounding box center [308, 410] width 191 height 7
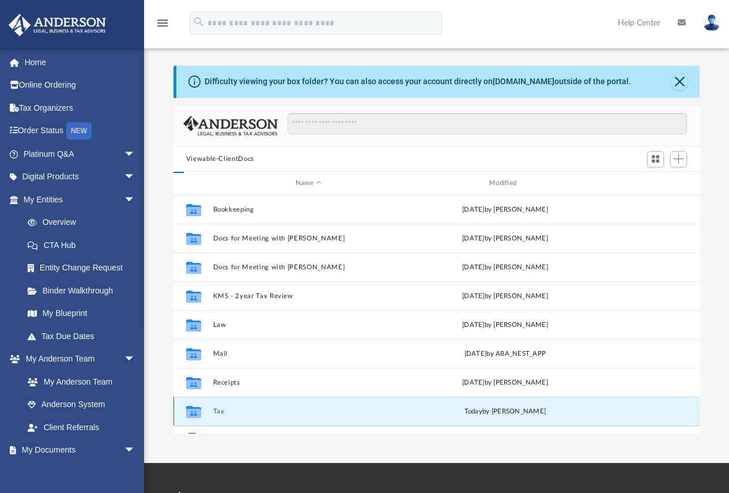
click at [229, 412] on button "Tax" at bounding box center [308, 410] width 191 height 7
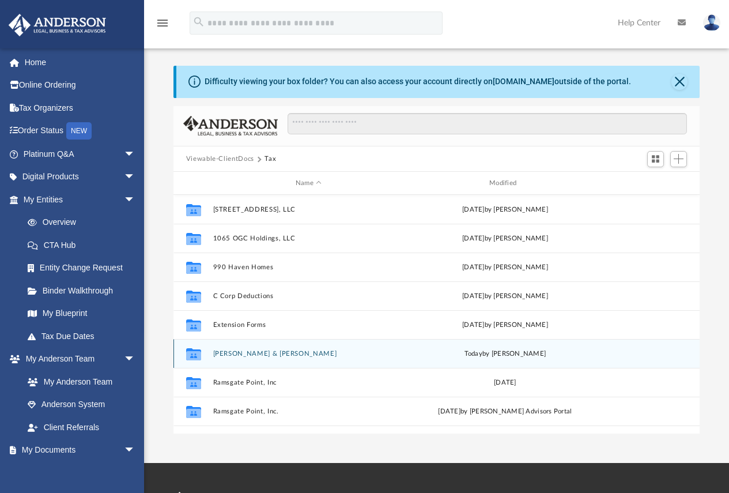
click at [247, 353] on button "[PERSON_NAME] & [PERSON_NAME]" at bounding box center [308, 353] width 191 height 7
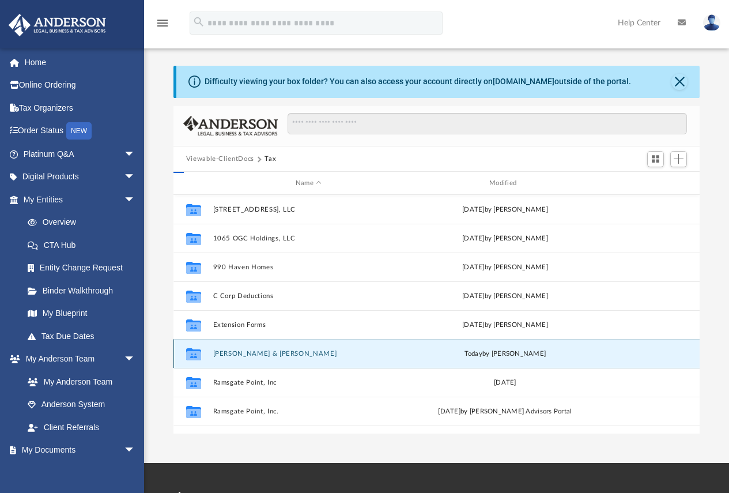
click at [247, 353] on button "[PERSON_NAME] & [PERSON_NAME]" at bounding box center [308, 353] width 191 height 7
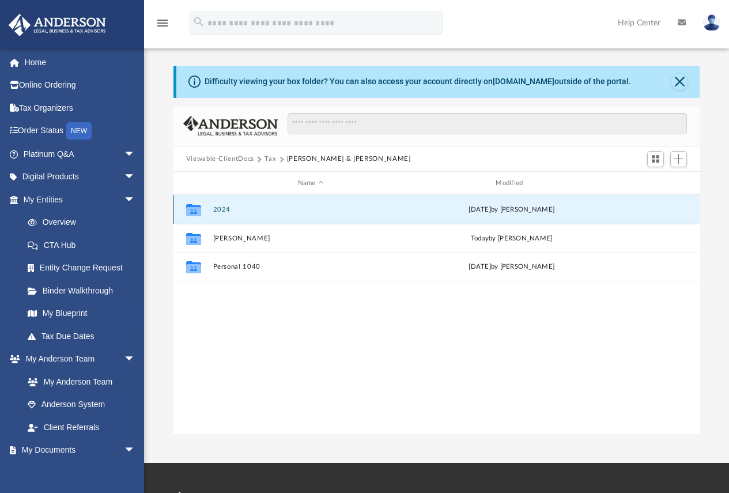
click at [225, 207] on button "2024" at bounding box center [311, 209] width 196 height 7
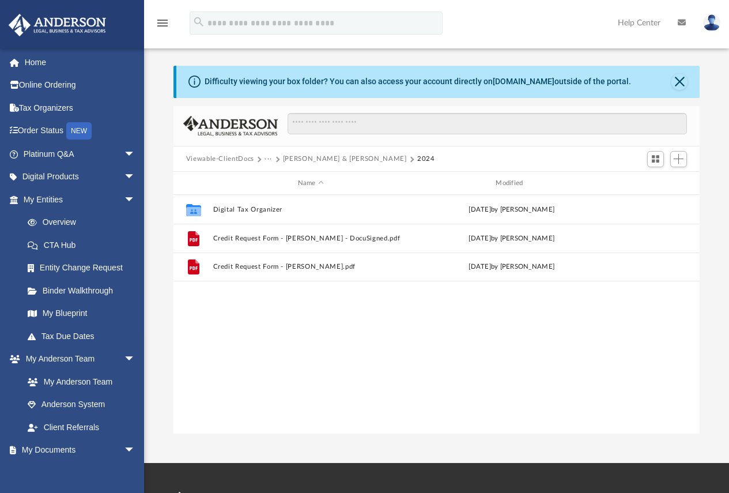
click at [336, 159] on button "[PERSON_NAME] & [PERSON_NAME]" at bounding box center [345, 159] width 124 height 10
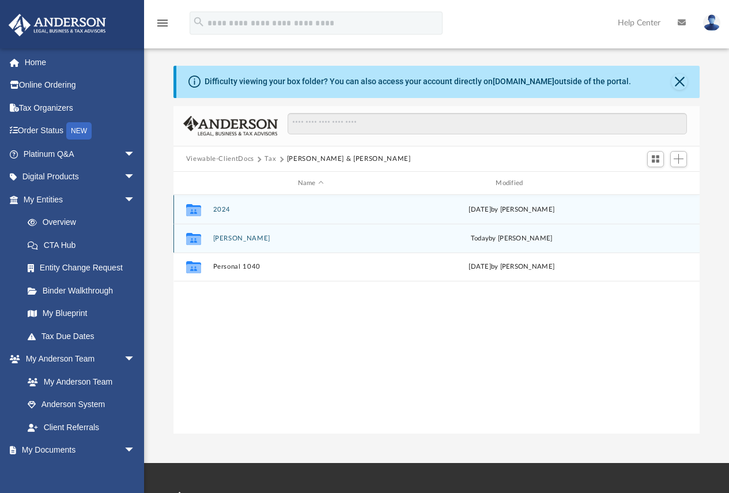
drag, startPoint x: 210, startPoint y: 213, endPoint x: 194, endPoint y: 221, distance: 18.8
click at [197, 227] on div "Collaborated Folder [PERSON_NAME] [DATE] by [PERSON_NAME]" at bounding box center [436, 238] width 527 height 29
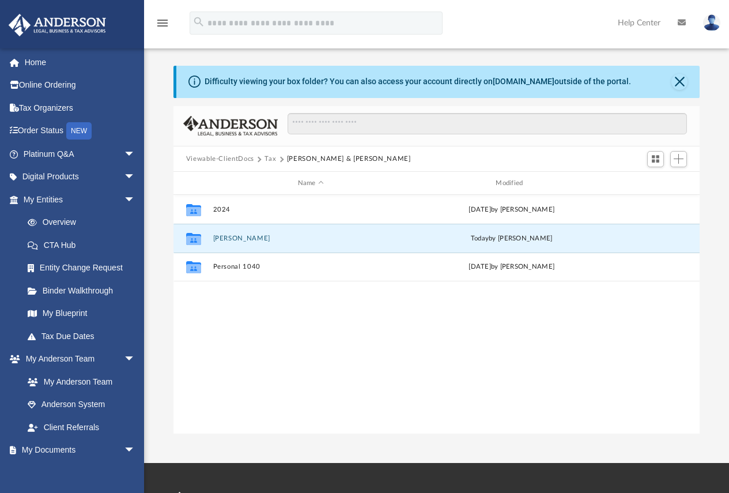
click at [305, 346] on div "Collaborated Folder 2024 [DATE] by [PERSON_NAME] Collaborated Folder [PERSON_NA…" at bounding box center [436, 314] width 527 height 239
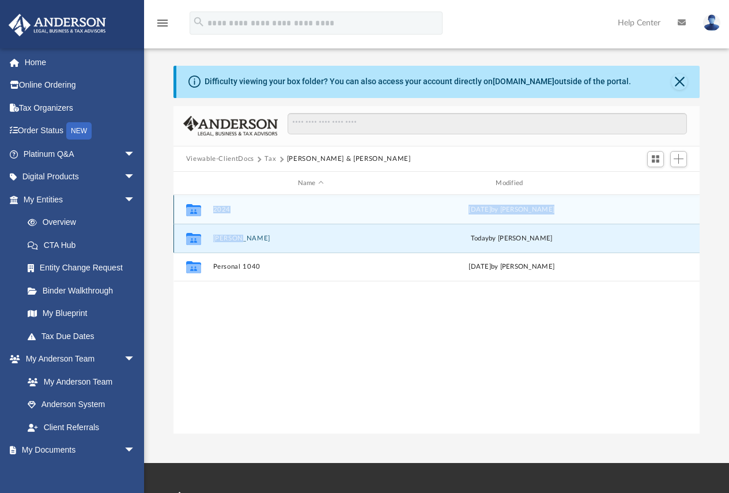
drag, startPoint x: 193, startPoint y: 207, endPoint x: 237, endPoint y: 238, distance: 53.9
click at [237, 238] on div "Collaborated Folder 2024 [DATE] by [PERSON_NAME] Collaborated Folder [PERSON_NA…" at bounding box center [436, 238] width 527 height 86
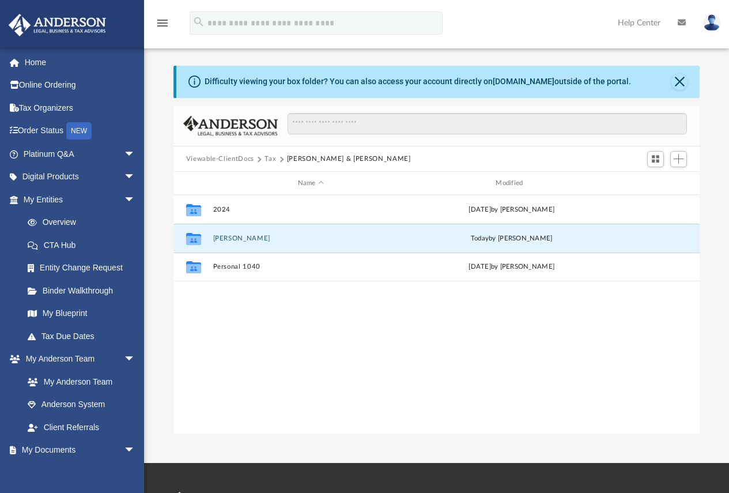
click at [246, 312] on div "Collaborated Folder 2024 [DATE] by [PERSON_NAME] Collaborated Folder [PERSON_NA…" at bounding box center [436, 314] width 527 height 239
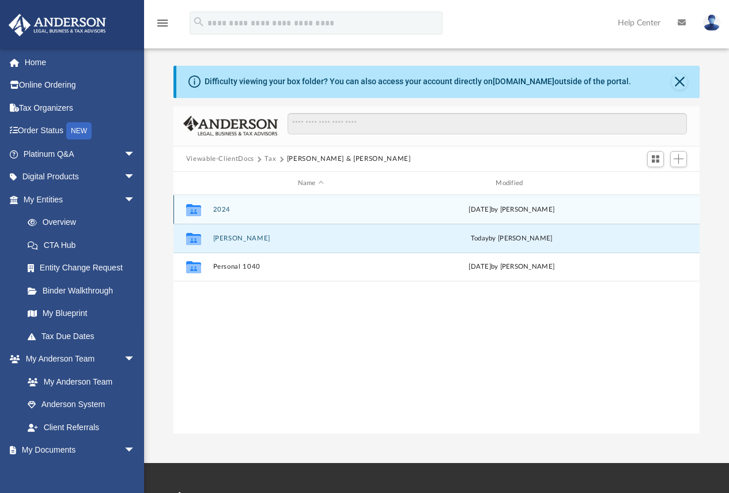
click at [194, 209] on icon "grid" at bounding box center [193, 211] width 15 height 9
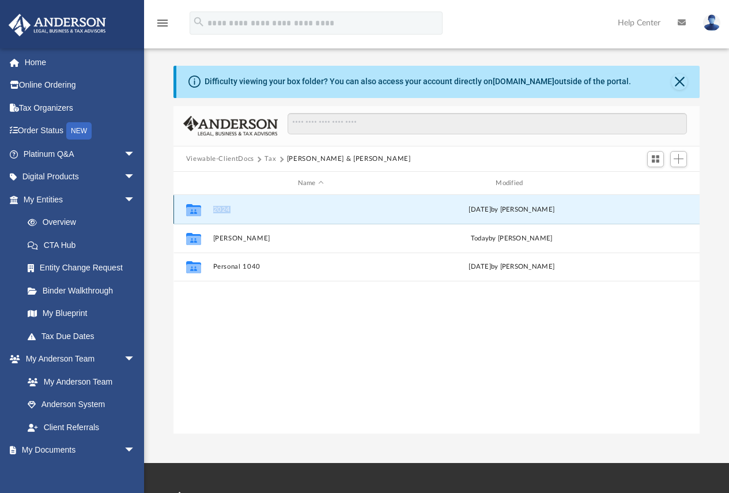
drag, startPoint x: 196, startPoint y: 207, endPoint x: 251, endPoint y: 202, distance: 55.6
click at [251, 202] on div "Collaborated Folder 2024 [DATE] by [PERSON_NAME]" at bounding box center [436, 209] width 527 height 29
click at [221, 324] on div "Collaborated Folder 2024 [DATE] by [PERSON_NAME] Collaborated Folder [PERSON_NA…" at bounding box center [436, 314] width 527 height 239
drag, startPoint x: 192, startPoint y: 211, endPoint x: 180, endPoint y: 324, distance: 113.1
click at [171, 343] on div "Difficulty viewing your box folder? You can also access your account directly o…" at bounding box center [436, 250] width 585 height 368
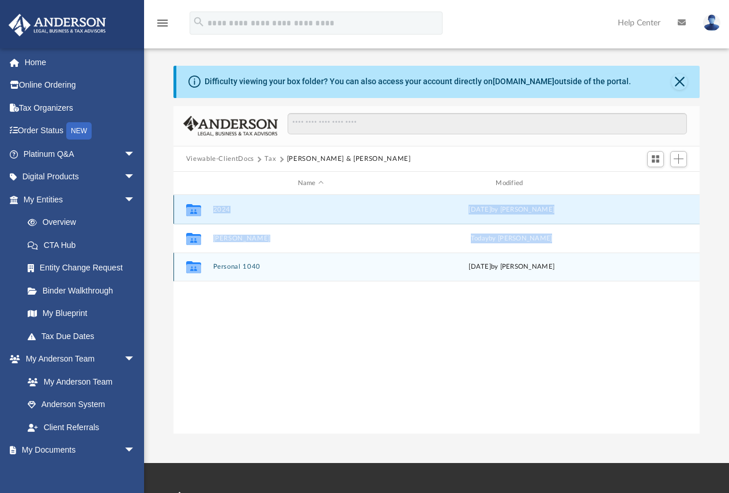
drag, startPoint x: 195, startPoint y: 209, endPoint x: 196, endPoint y: 277, distance: 68.0
click at [196, 269] on div "Collaborated Folder 2024 [DATE] by [PERSON_NAME] Collaborated Folder [PERSON_NA…" at bounding box center [436, 238] width 527 height 86
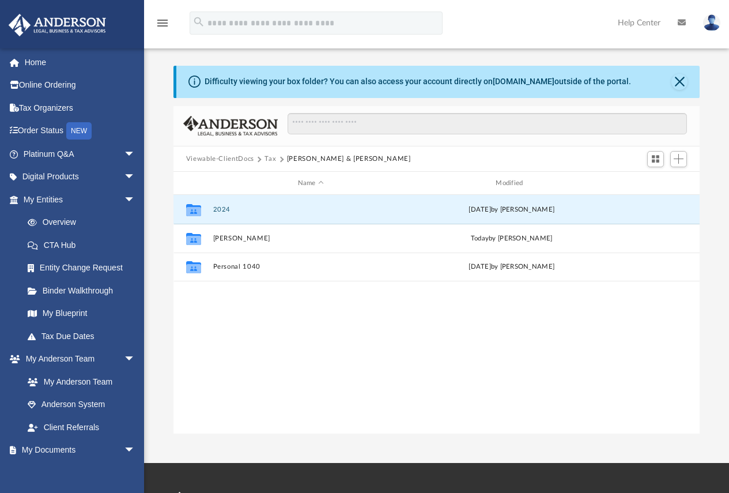
click at [213, 343] on div "Collaborated Folder 2024 [DATE] by [PERSON_NAME] Collaborated Folder [PERSON_NA…" at bounding box center [436, 314] width 527 height 239
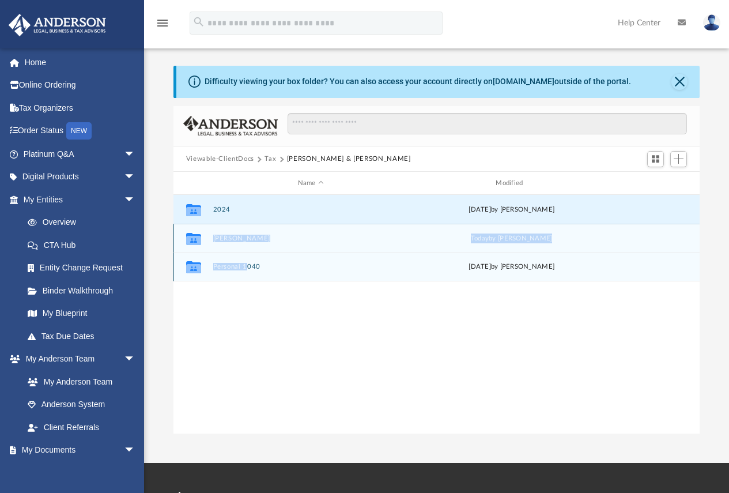
drag, startPoint x: 194, startPoint y: 240, endPoint x: 240, endPoint y: 328, distance: 100.0
click at [245, 274] on div "Collaborated Folder 2024 [DATE] by [PERSON_NAME] Collaborated Folder [PERSON_NA…" at bounding box center [436, 238] width 527 height 86
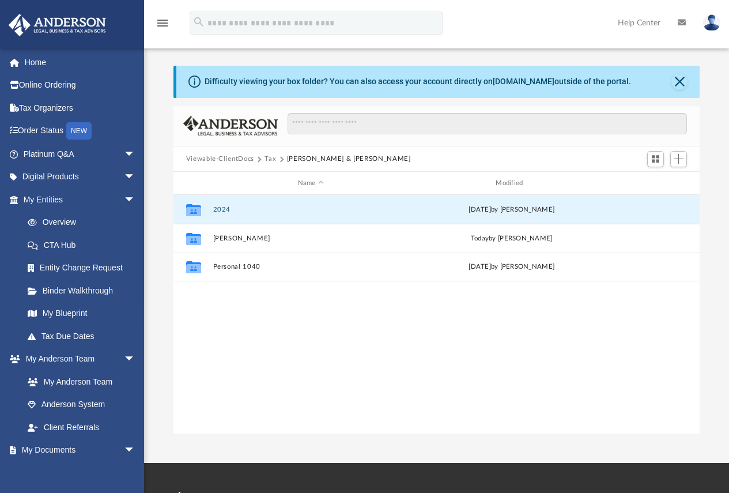
click at [240, 337] on div "Collaborated Folder 2024 [DATE] by [PERSON_NAME] Collaborated Folder [PERSON_NA…" at bounding box center [436, 314] width 527 height 239
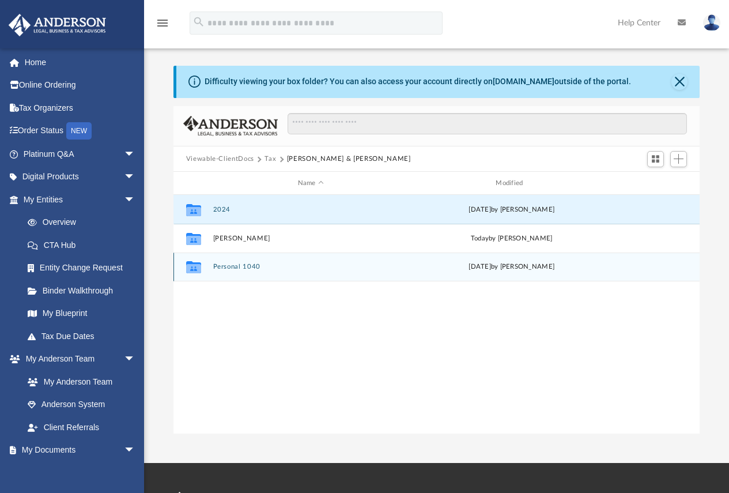
click at [199, 267] on icon "grid" at bounding box center [193, 268] width 15 height 9
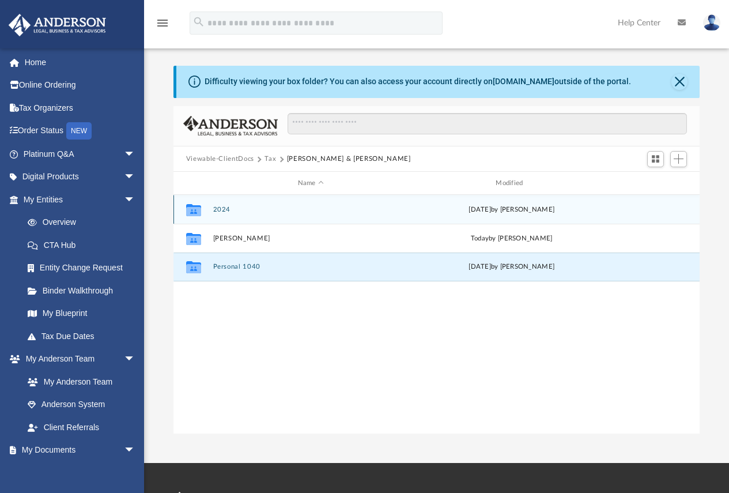
click at [199, 215] on icon "grid" at bounding box center [193, 211] width 15 height 9
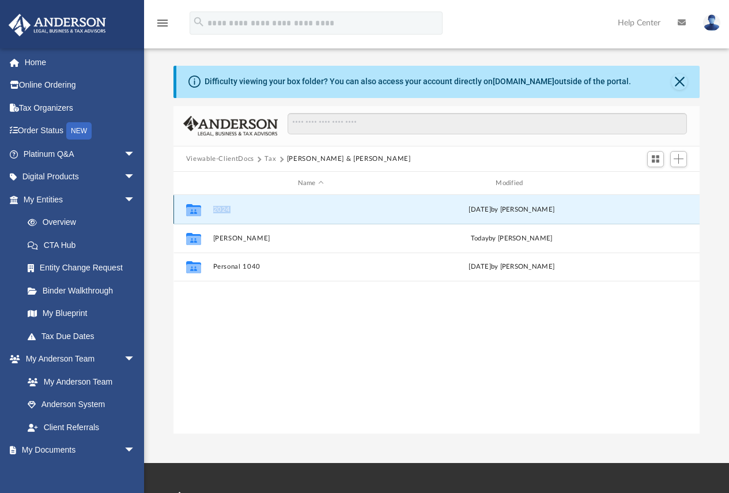
click at [199, 215] on icon "grid" at bounding box center [193, 211] width 15 height 9
click at [193, 209] on icon "grid" at bounding box center [193, 211] width 15 height 9
click at [225, 383] on div "Collaborated Folder 2024 [DATE] by [PERSON_NAME] Collaborated Folder [PERSON_NA…" at bounding box center [436, 314] width 527 height 239
click at [195, 207] on icon "grid" at bounding box center [193, 211] width 15 height 9
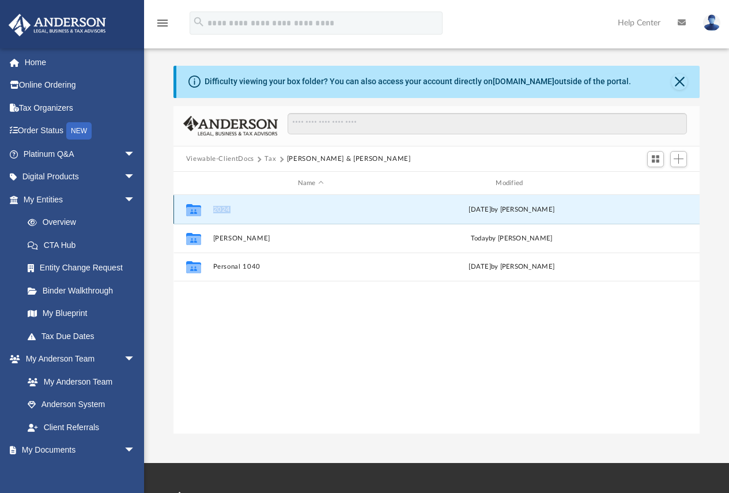
click at [195, 207] on icon "grid" at bounding box center [193, 211] width 15 height 9
click at [475, 209] on div "[DATE] by [PERSON_NAME]" at bounding box center [512, 210] width 196 height 10
click at [193, 209] on icon "grid" at bounding box center [193, 211] width 15 height 9
click at [215, 207] on button "2024" at bounding box center [311, 209] width 196 height 7
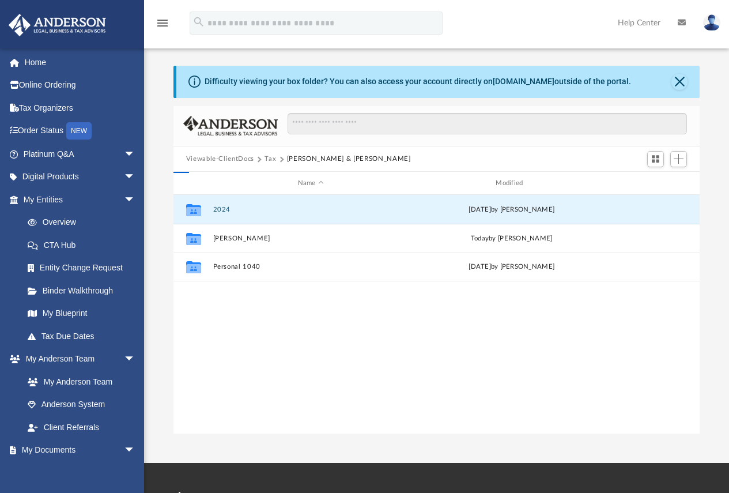
click at [244, 430] on div "Collaborated Folder 2024 [DATE] by [PERSON_NAME] Collaborated Folder [PERSON_NA…" at bounding box center [436, 314] width 527 height 239
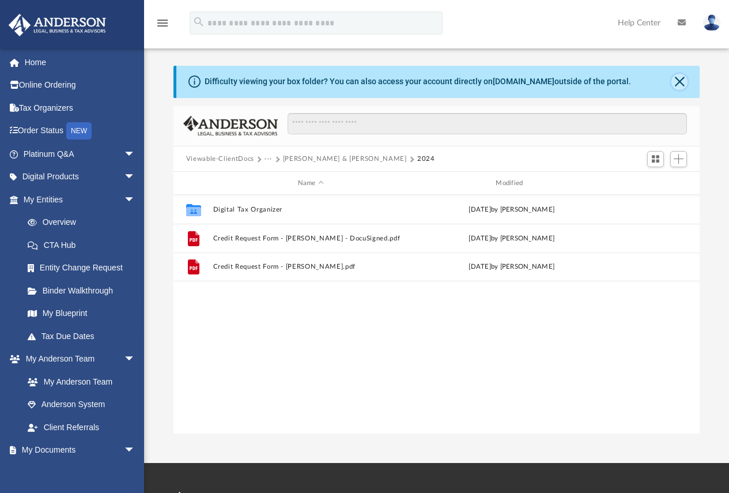
click at [677, 77] on button "Close" at bounding box center [679, 82] width 16 height 16
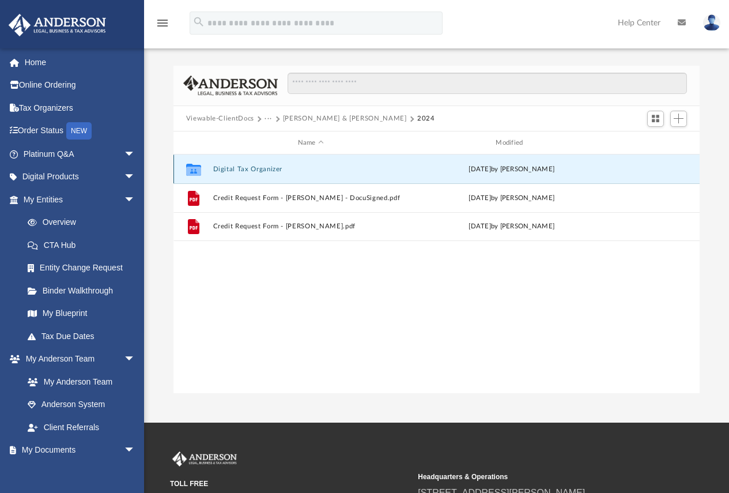
click at [249, 166] on button "Digital Tax Organizer" at bounding box center [311, 168] width 196 height 7
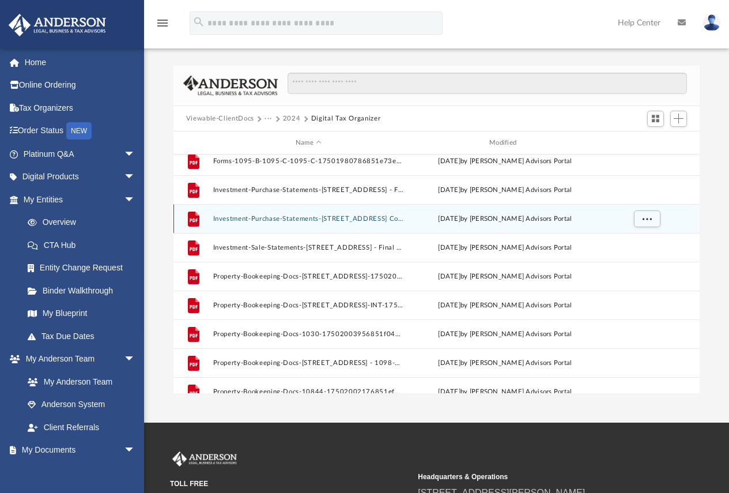
scroll to position [115, 0]
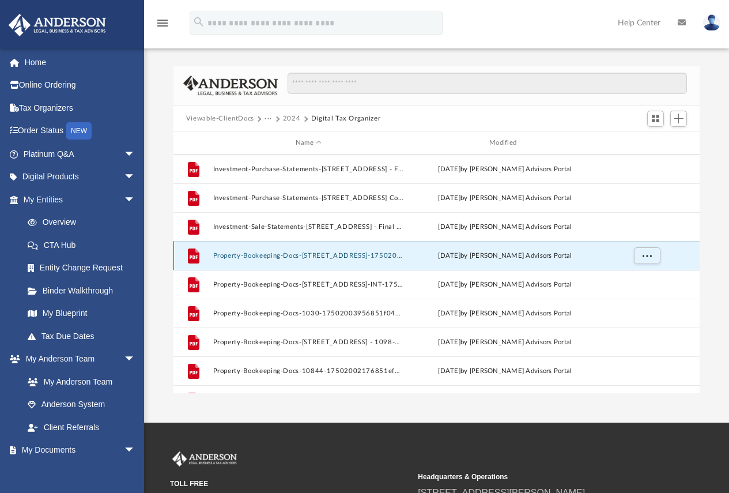
click at [368, 256] on button "Property-Bookeeping-Docs-[STREET_ADDRESS]-17502003956851f04b9d563.pdf" at bounding box center [308, 255] width 191 height 7
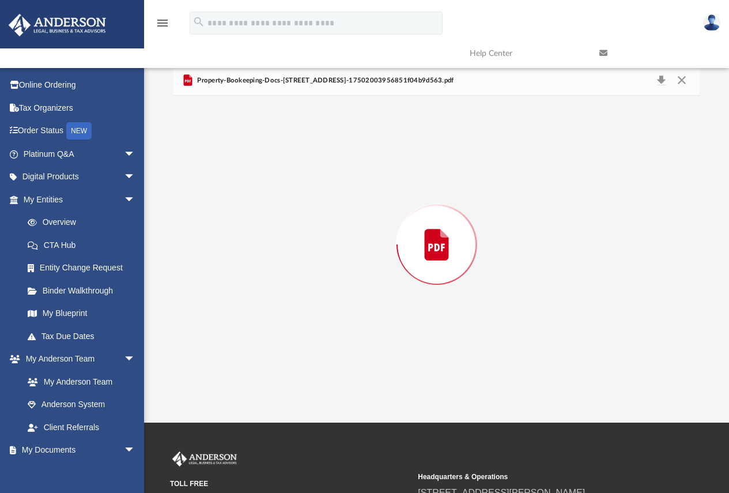
click at [368, 256] on div "Preview" at bounding box center [436, 244] width 527 height 297
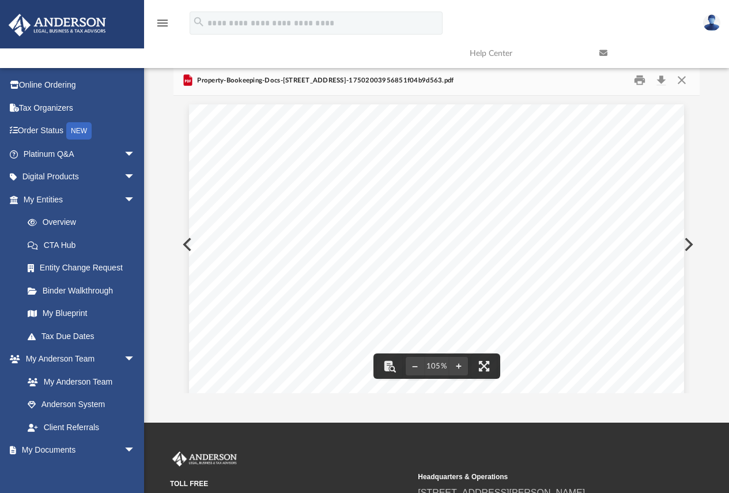
click at [684, 244] on button "Preview" at bounding box center [687, 244] width 25 height 32
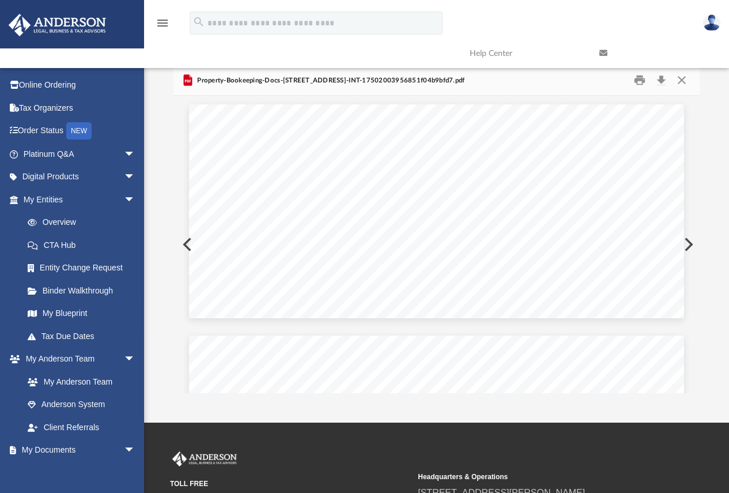
click at [684, 244] on button "Preview" at bounding box center [687, 244] width 25 height 32
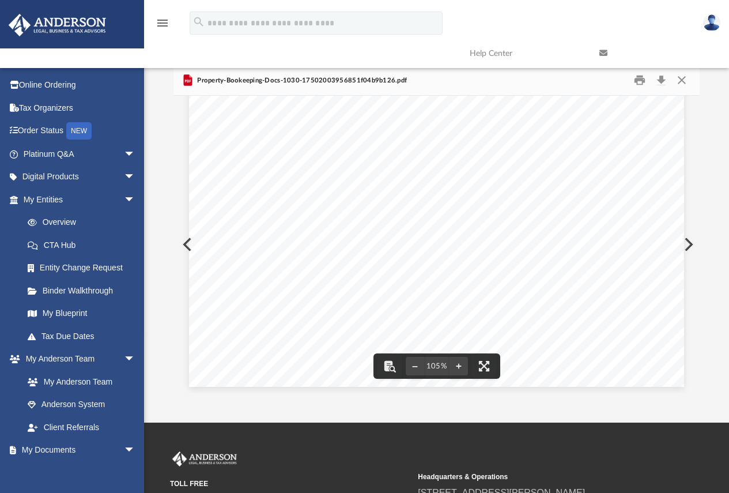
scroll to position [0, 0]
click at [690, 241] on button "Preview" at bounding box center [687, 244] width 25 height 32
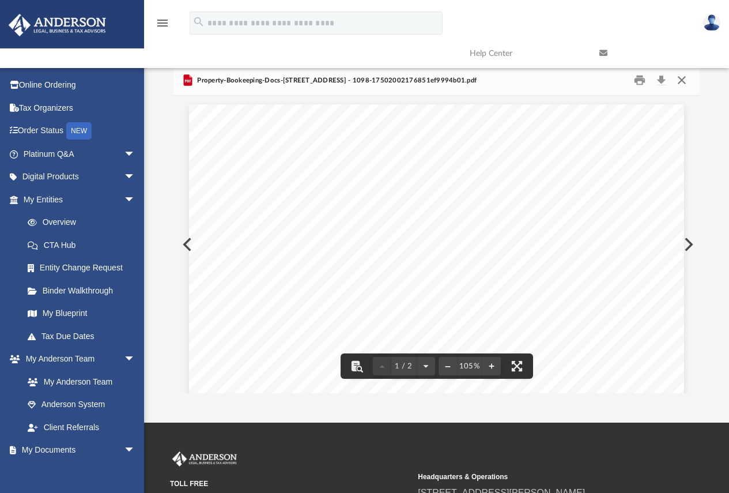
click at [680, 78] on button "Close" at bounding box center [681, 80] width 21 height 18
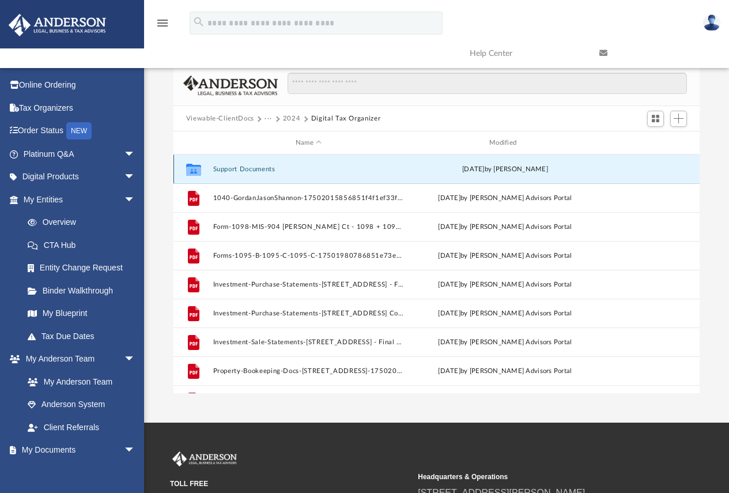
click at [239, 168] on button "Support Documents" at bounding box center [308, 168] width 191 height 7
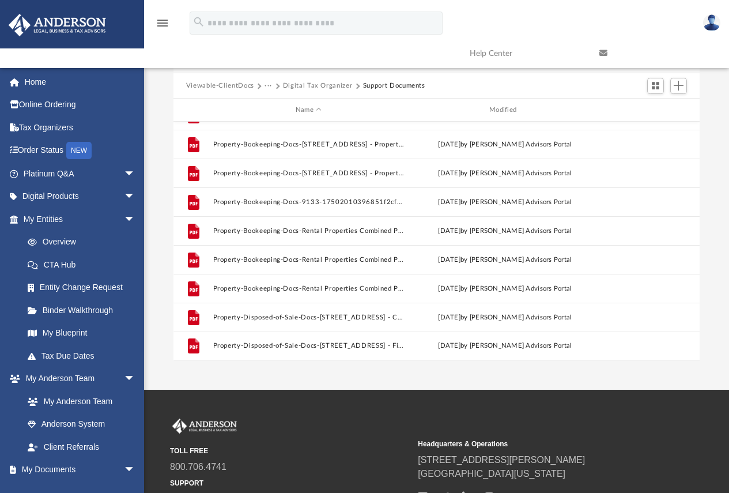
scroll to position [21, 0]
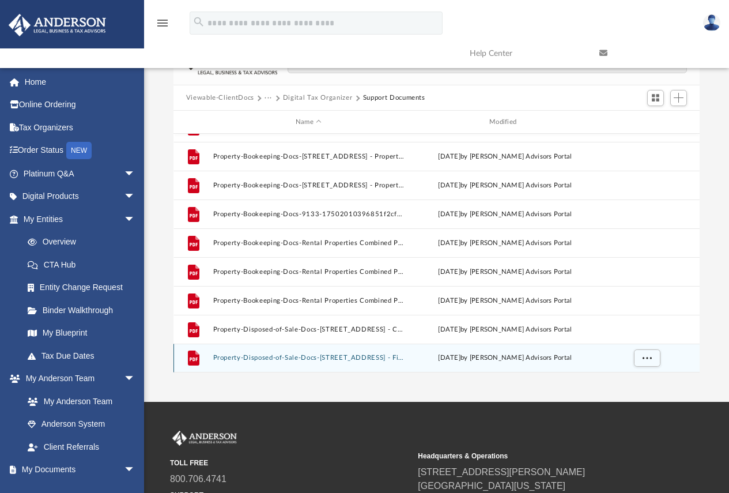
click at [277, 358] on button "Property-Disposed-of-Sale-Docs-[STREET_ADDRESS] - Fixed Asset & Depreciation Sc…" at bounding box center [308, 357] width 191 height 7
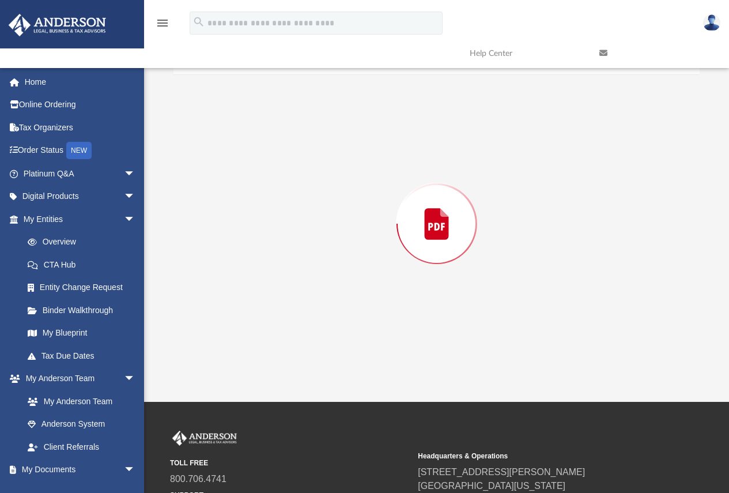
click at [277, 358] on div "Preview" at bounding box center [436, 223] width 527 height 297
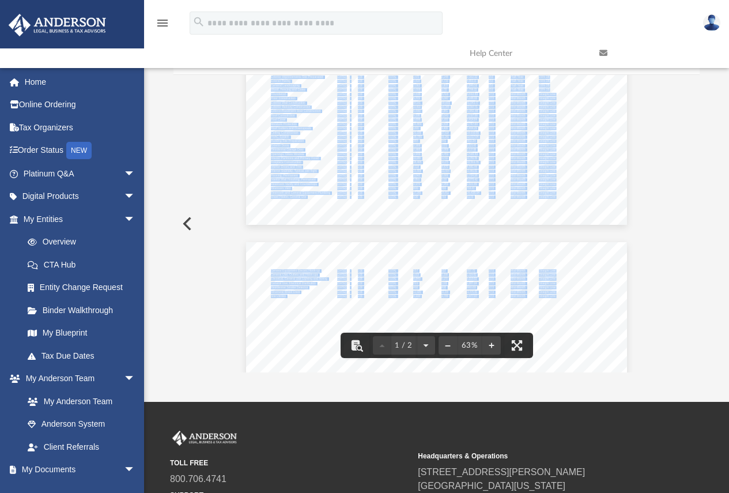
scroll to position [0, 0]
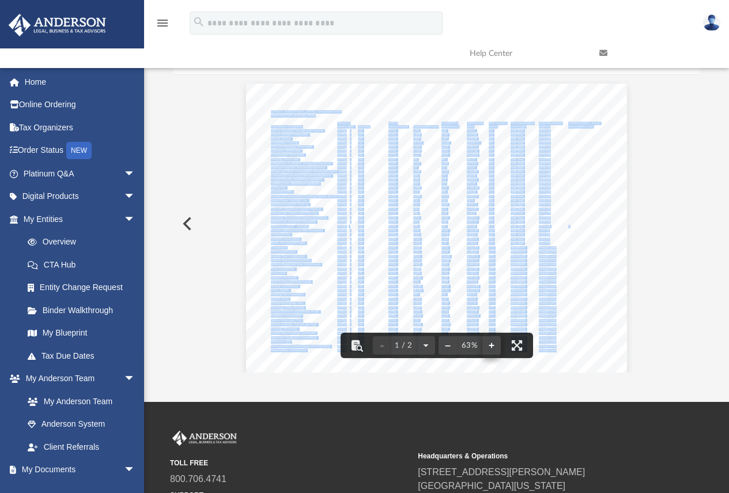
click at [488, 342] on button "File preview" at bounding box center [491, 344] width 18 height 25
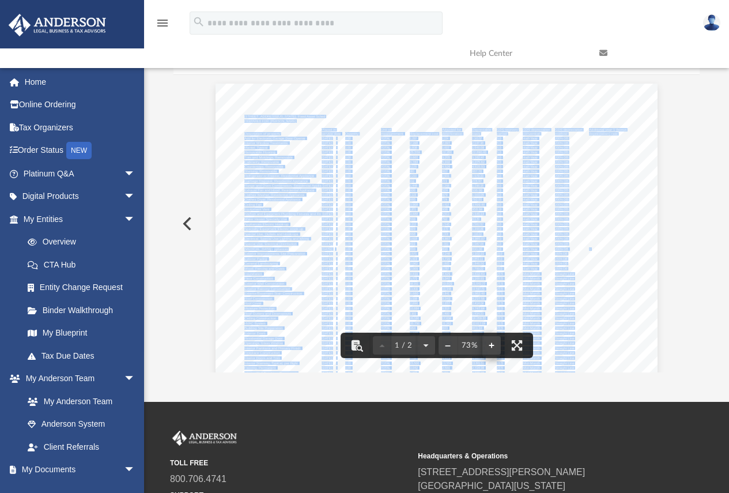
click at [488, 342] on button "File preview" at bounding box center [491, 344] width 18 height 25
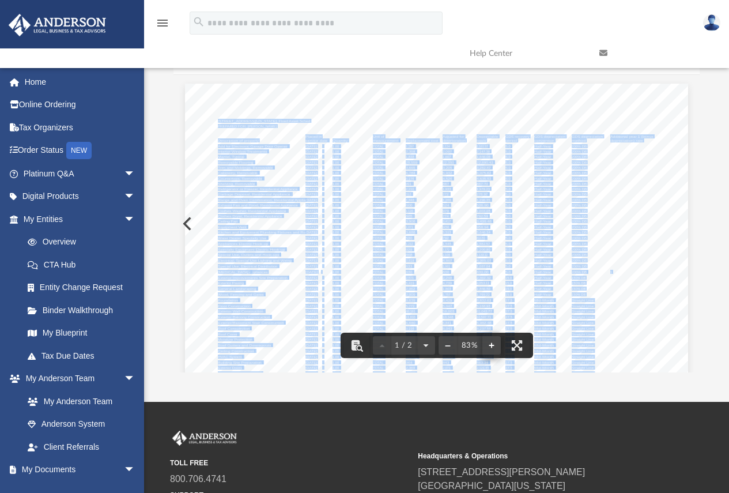
click at [488, 342] on button "File preview" at bounding box center [491, 344] width 18 height 25
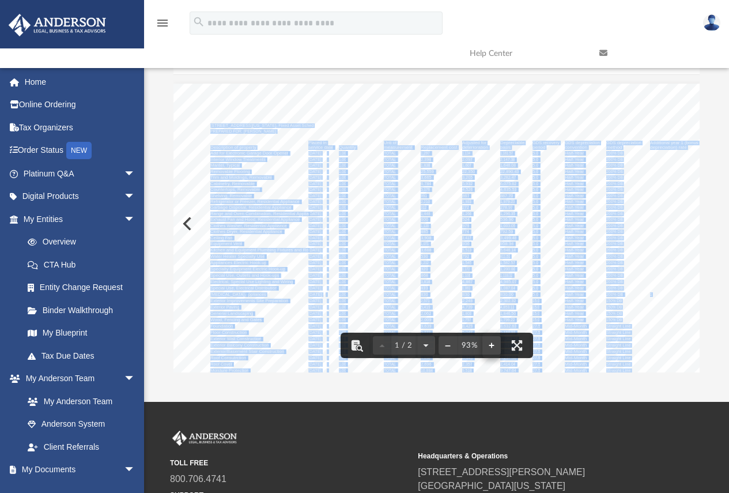
click at [489, 342] on button "File preview" at bounding box center [491, 344] width 18 height 25
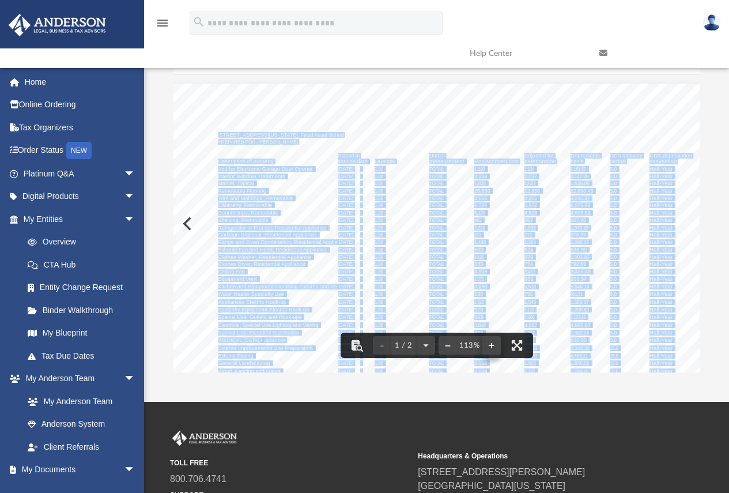
click at [489, 342] on button "File preview" at bounding box center [491, 344] width 18 height 25
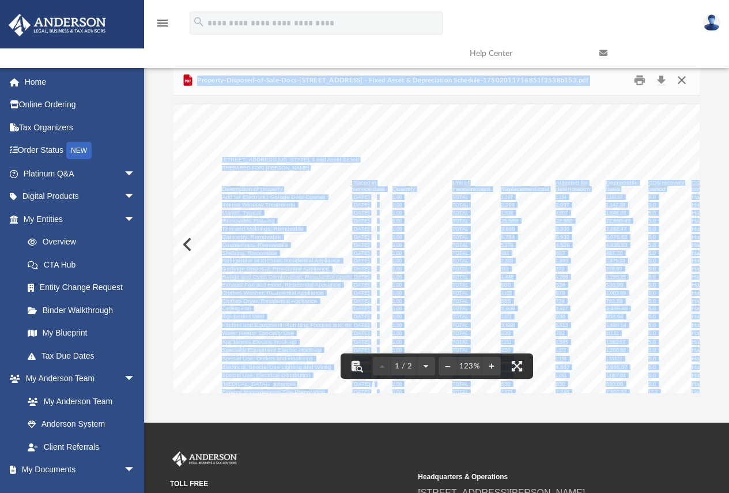
click at [684, 80] on button "Close" at bounding box center [681, 80] width 21 height 18
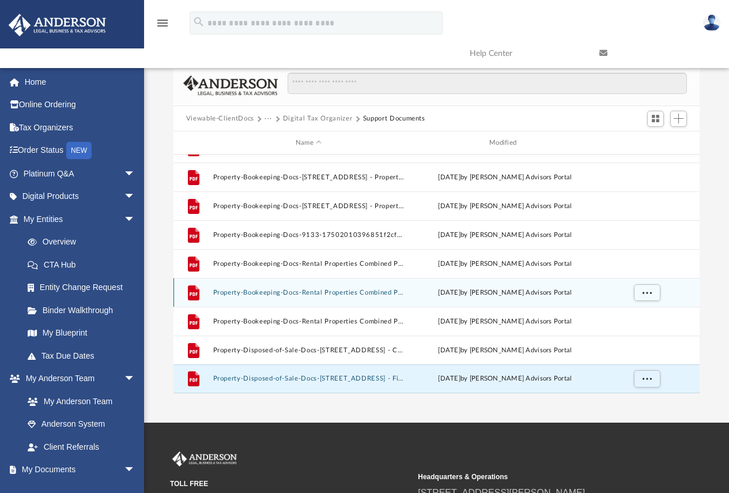
click at [323, 291] on button "Property-Bookeeping-Docs-Rental Properties Combined P&L-17502010396851f2cfe577e…" at bounding box center [308, 292] width 191 height 7
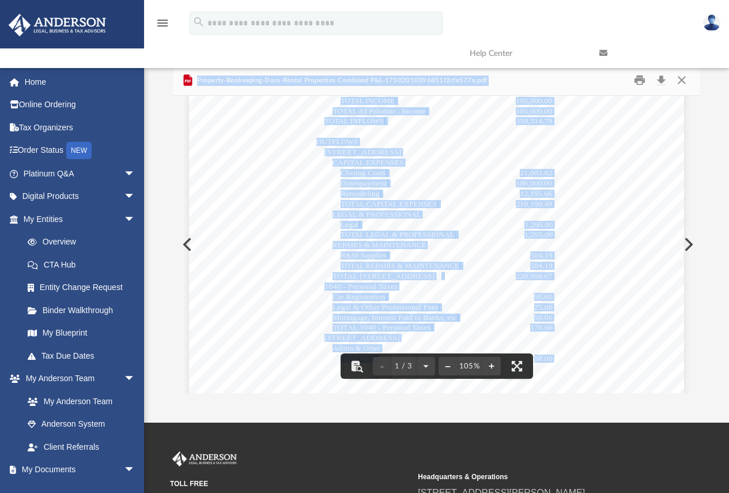
scroll to position [346, 0]
click at [678, 77] on button "Close" at bounding box center [681, 80] width 21 height 18
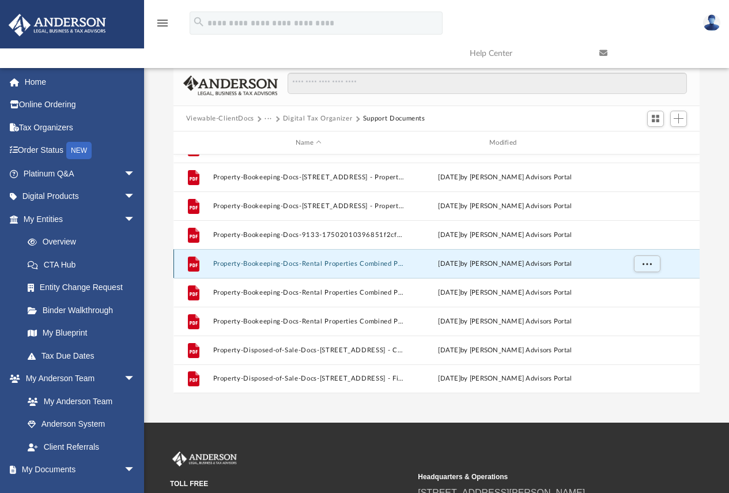
click at [310, 267] on button "Property-Bookeeping-Docs-Rental Properties Combined P&L-17502006546851f14eaae2b…" at bounding box center [308, 263] width 191 height 7
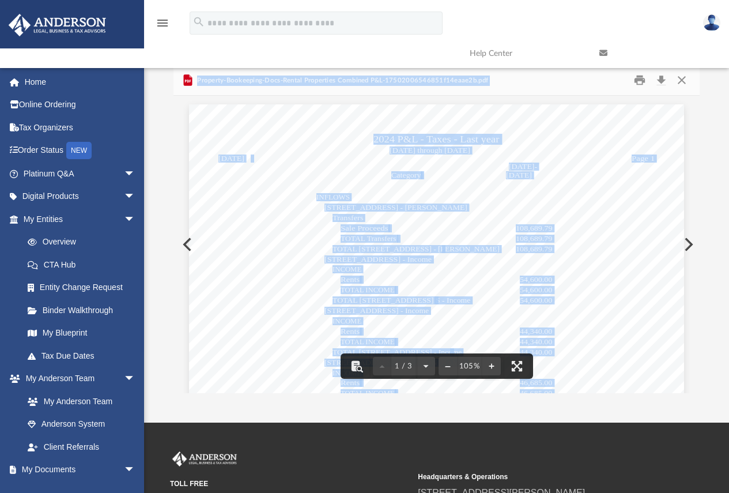
click at [682, 71] on link at bounding box center [656, 54] width 130 height 46
click at [682, 80] on button "Close" at bounding box center [681, 80] width 21 height 18
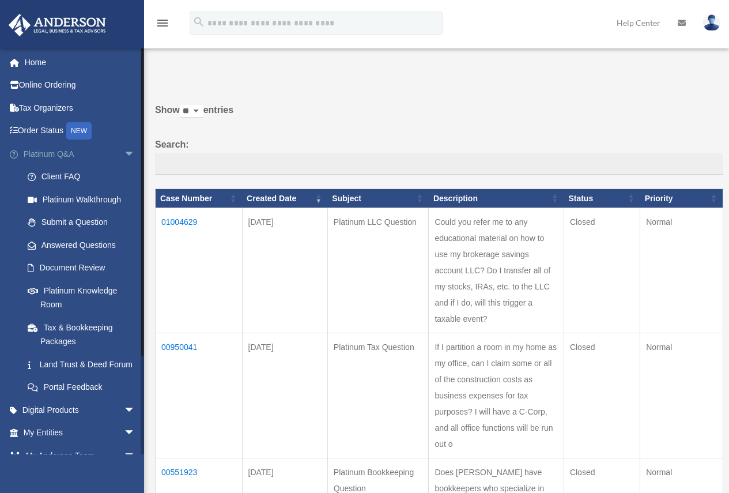
click at [124, 152] on span "arrow_drop_down" at bounding box center [135, 154] width 23 height 24
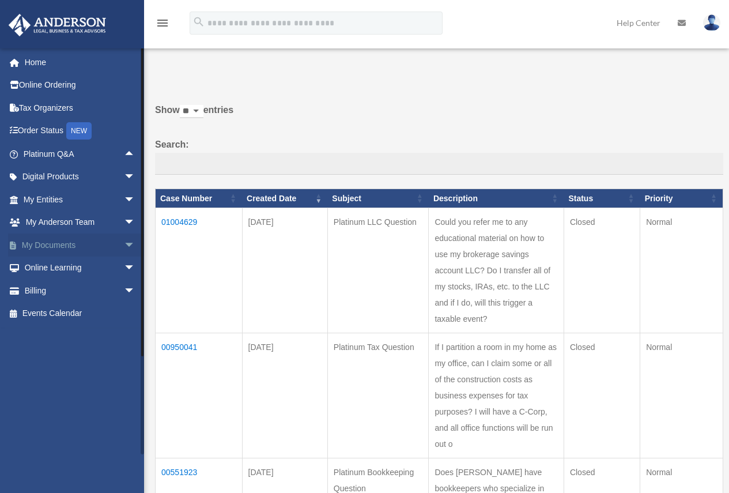
click at [37, 248] on link "My Documents arrow_drop_down" at bounding box center [80, 244] width 145 height 23
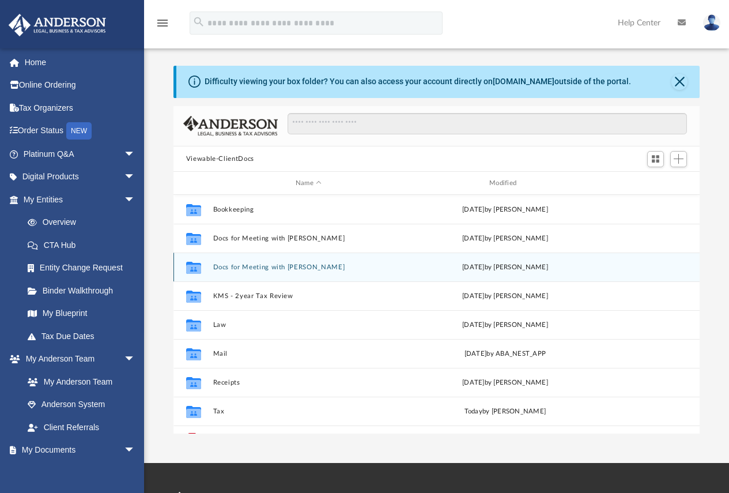
scroll to position [253, 517]
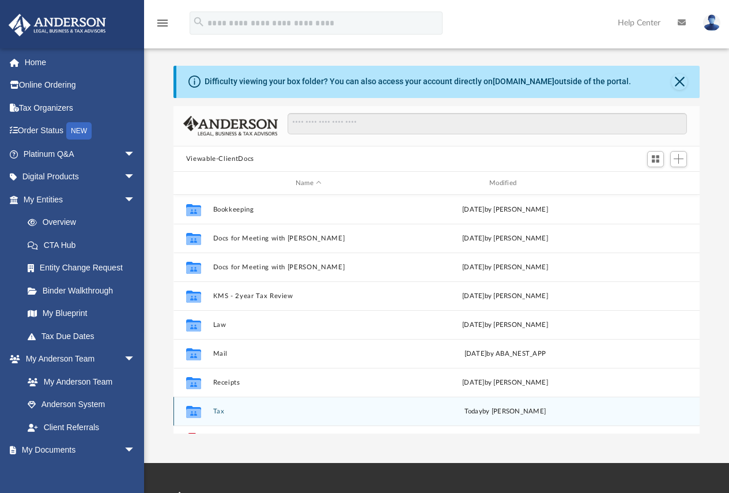
click at [226, 408] on button "Tax" at bounding box center [308, 410] width 191 height 7
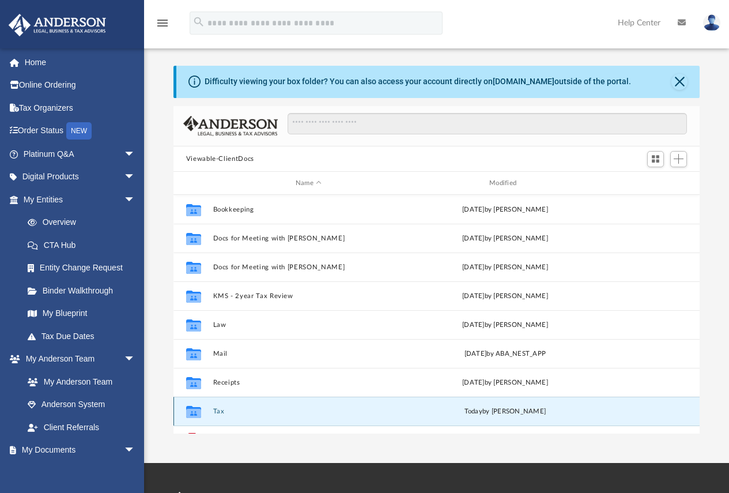
click at [226, 408] on button "Tax" at bounding box center [308, 410] width 191 height 7
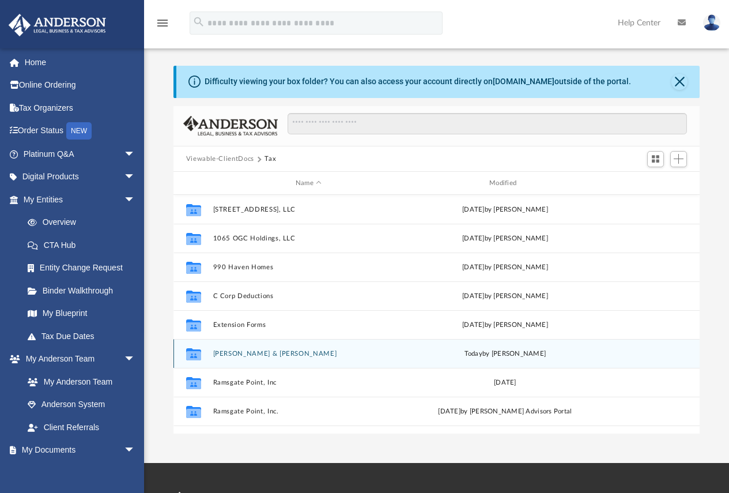
click at [241, 355] on button "[PERSON_NAME] & [PERSON_NAME]" at bounding box center [308, 353] width 191 height 7
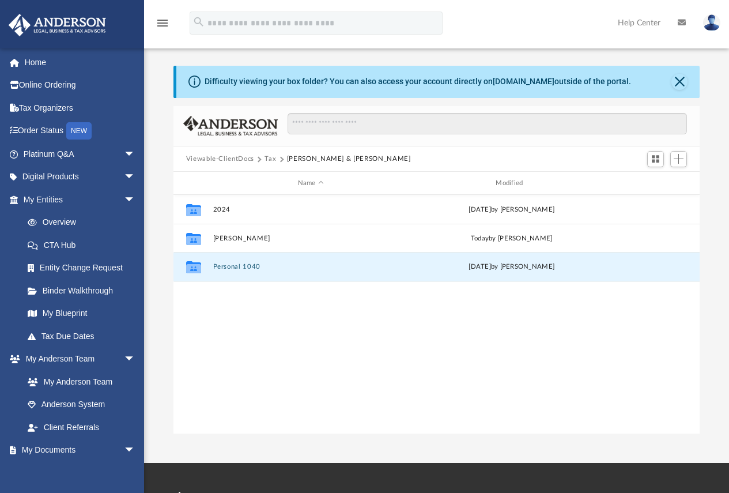
drag, startPoint x: 243, startPoint y: 264, endPoint x: 206, endPoint y: 369, distance: 111.1
click at [206, 370] on div "Collaborated Folder 2024 [DATE] by [PERSON_NAME] Collaborated Folder [PERSON_NA…" at bounding box center [436, 314] width 527 height 239
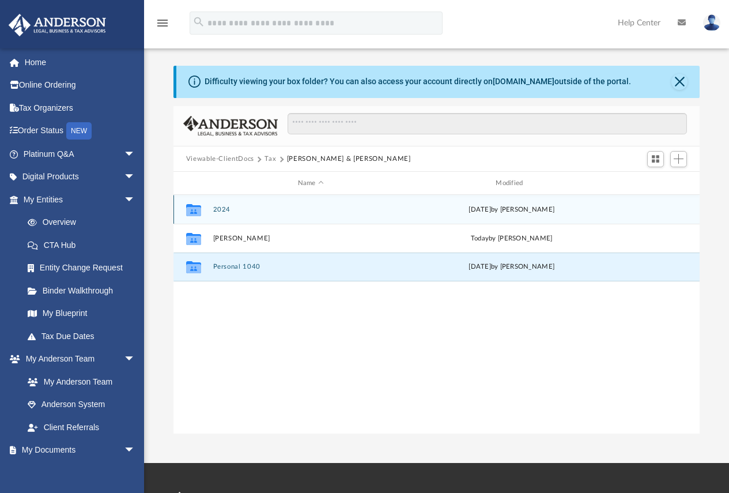
click at [217, 208] on button "2024" at bounding box center [311, 209] width 196 height 7
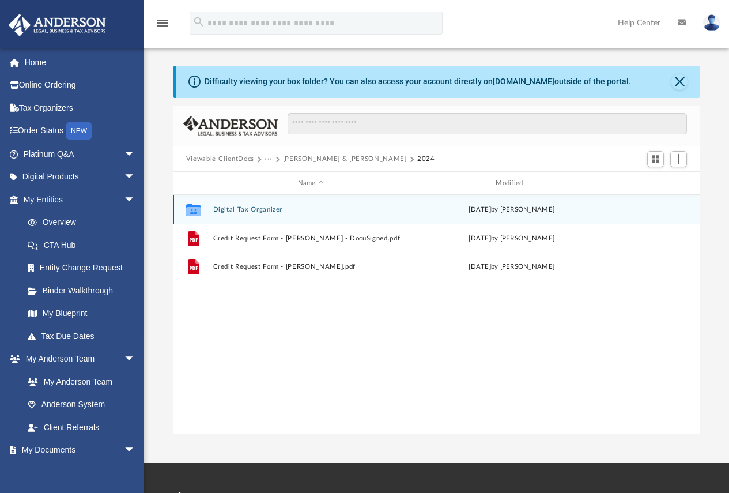
click at [247, 207] on button "Digital Tax Organizer" at bounding box center [311, 209] width 196 height 7
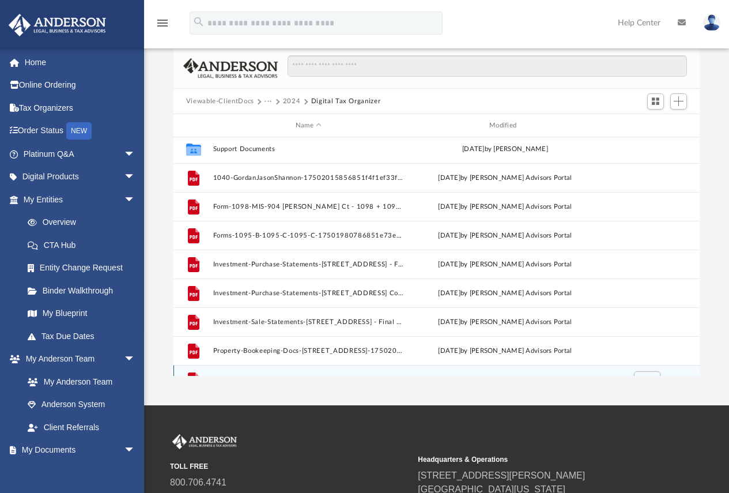
scroll to position [0, 0]
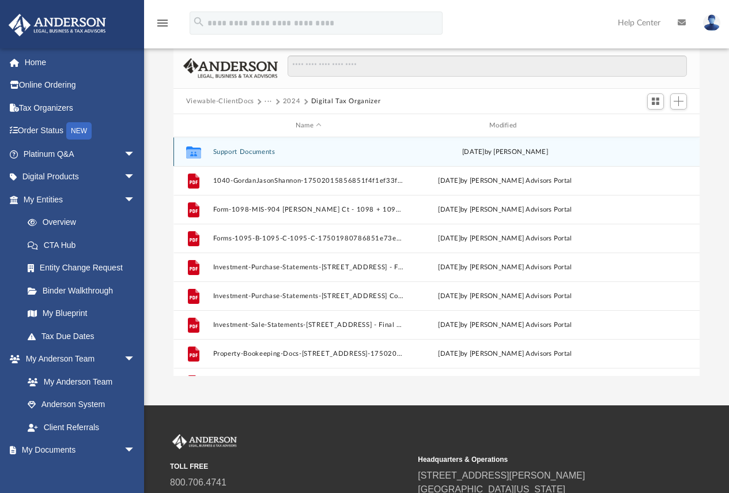
click at [219, 151] on button "Support Documents" at bounding box center [308, 151] width 191 height 7
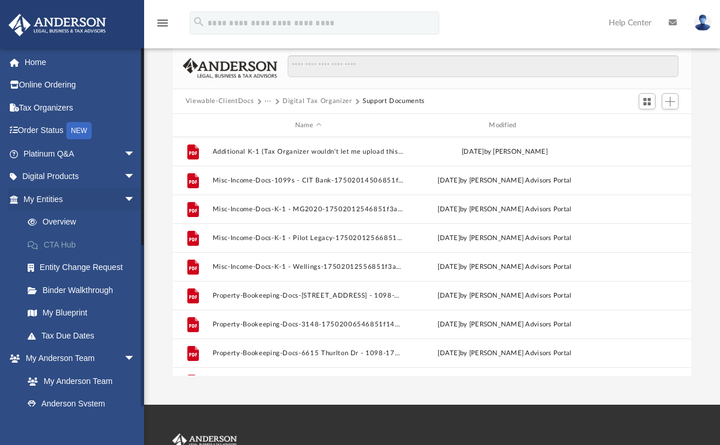
scroll to position [253, 509]
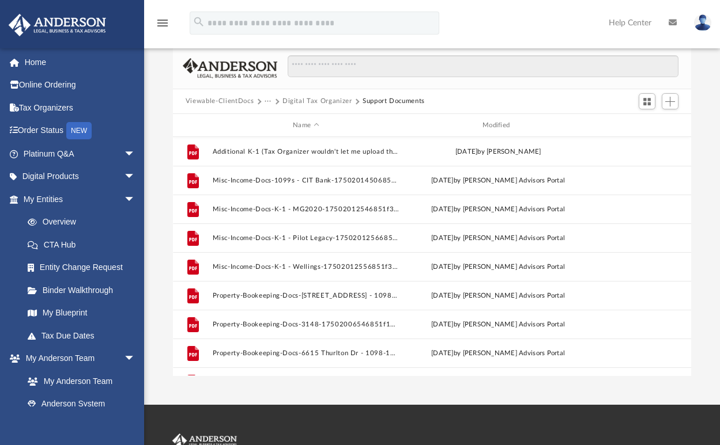
click at [243, 99] on button "Viewable-ClientDocs" at bounding box center [220, 101] width 68 height 10
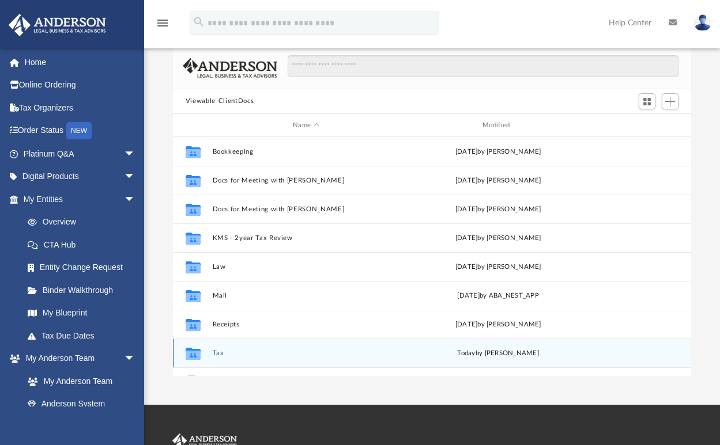
click at [215, 351] on button "Tax" at bounding box center [305, 353] width 187 height 7
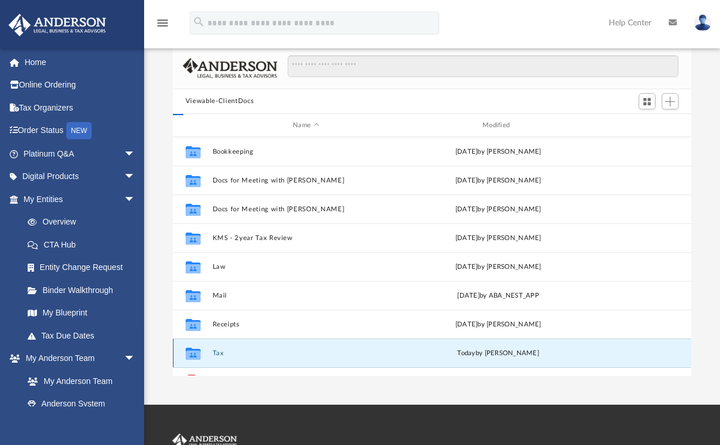
click at [215, 351] on button "Tax" at bounding box center [305, 353] width 187 height 7
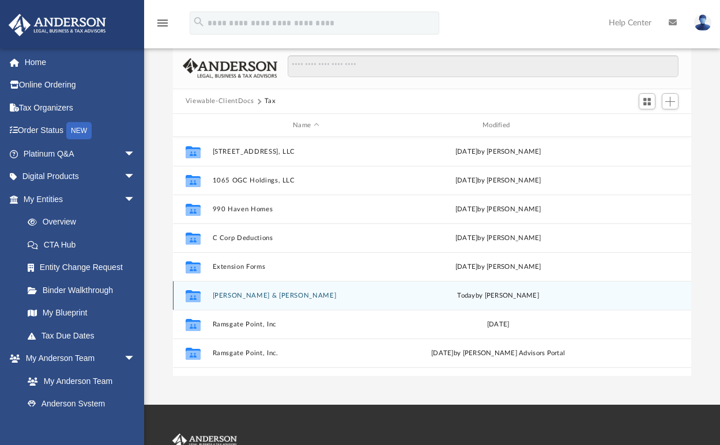
click at [245, 293] on button "[PERSON_NAME] & [PERSON_NAME]" at bounding box center [305, 295] width 187 height 7
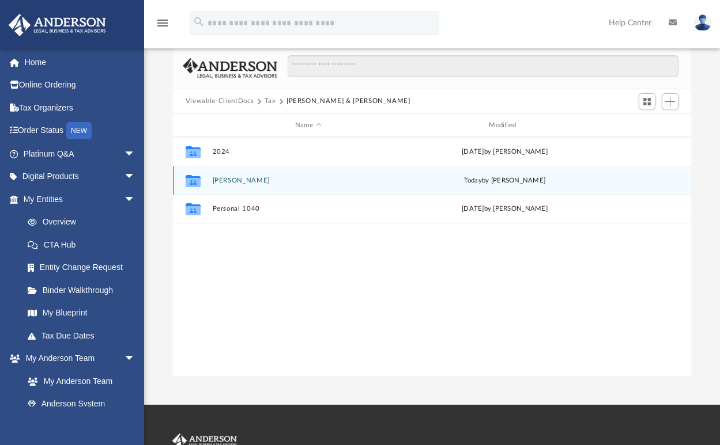
click at [232, 186] on div "Collaborated Folder [PERSON_NAME] [DATE] by [PERSON_NAME]" at bounding box center [432, 180] width 518 height 29
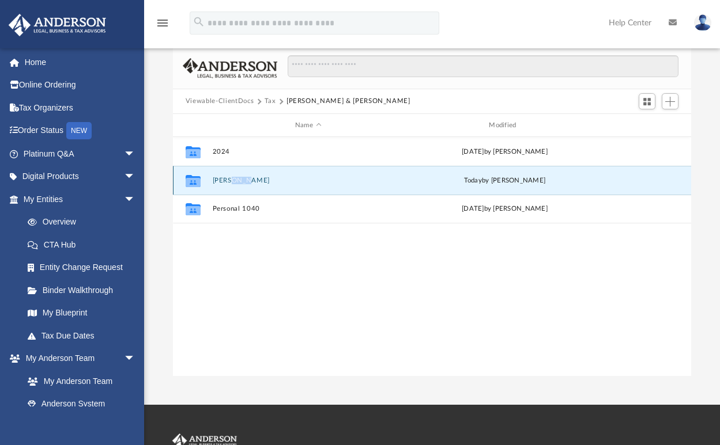
click at [232, 186] on div "Collaborated Folder [PERSON_NAME] [DATE] by [PERSON_NAME]" at bounding box center [432, 180] width 518 height 29
click at [217, 181] on button "[PERSON_NAME]" at bounding box center [307, 180] width 191 height 7
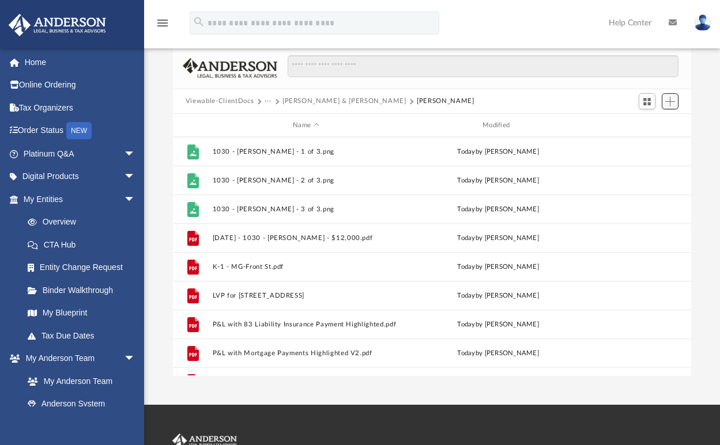
click at [670, 100] on span "Add" at bounding box center [670, 102] width 10 height 10
click at [652, 125] on li "Upload" at bounding box center [653, 125] width 37 height 12
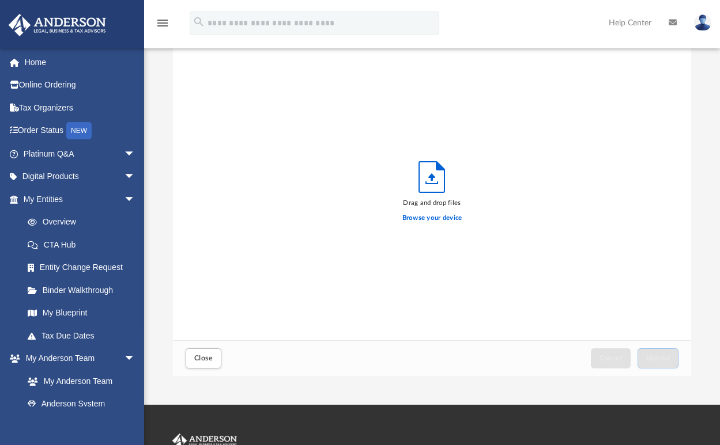
scroll to position [283, 509]
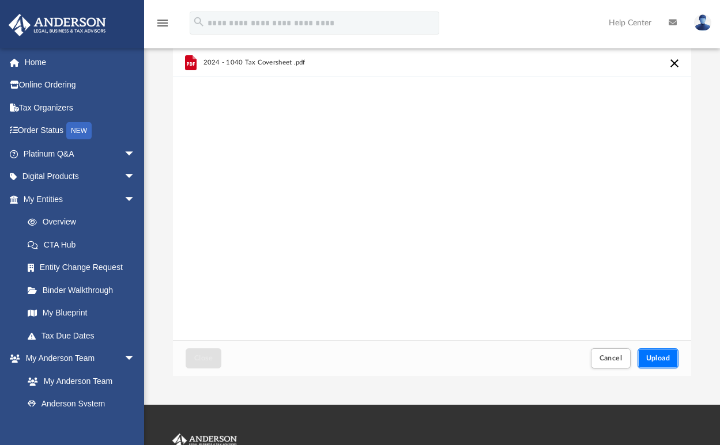
click at [660, 358] on span "Upload" at bounding box center [658, 358] width 24 height 7
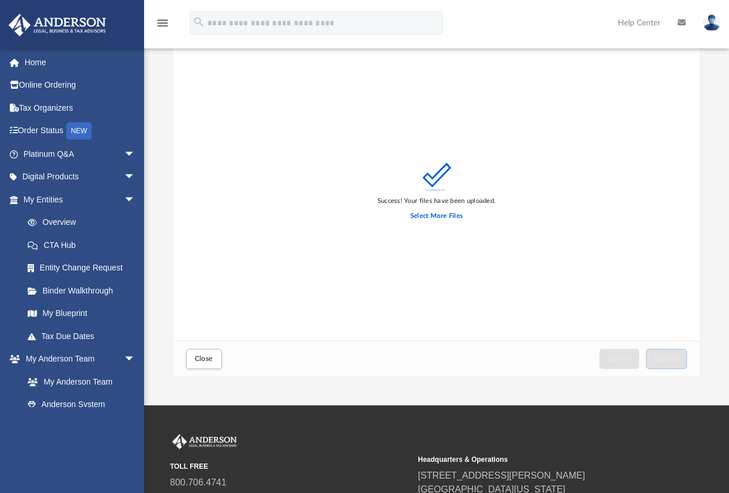
scroll to position [283, 517]
